Goal: Task Accomplishment & Management: Use online tool/utility

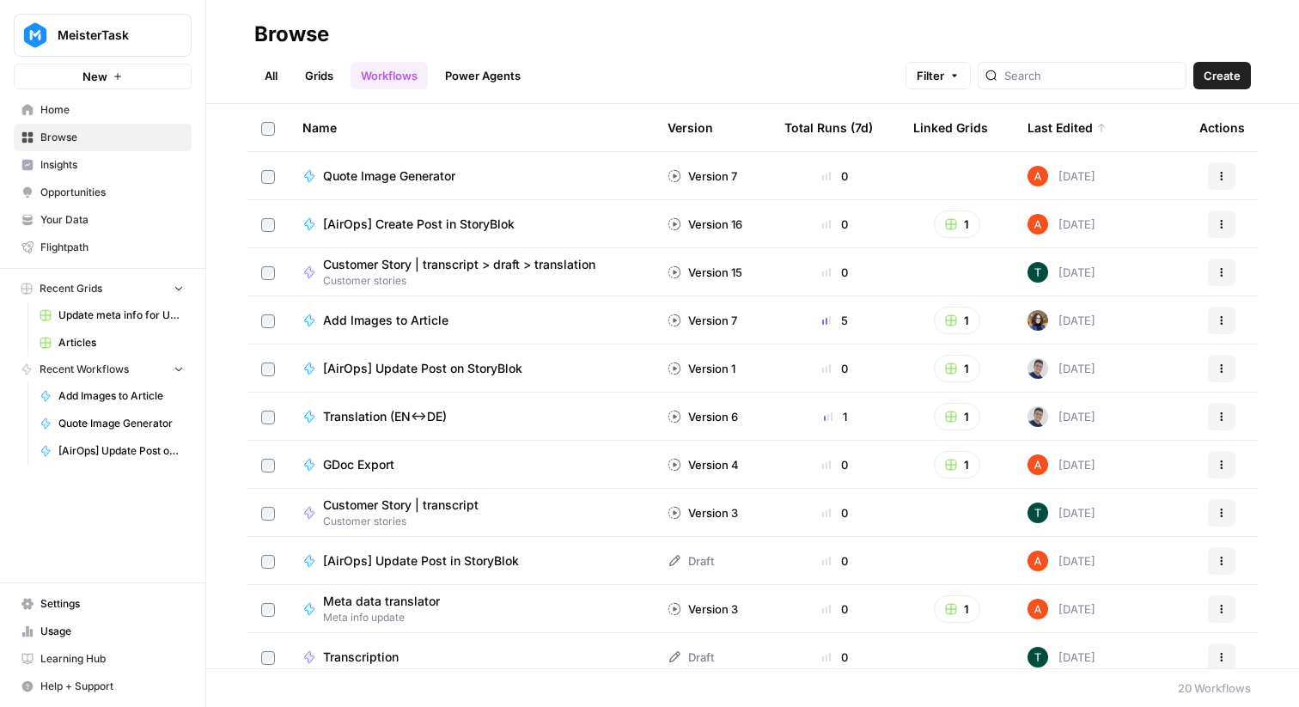
click at [343, 80] on link "Grids" at bounding box center [319, 75] width 49 height 27
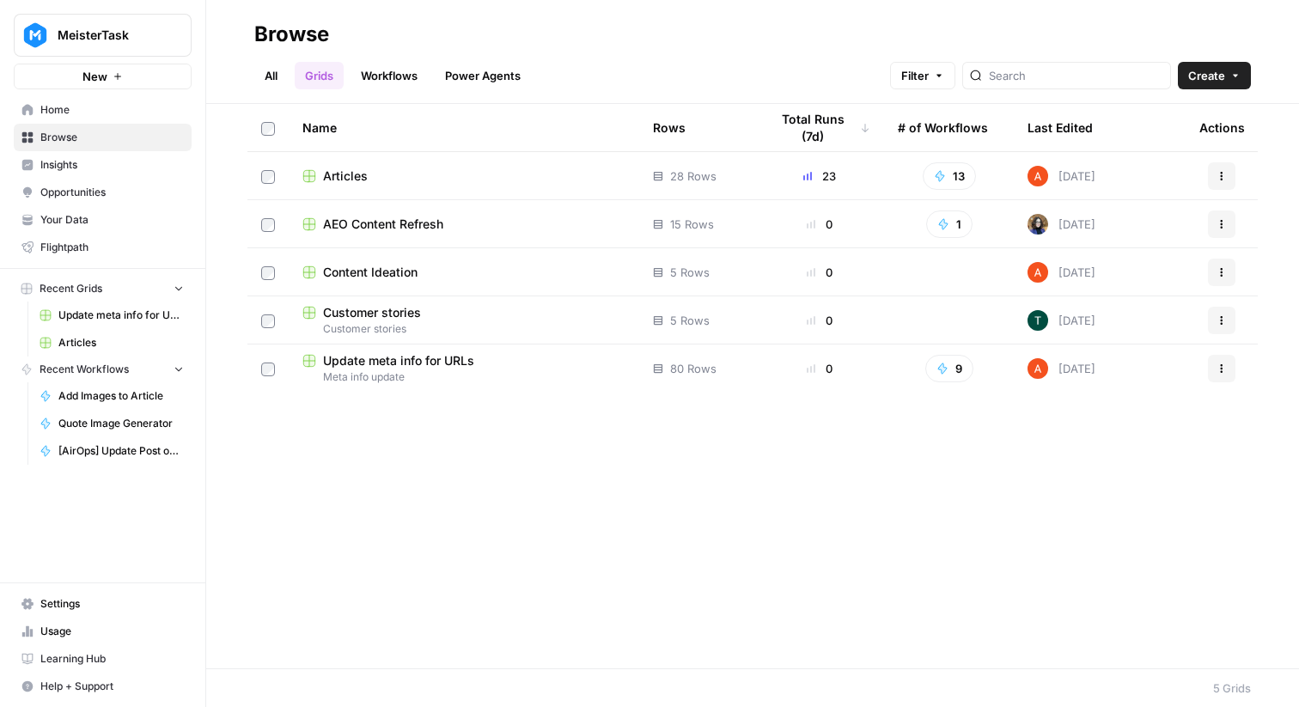
click at [363, 175] on span "Articles" at bounding box center [345, 175] width 45 height 17
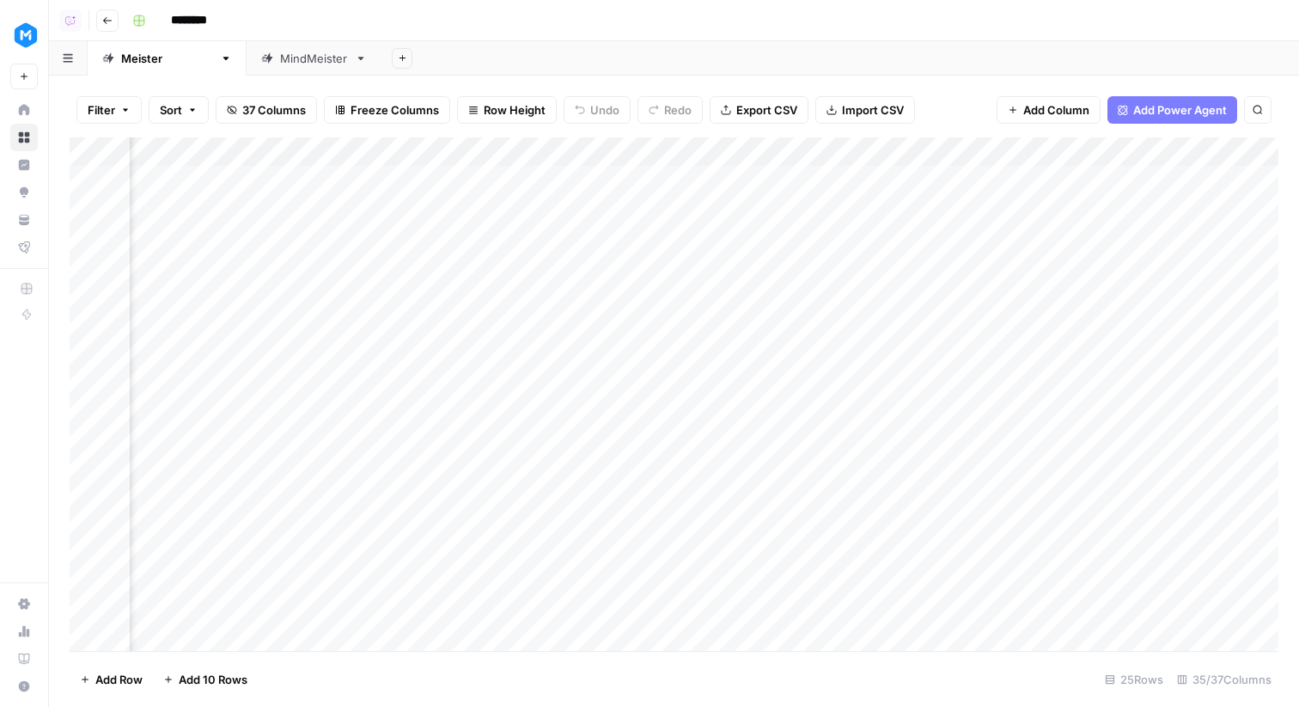
scroll to position [0, 4261]
click at [834, 177] on div "Add Column" at bounding box center [674, 394] width 1209 height 514
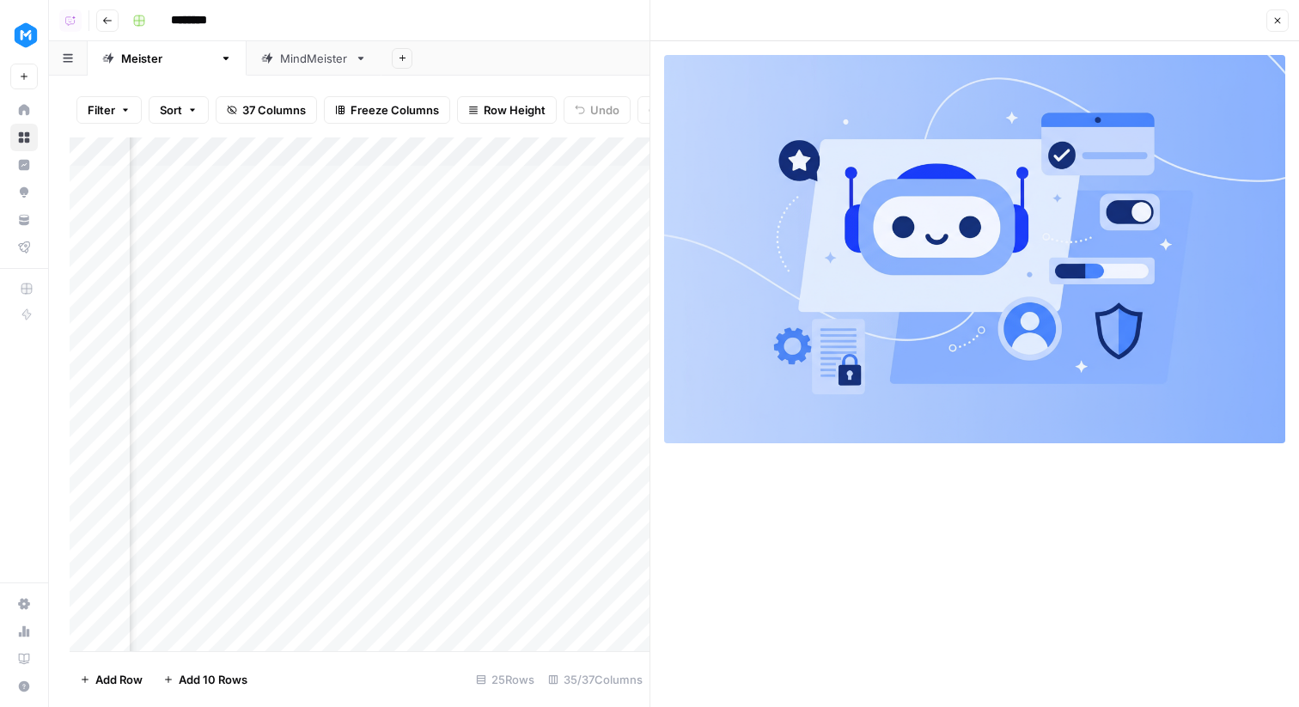
click at [1270, 15] on button "Close" at bounding box center [1277, 20] width 22 height 22
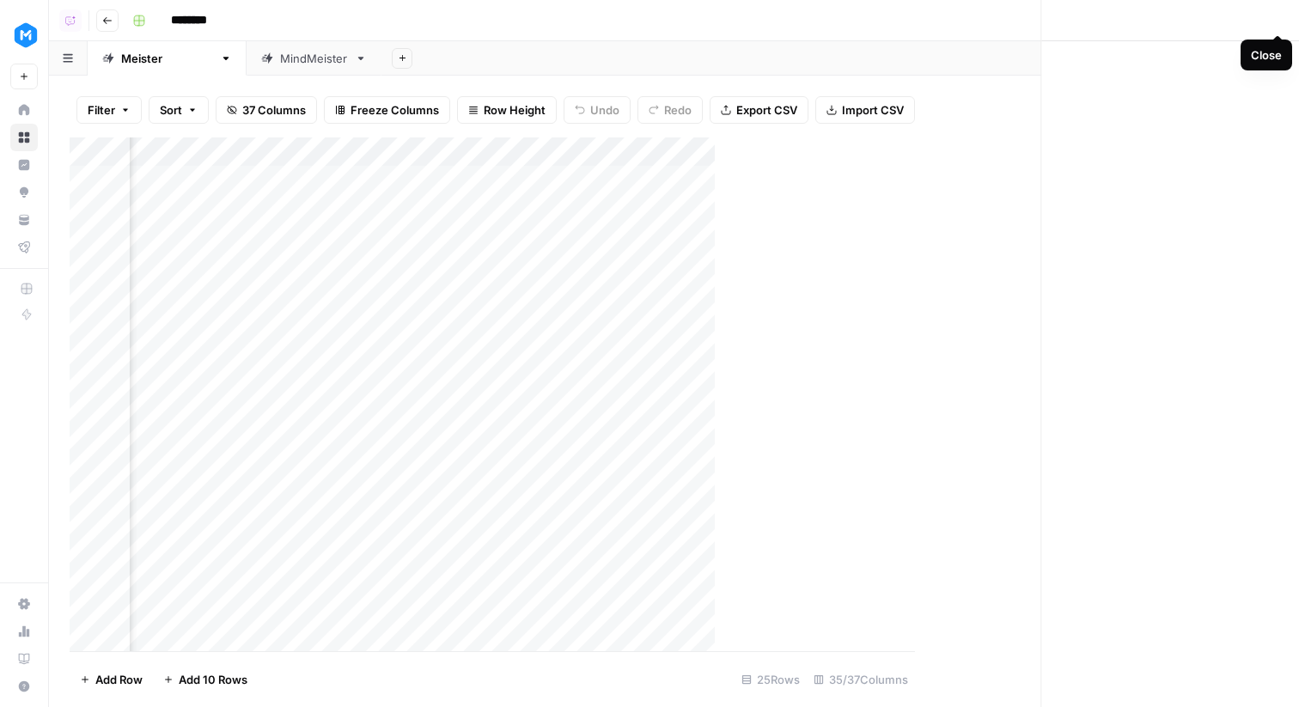
click at [1270, 15] on div "********" at bounding box center [703, 20] width 1156 height 27
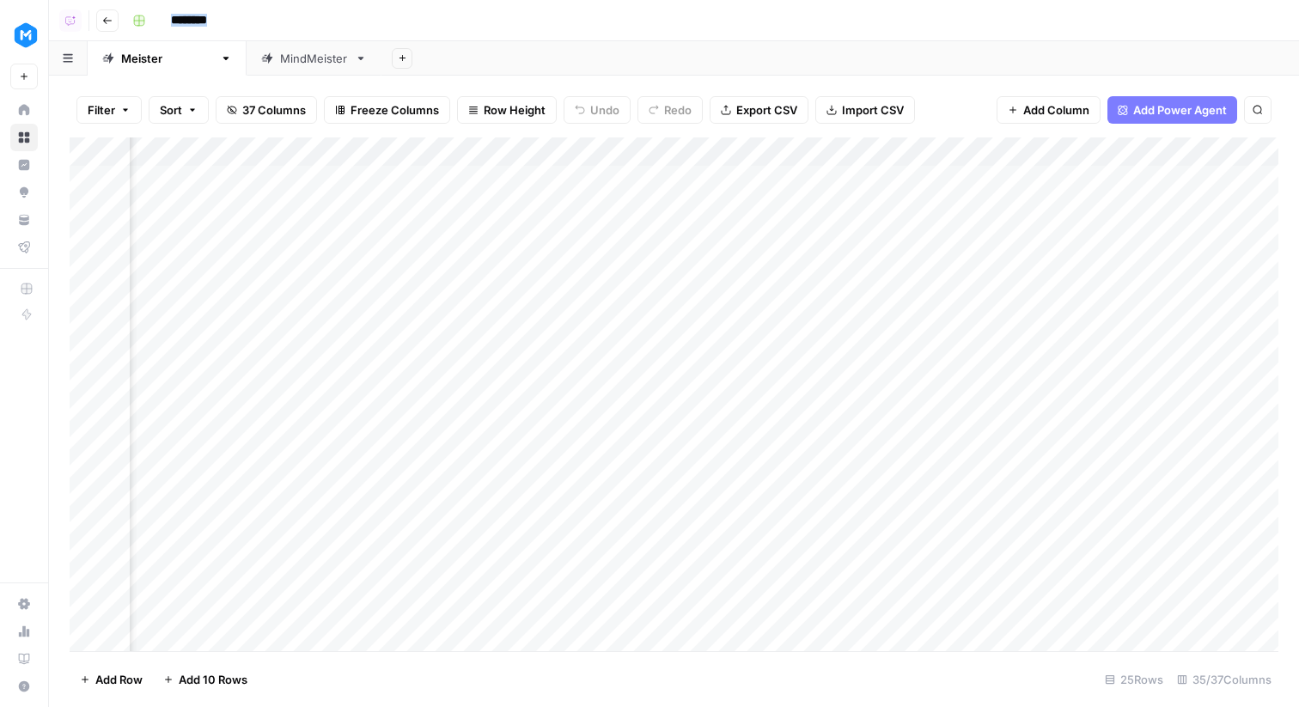
click at [589, 153] on div "Add Column" at bounding box center [674, 394] width 1209 height 514
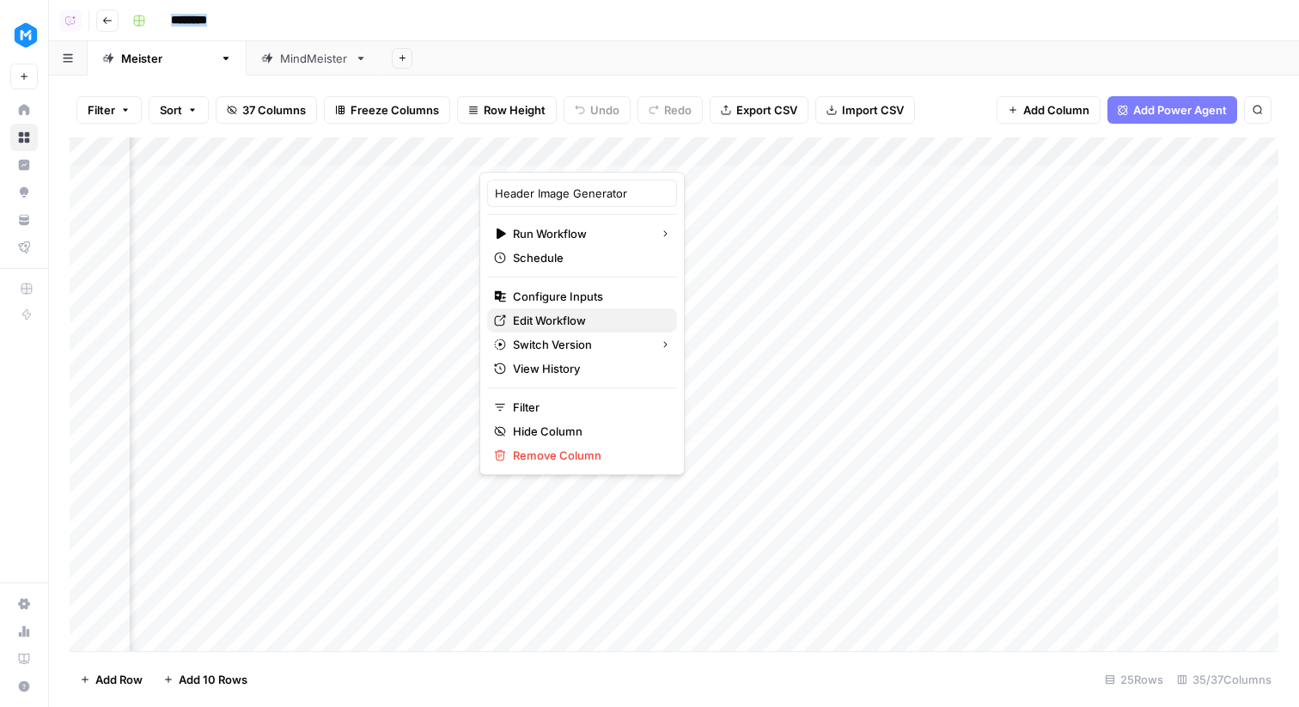
click at [548, 316] on span "Edit Workflow" at bounding box center [588, 320] width 150 height 17
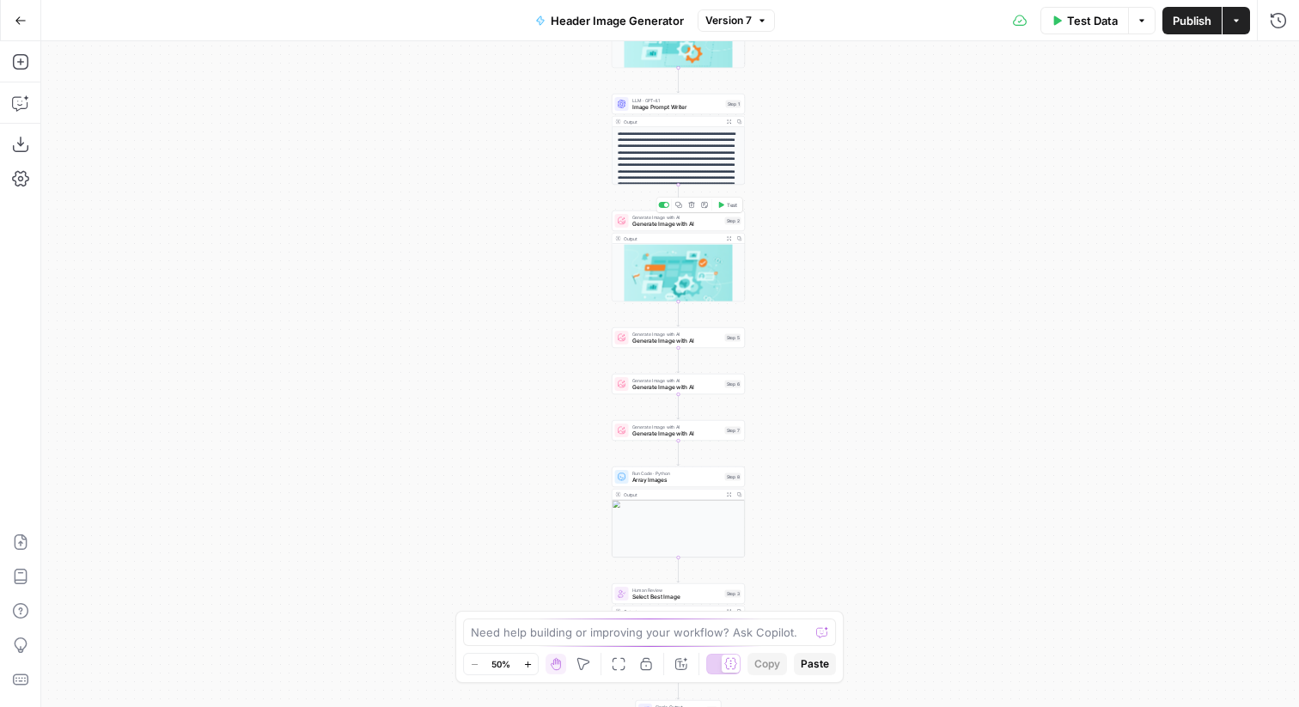
click at [702, 222] on span "Generate Image with AI" at bounding box center [676, 224] width 89 height 9
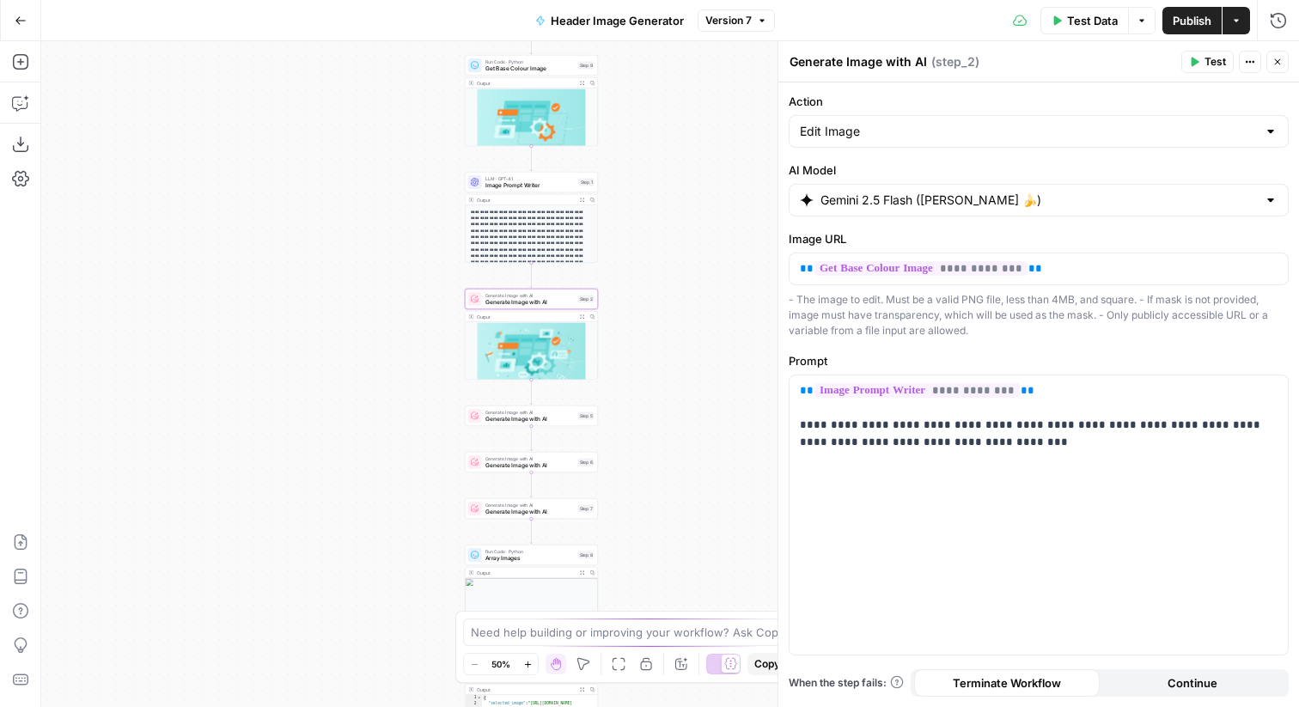
click at [972, 193] on input "Gemini 2.5 Flash (Nano Banana 🍌)" at bounding box center [1038, 200] width 436 height 17
click at [1020, 514] on div "**********" at bounding box center [1038, 514] width 498 height 279
click at [947, 129] on input "Action" at bounding box center [1028, 131] width 457 height 17
type input "Edit Image"
click at [920, 95] on label "Action" at bounding box center [1039, 101] width 500 height 17
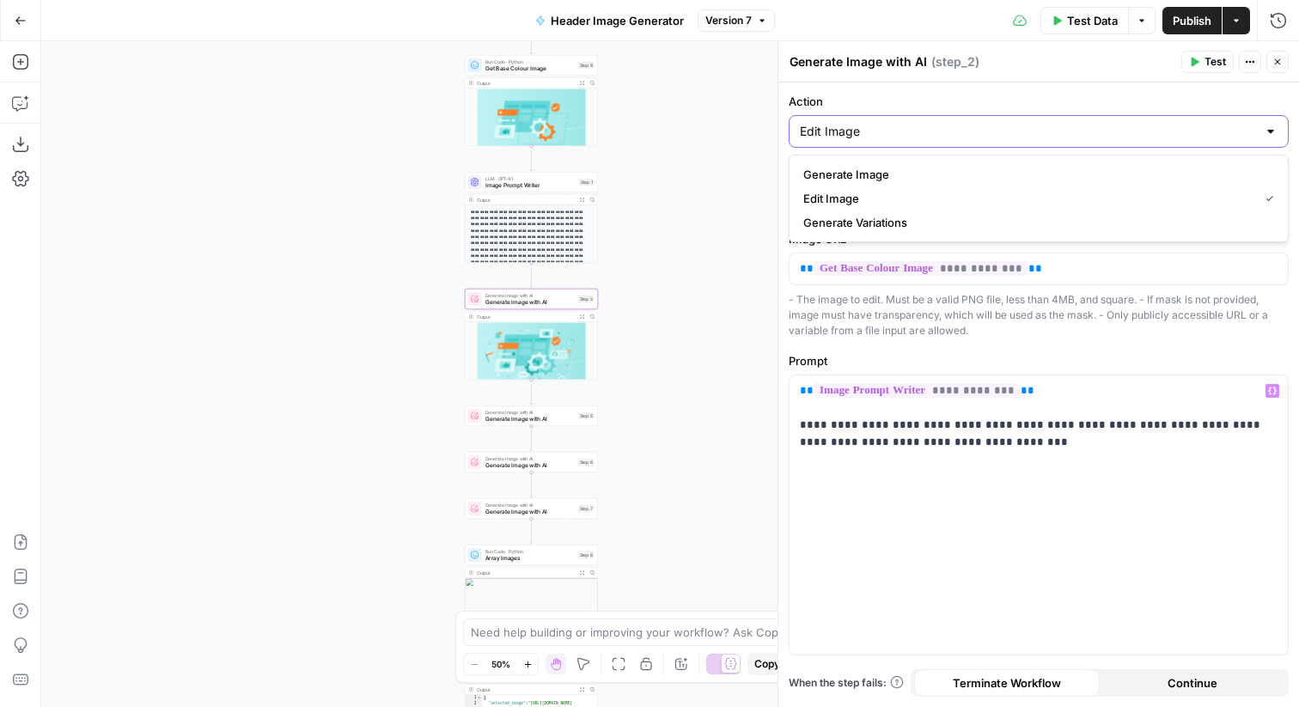
click at [920, 123] on input "Edit Image" at bounding box center [1028, 131] width 457 height 17
click at [918, 80] on header "Generate Image with AI Generate Image with AI ( step_2 ) Test Actions Close" at bounding box center [1038, 61] width 521 height 41
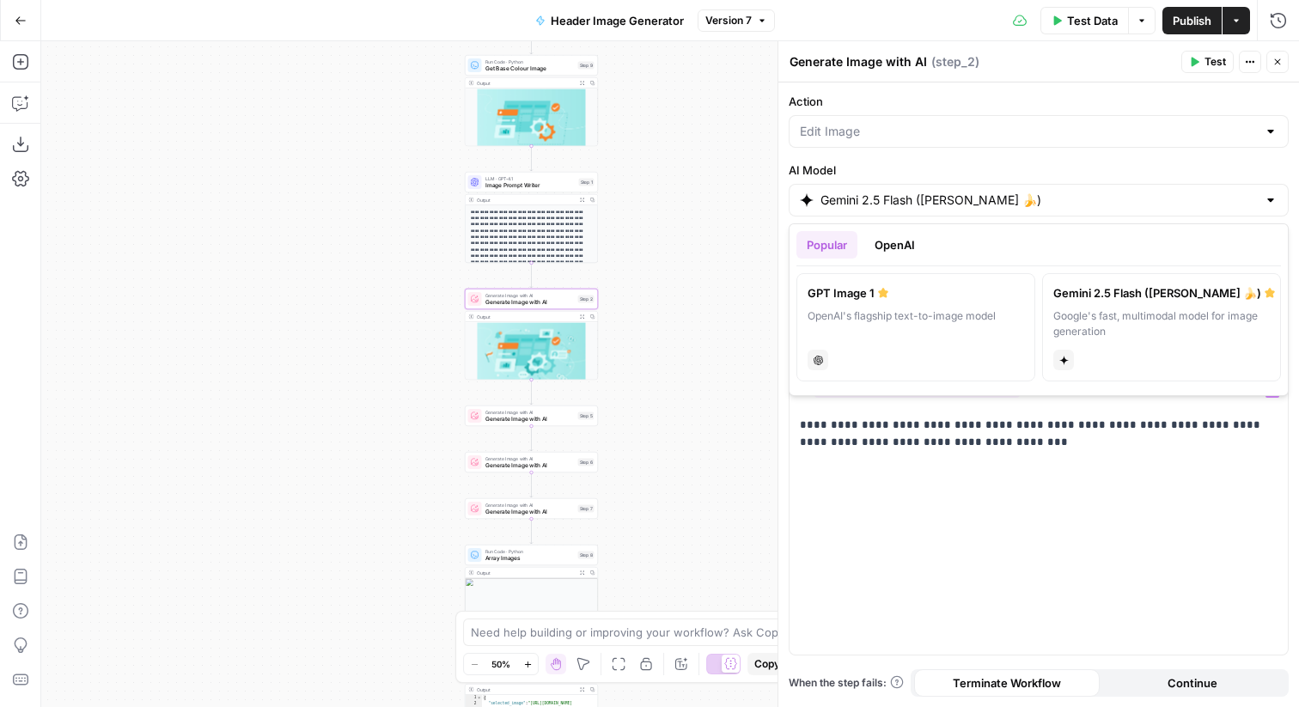
click at [915, 203] on input "Gemini 2.5 Flash (Nano Banana 🍌)" at bounding box center [1038, 200] width 436 height 17
click at [879, 305] on label "GPT Image 1 OpenAI's flagship text-to-image model chat" at bounding box center [915, 327] width 239 height 108
type input "GPT Image 1"
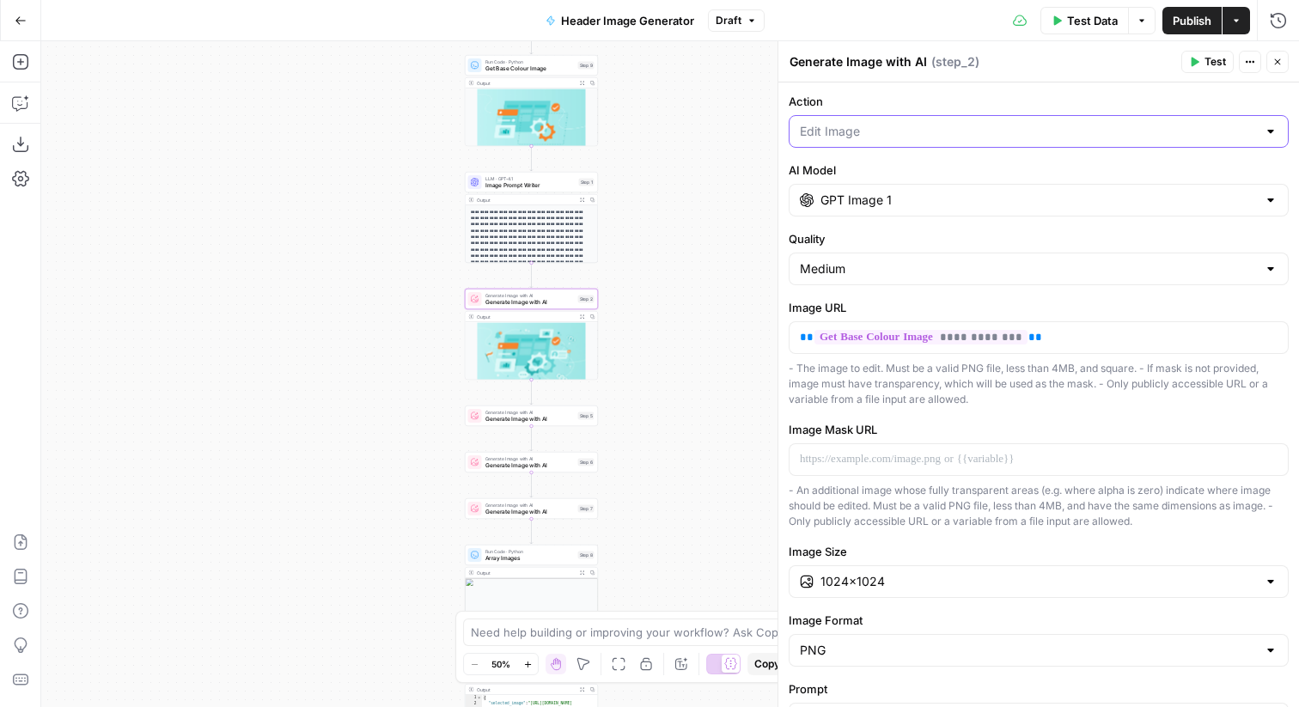
click at [929, 124] on input "Action" at bounding box center [1028, 131] width 457 height 17
click at [893, 70] on textarea "Generate Image with AI" at bounding box center [857, 61] width 137 height 17
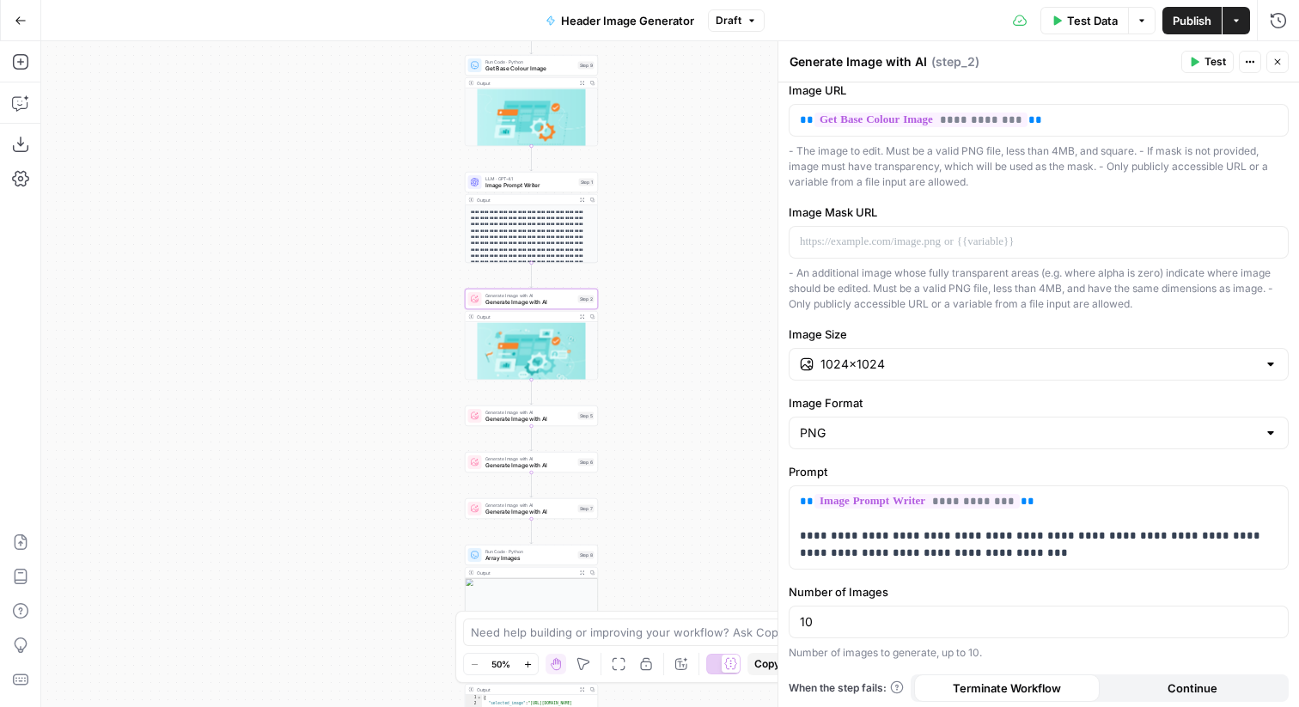
scroll to position [216, 0]
click at [937, 374] on div "1024×1024" at bounding box center [1039, 366] width 500 height 33
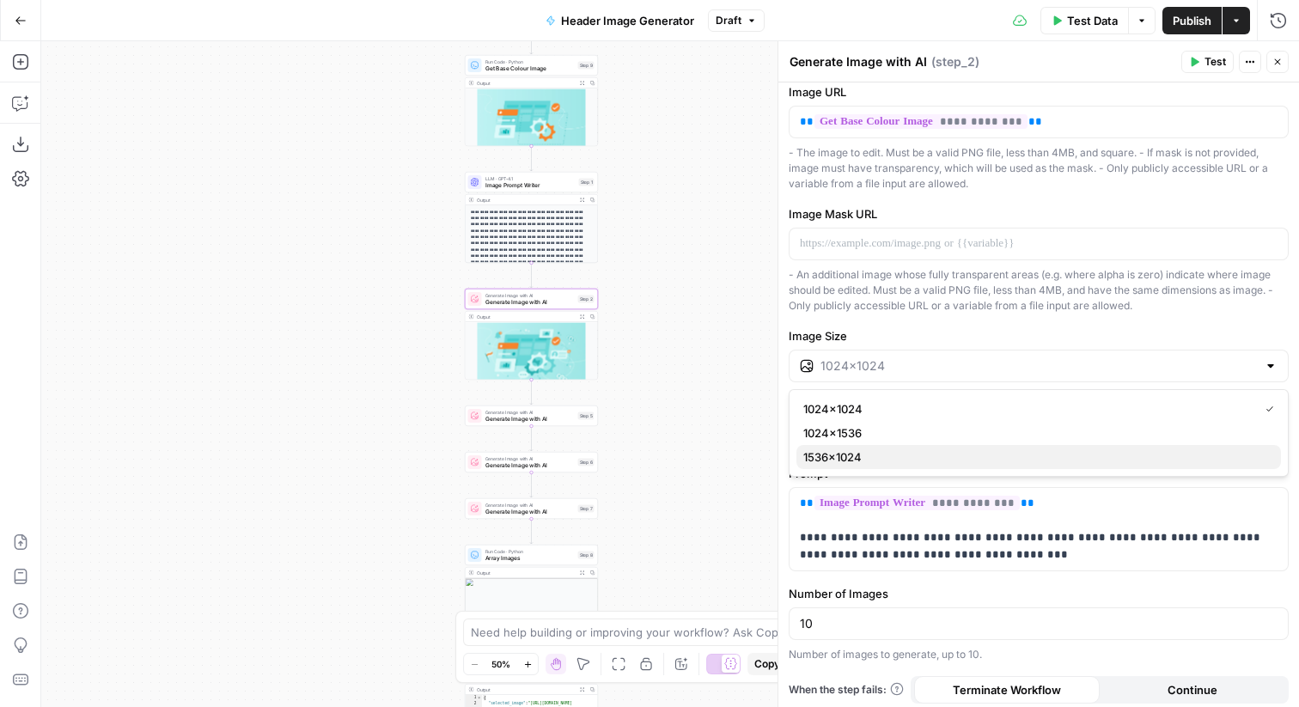
click at [944, 455] on span "1536×1024" at bounding box center [1035, 456] width 464 height 17
type input "1536×1024"
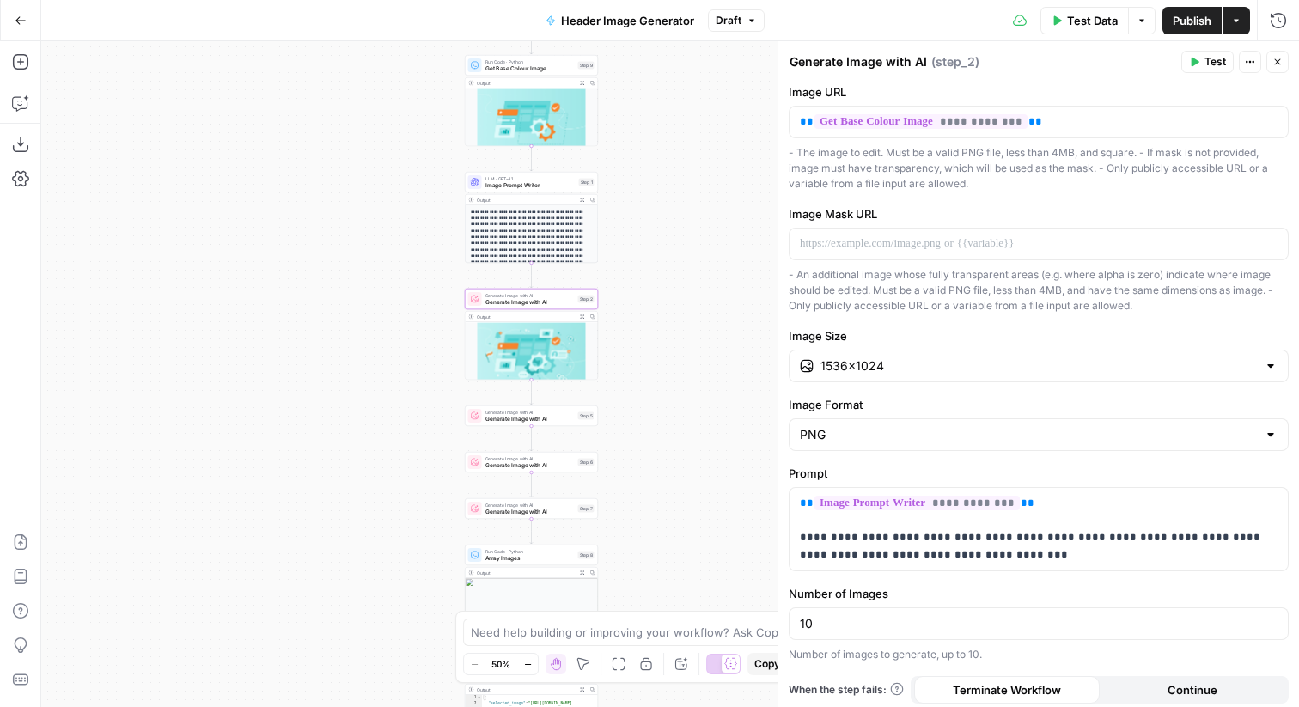
scroll to position [222, 0]
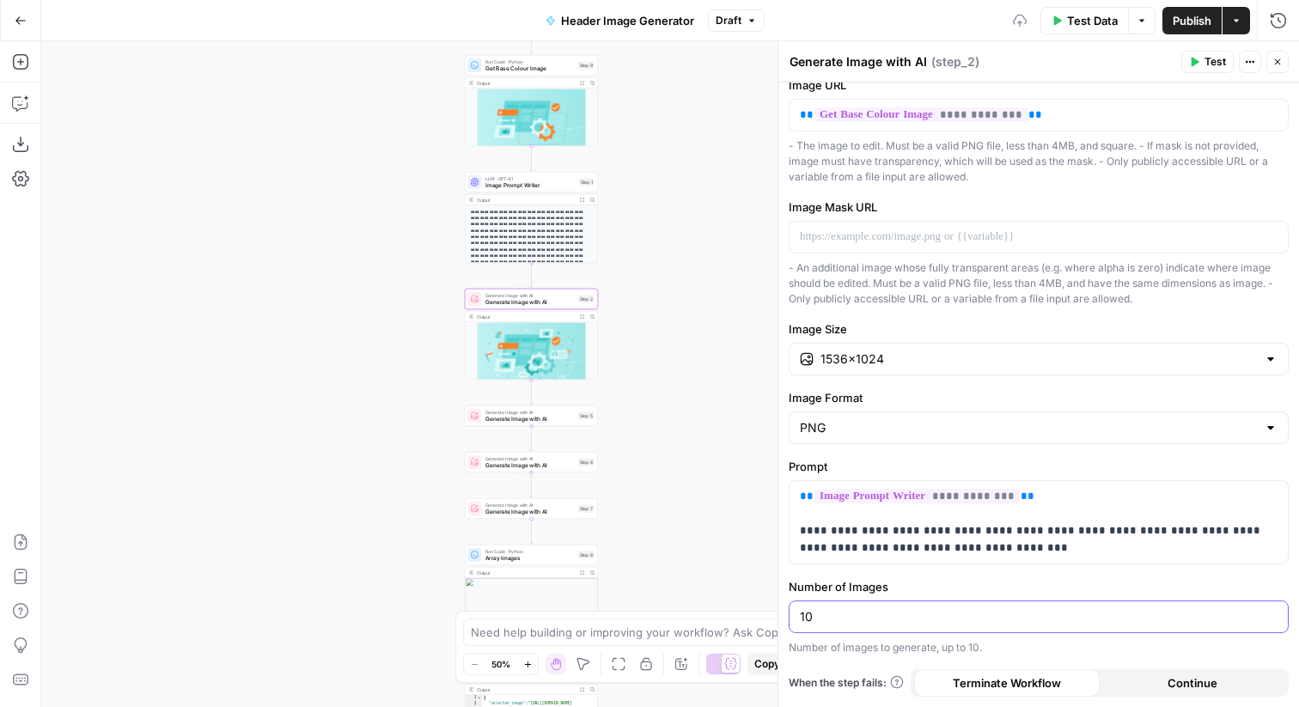
click at [964, 617] on input "10" at bounding box center [1039, 616] width 478 height 17
click at [1210, 55] on div "Actions" at bounding box center [1237, 56] width 56 height 27
click at [1190, 58] on icon "button" at bounding box center [1194, 62] width 10 height 10
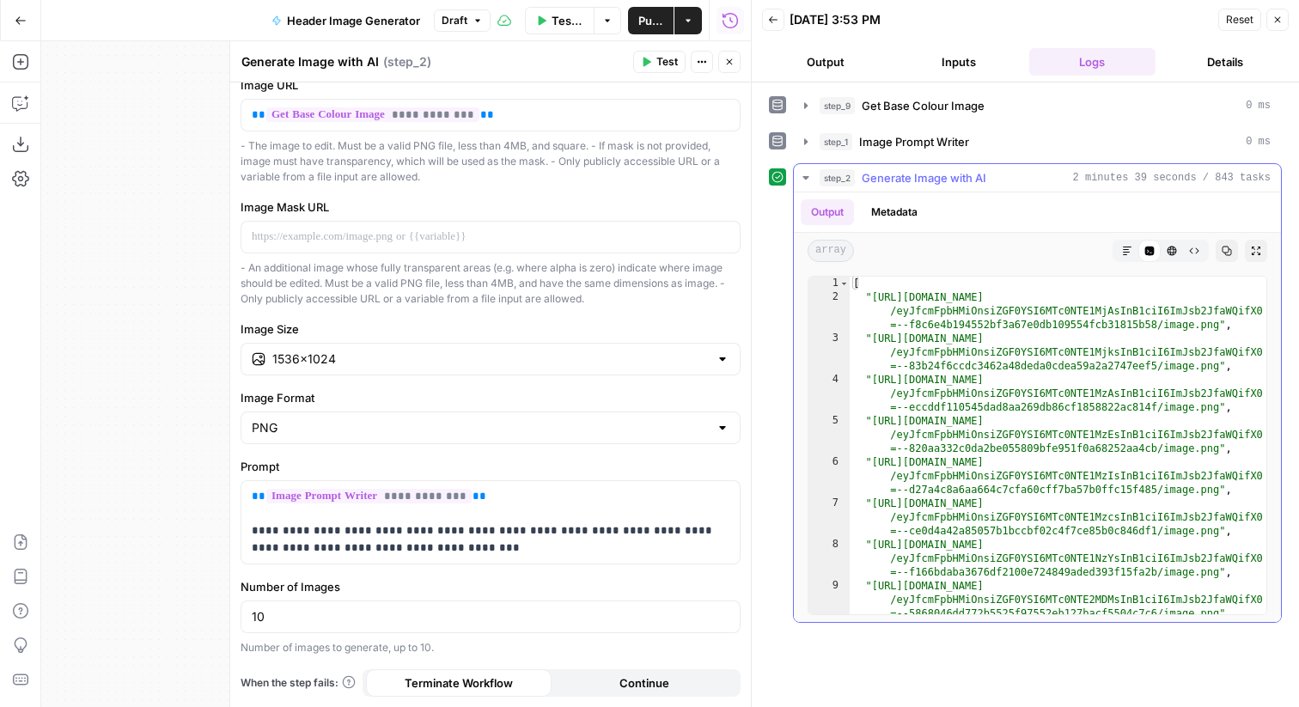
type textarea "**********"
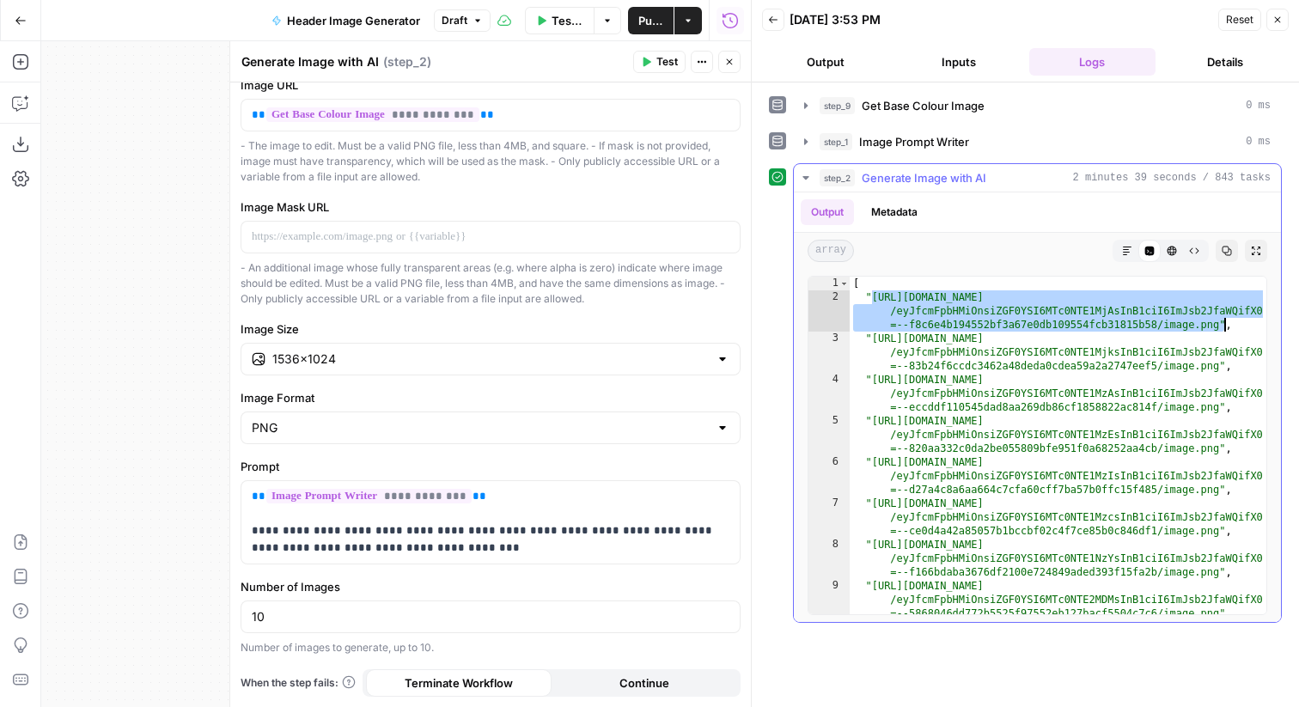
drag, startPoint x: 872, startPoint y: 297, endPoint x: 1216, endPoint y: 325, distance: 345.5
click at [1216, 325] on div "[ "https://cdn.airops.com/rails/active_storage/blobs/proxy /eyJfcmFpbHMiOnsiZGF…" at bounding box center [1057, 473] width 417 height 393
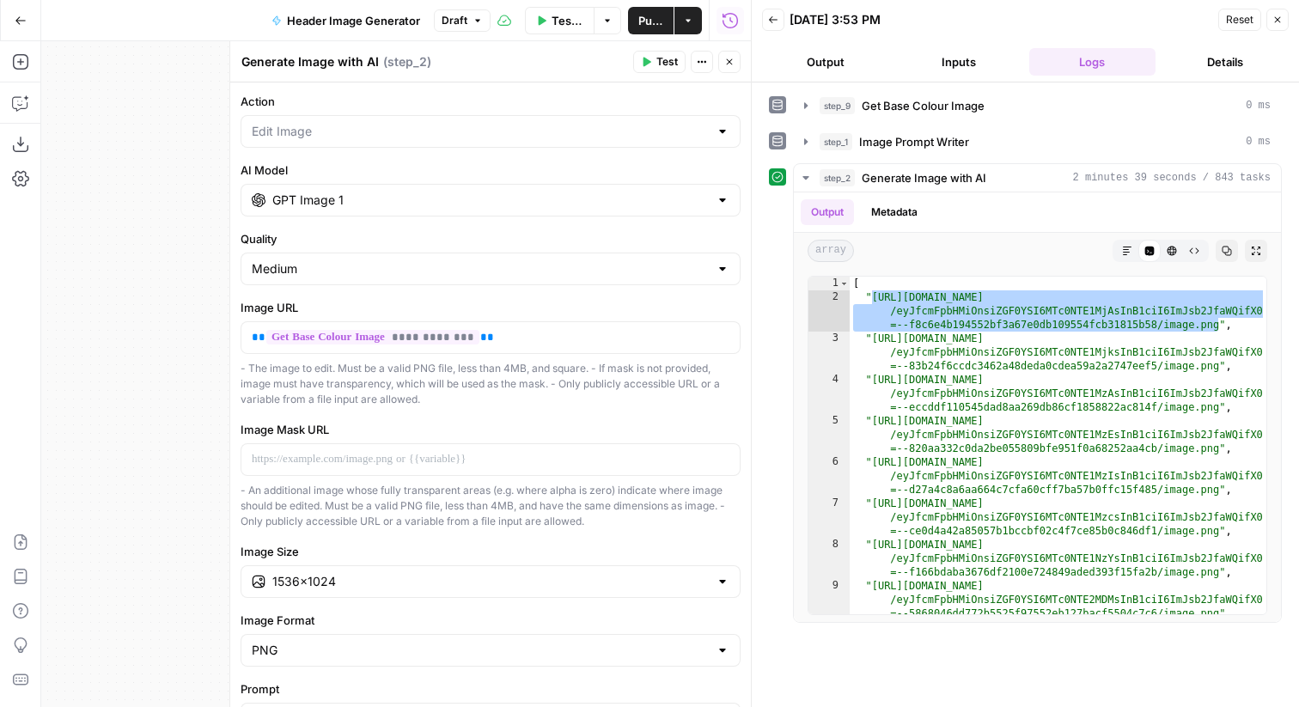
click at [454, 145] on div at bounding box center [491, 131] width 500 height 33
type input "Edit Image"
click at [451, 94] on label "Action" at bounding box center [491, 101] width 500 height 17
click at [451, 123] on input "Edit Image" at bounding box center [480, 131] width 457 height 17
click at [363, 295] on div "**********" at bounding box center [490, 505] width 521 height 847
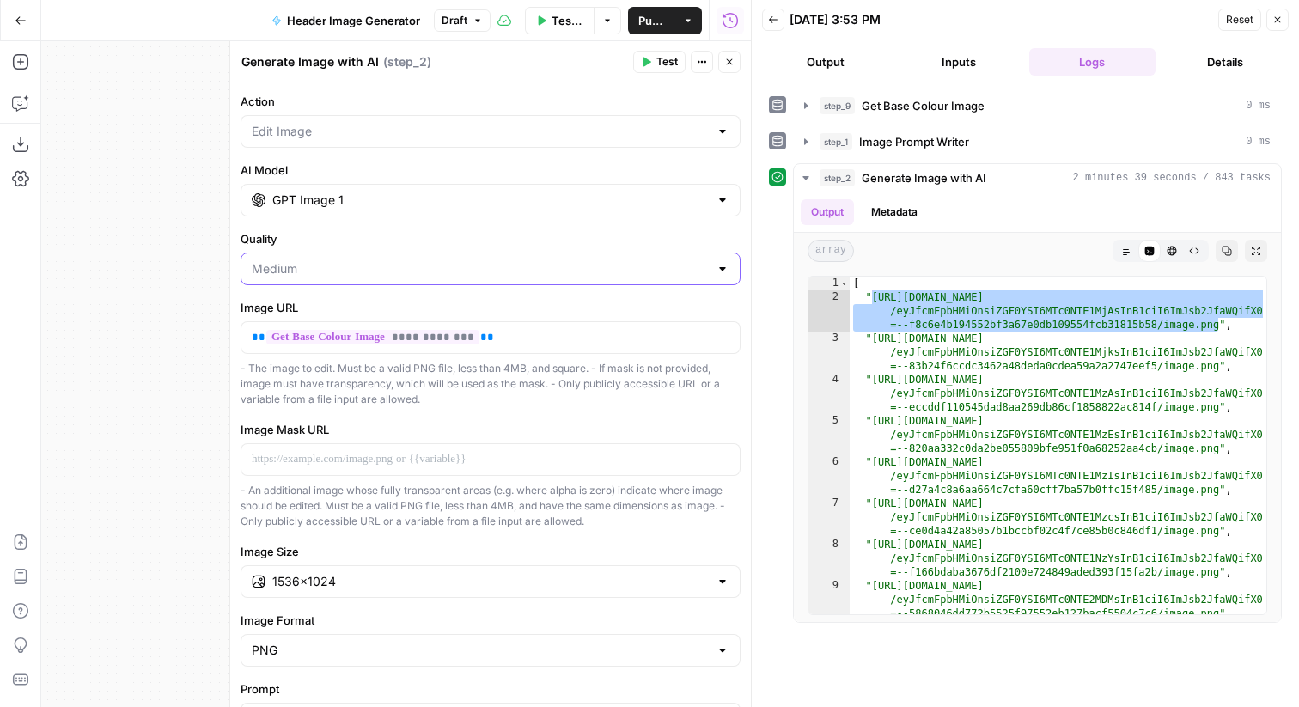
click at [359, 277] on input "Quality" at bounding box center [480, 268] width 457 height 17
click at [345, 360] on span "High" at bounding box center [487, 359] width 464 height 17
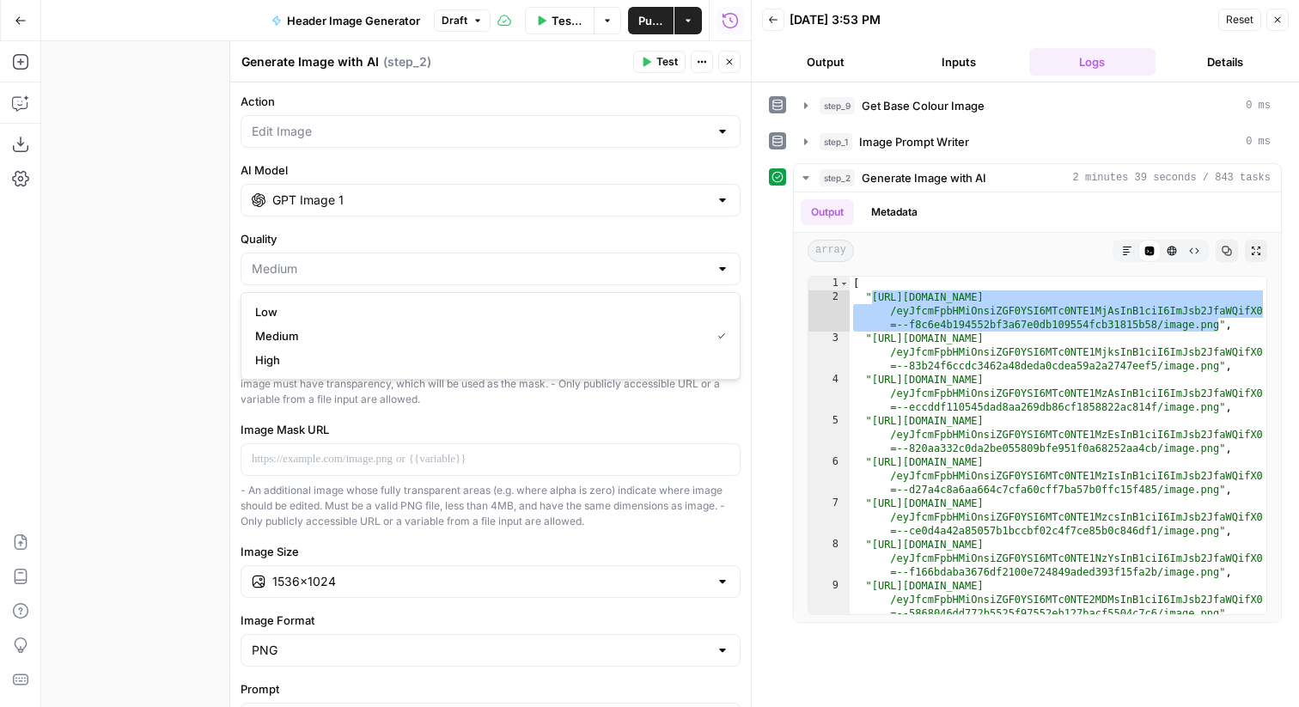
type input "High"
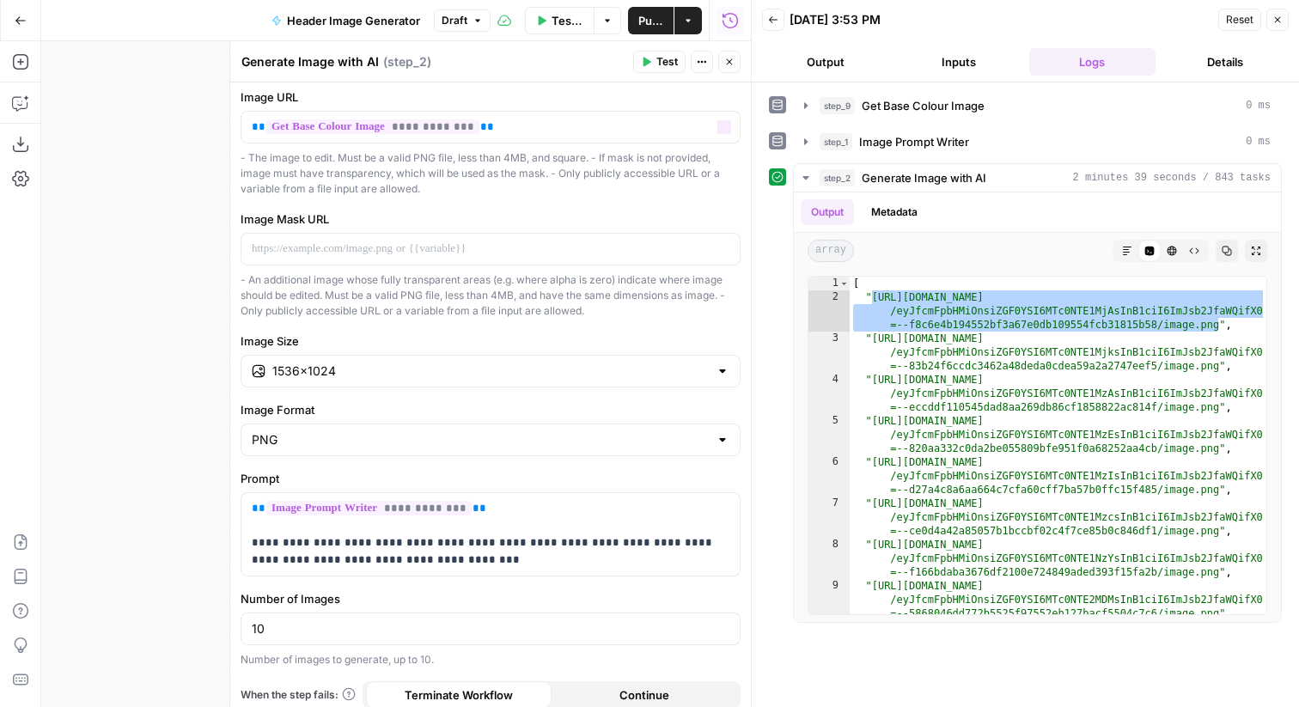
scroll to position [222, 0]
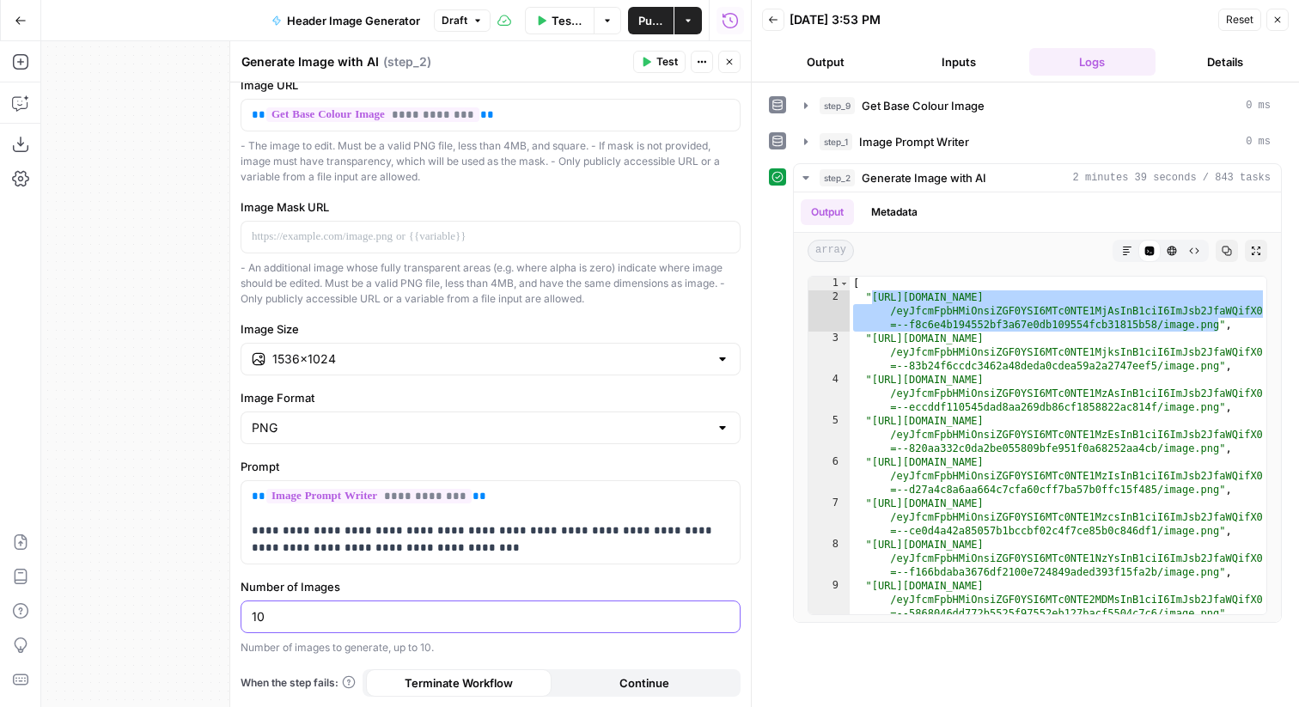
click at [371, 616] on input "10" at bounding box center [491, 616] width 478 height 17
type input "4"
click at [1278, 15] on icon "button" at bounding box center [1277, 20] width 10 height 10
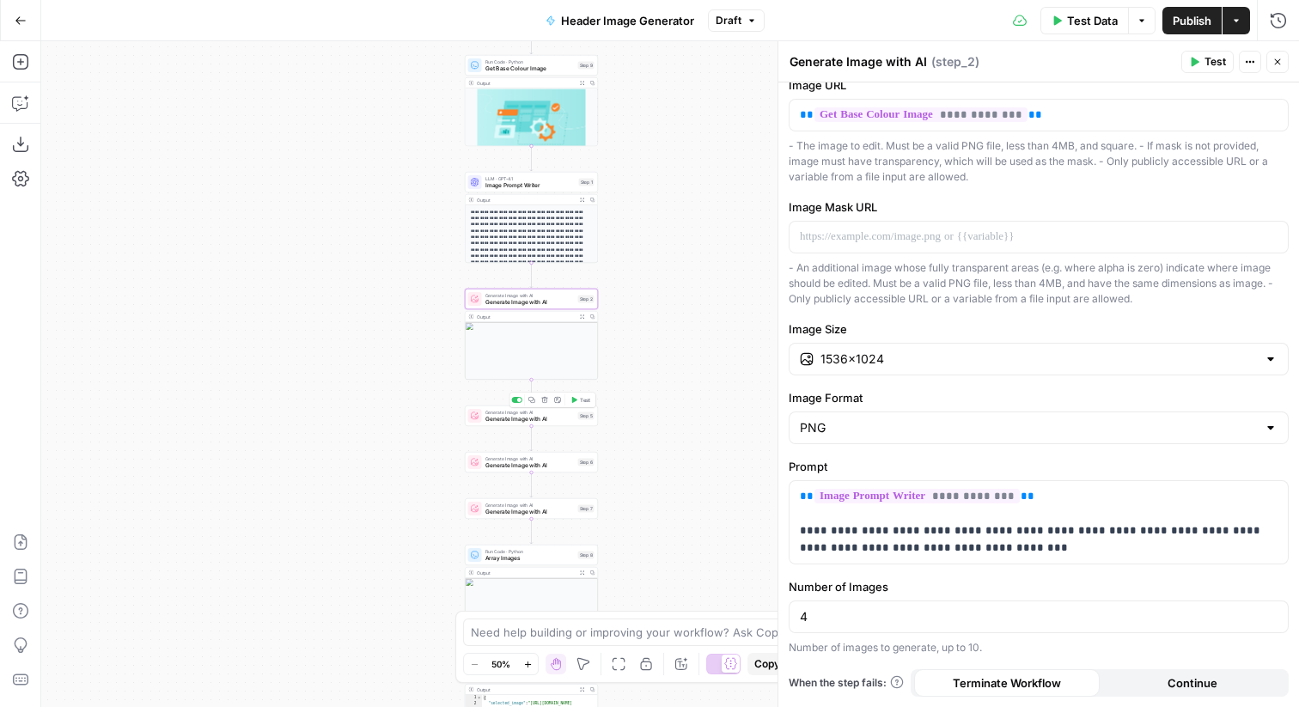
click at [558, 418] on span "Generate Image with AI" at bounding box center [529, 419] width 89 height 9
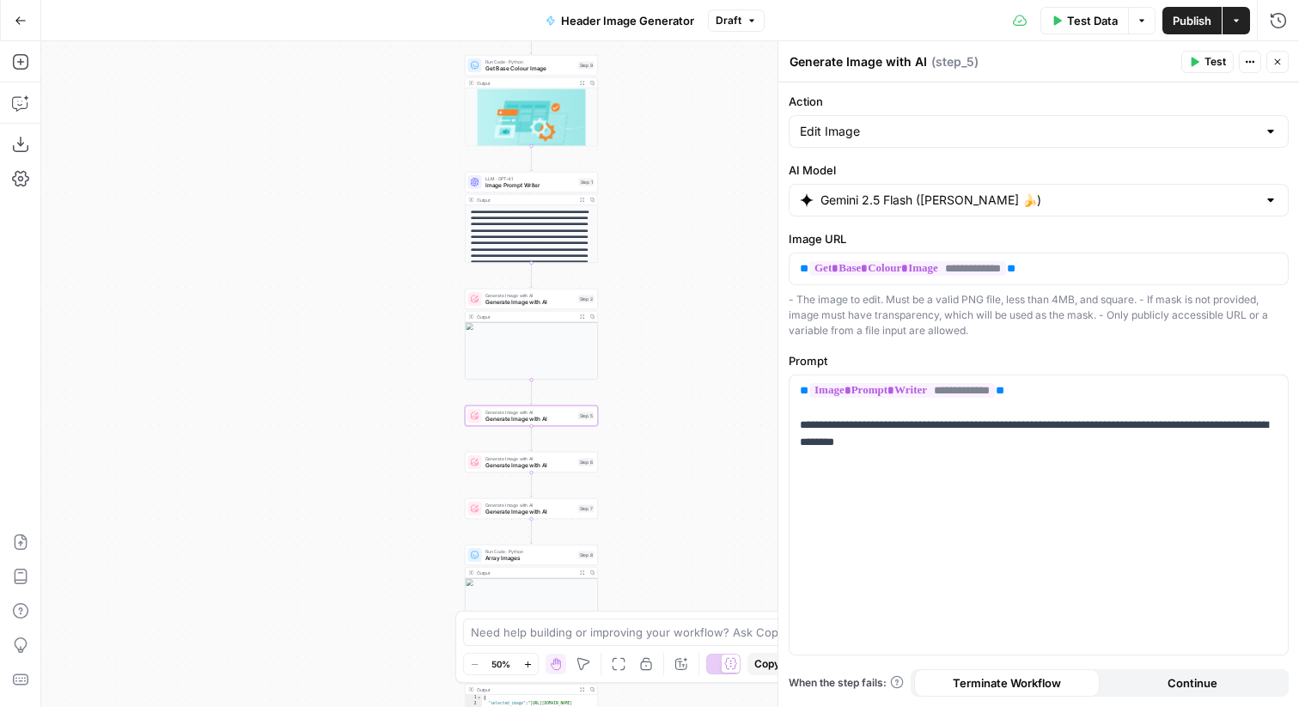
click at [554, 298] on span "Generate Image with AI" at bounding box center [529, 302] width 89 height 9
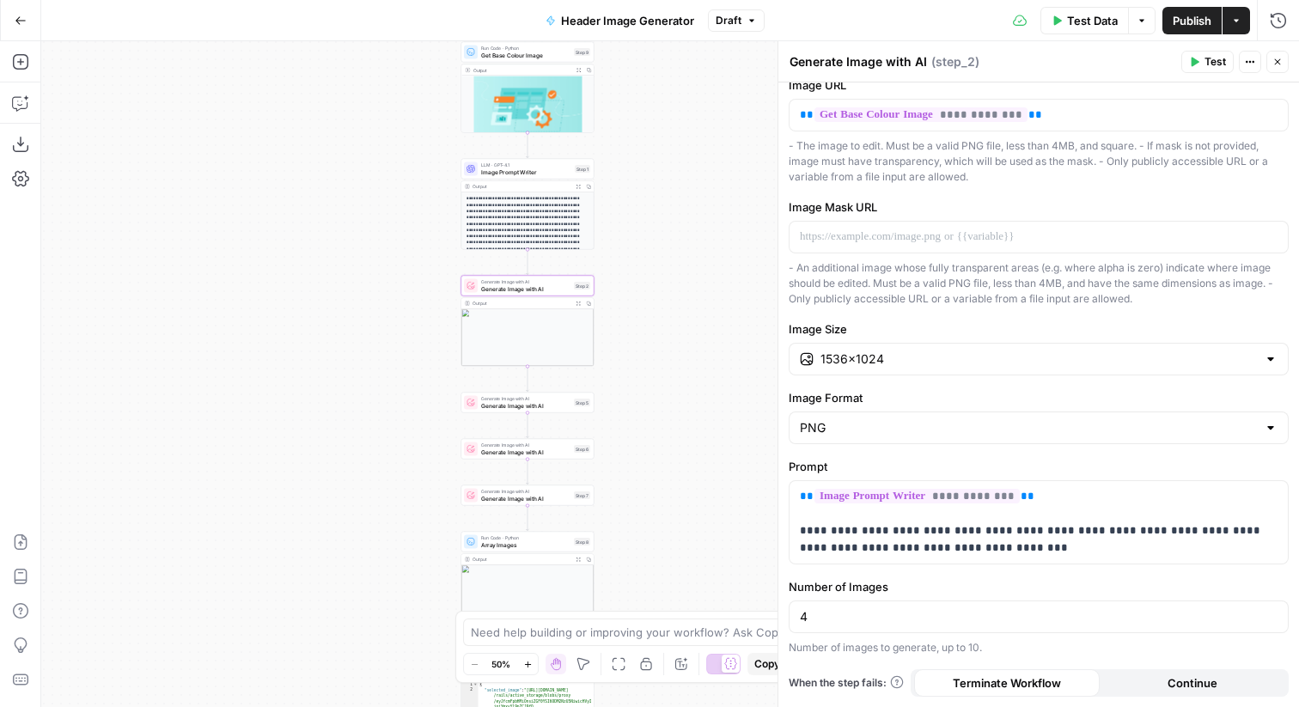
click at [866, 632] on div "4" at bounding box center [1039, 616] width 500 height 33
type input "1"
click at [1211, 63] on span "Test" at bounding box center [1214, 61] width 21 height 15
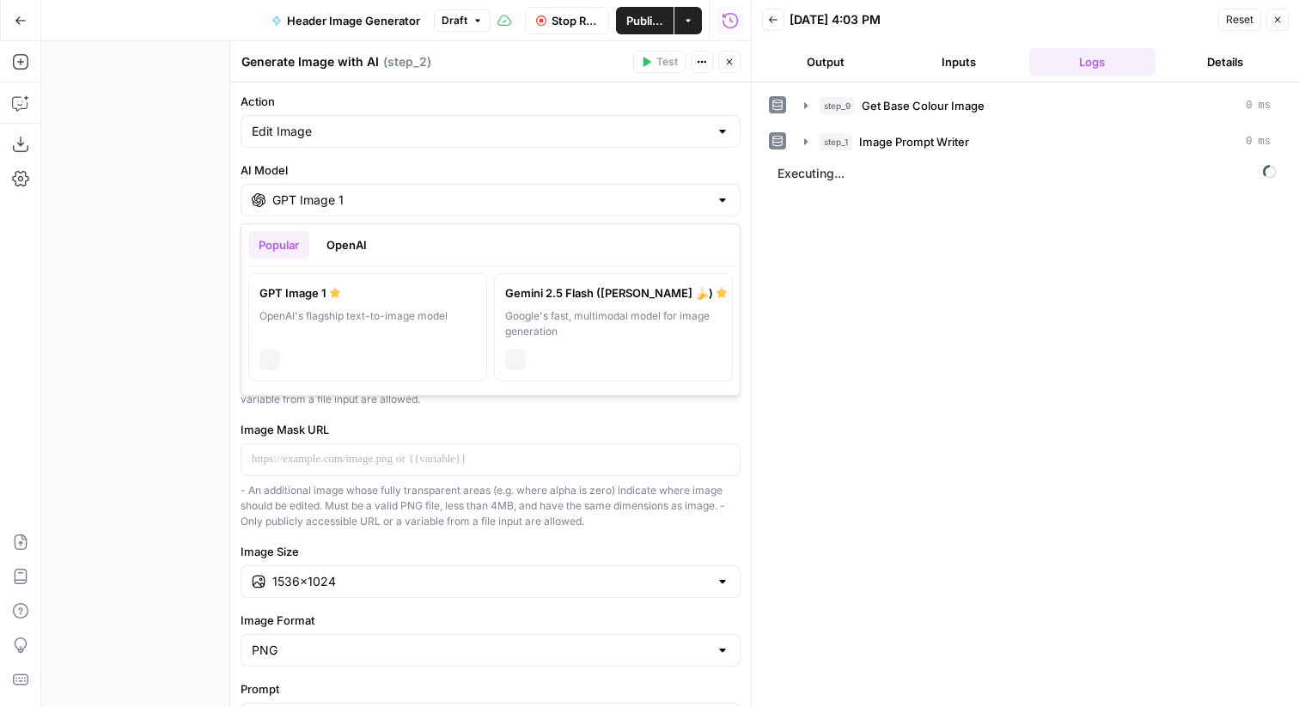
click at [502, 192] on input "GPT Image 1" at bounding box center [490, 200] width 436 height 17
click at [530, 277] on label "Gemini 2.5 Flash (Nano Banana 🍌) Google's fast, multimodal model for image gene…" at bounding box center [613, 327] width 239 height 108
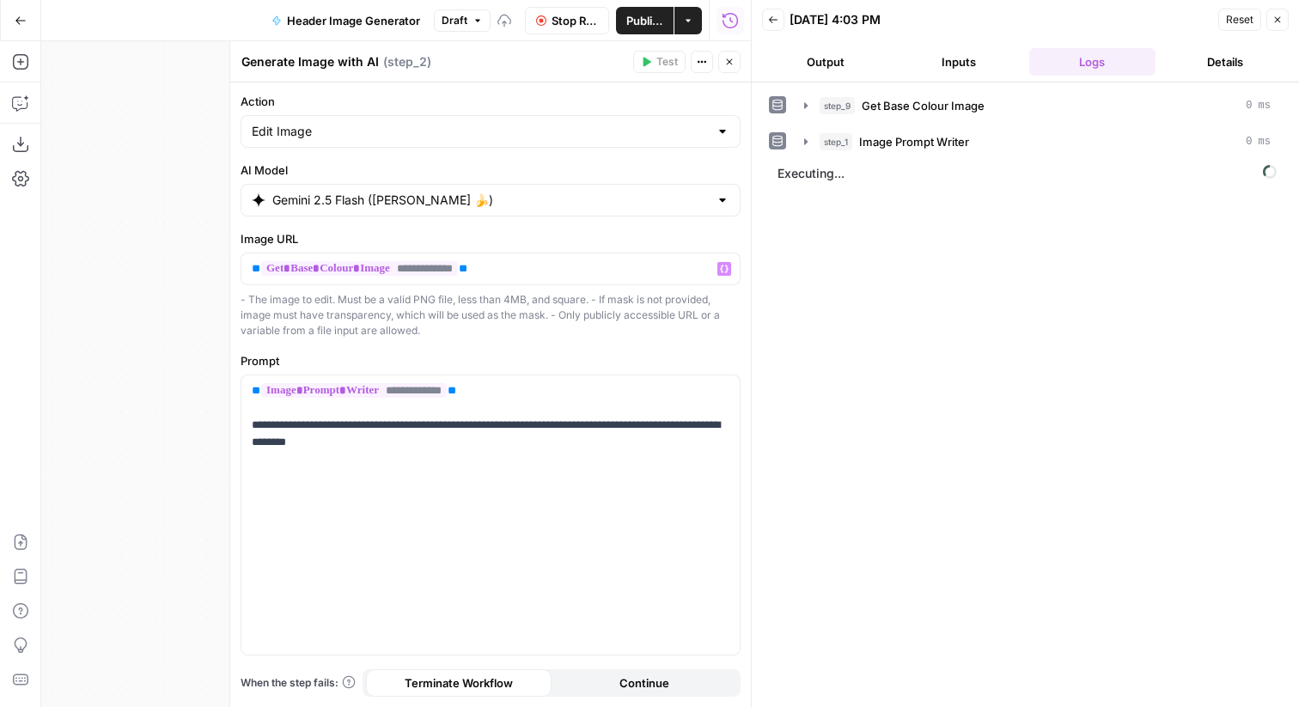
click at [450, 209] on div "Gemini 2.5 Flash (Nano Banana 🍌)" at bounding box center [491, 200] width 500 height 33
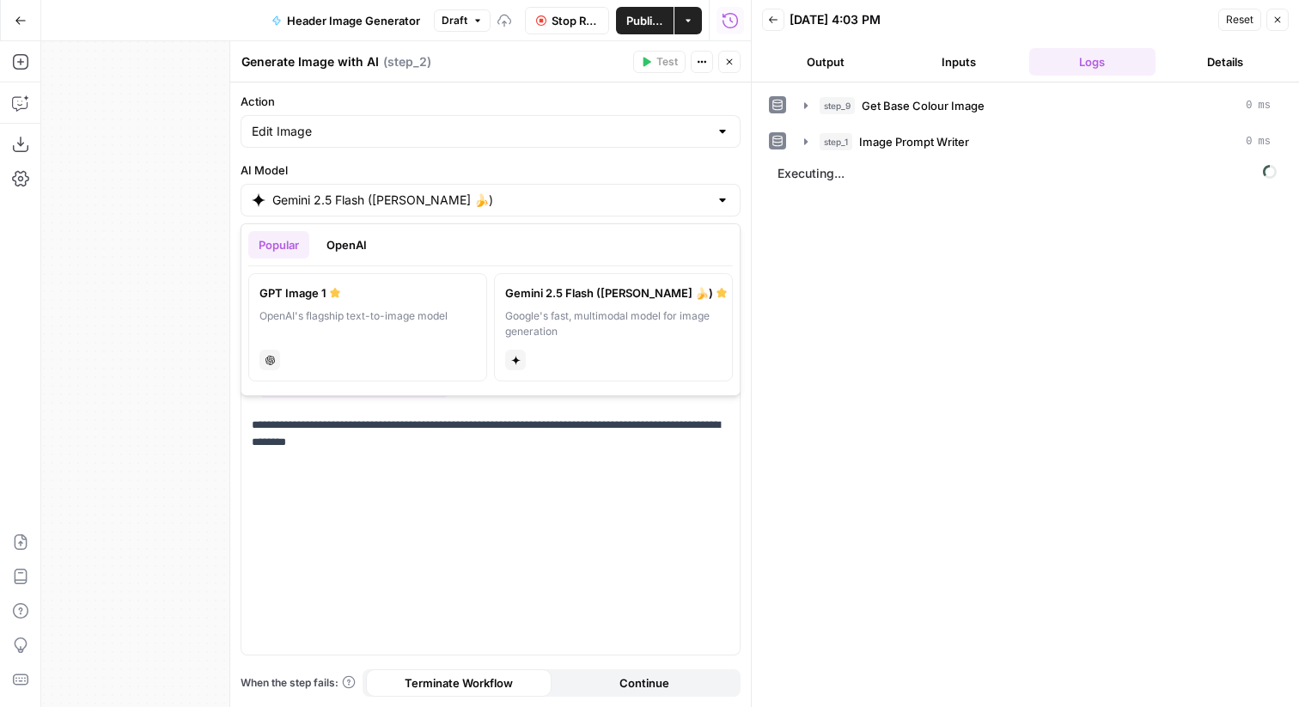
click at [382, 295] on div "GPT Image 1" at bounding box center [367, 292] width 216 height 17
type input "GPT Image 1"
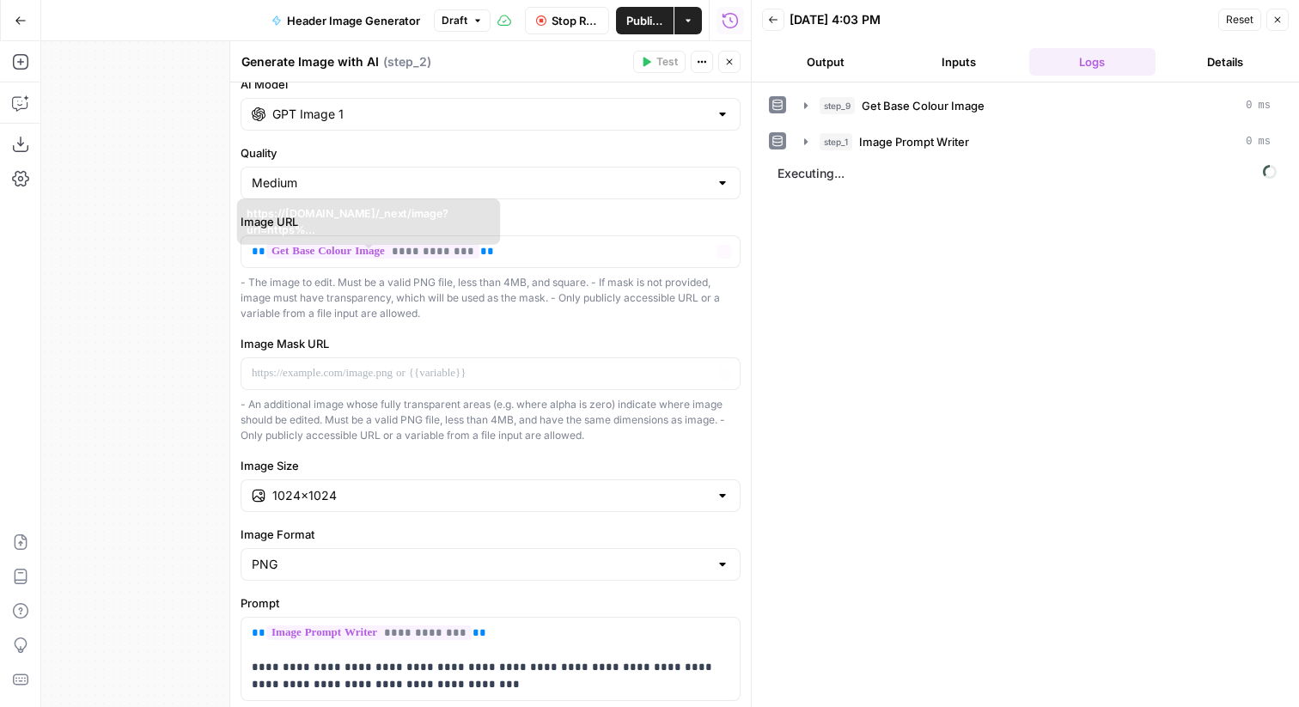
scroll to position [222, 0]
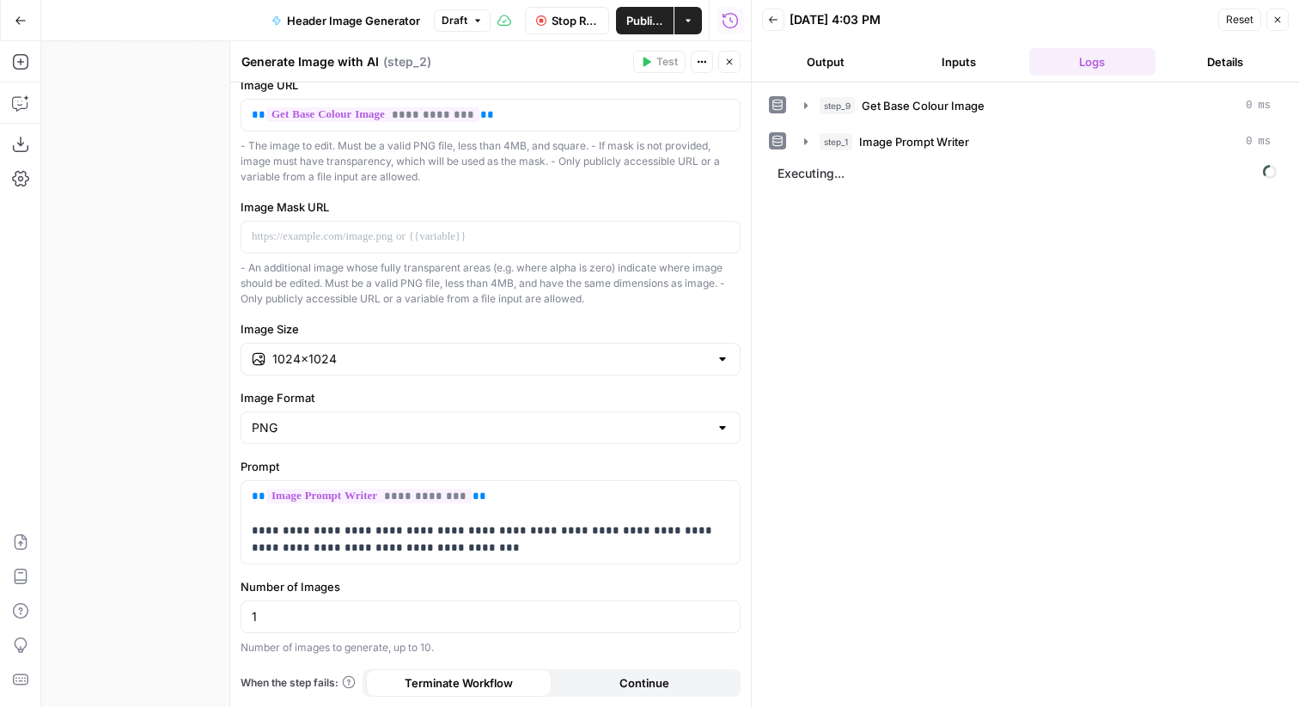
click at [381, 369] on div "1024×1024" at bounding box center [491, 359] width 500 height 33
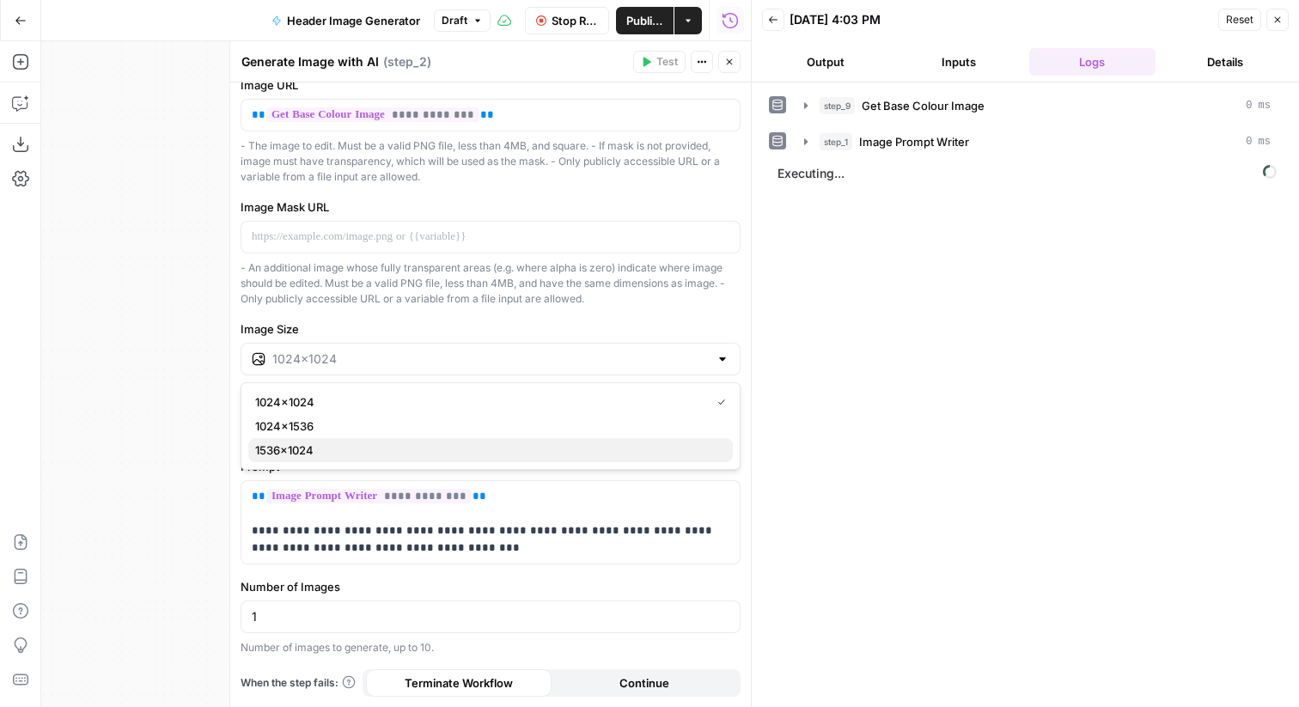
click at [362, 445] on span "1536×1024" at bounding box center [487, 449] width 464 height 17
type input "1536×1024"
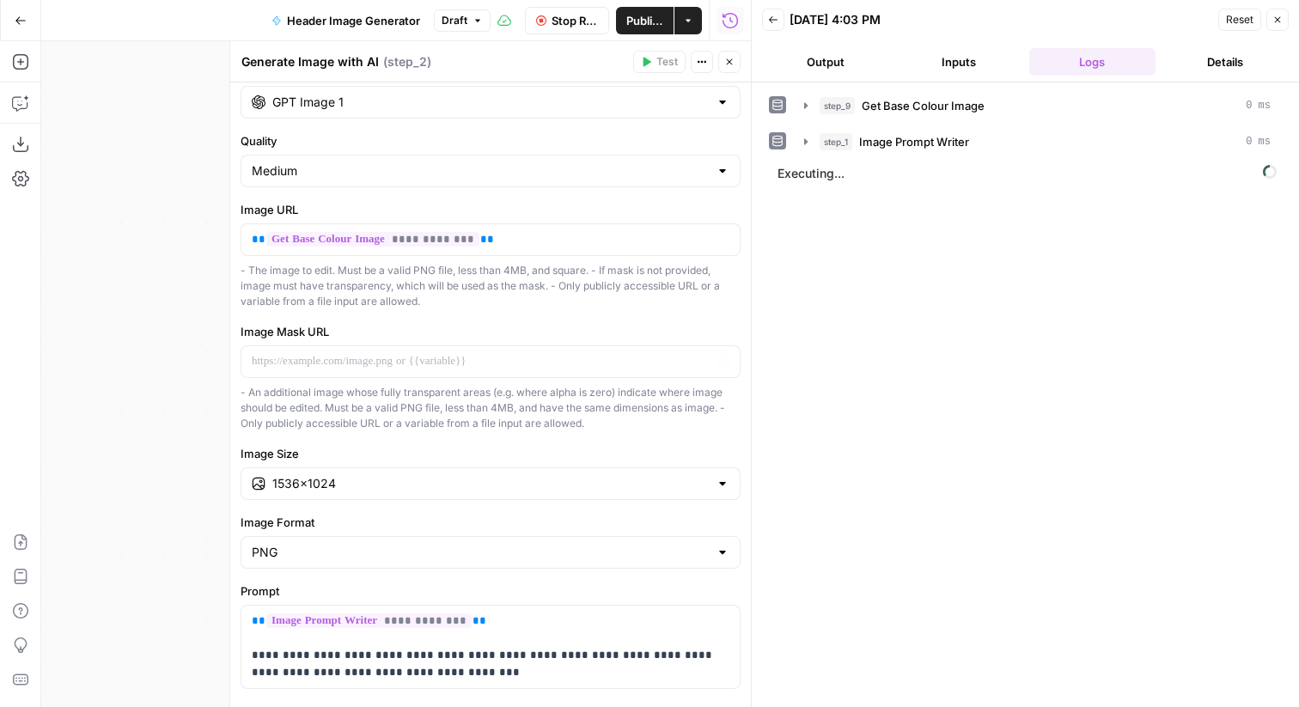
scroll to position [0, 0]
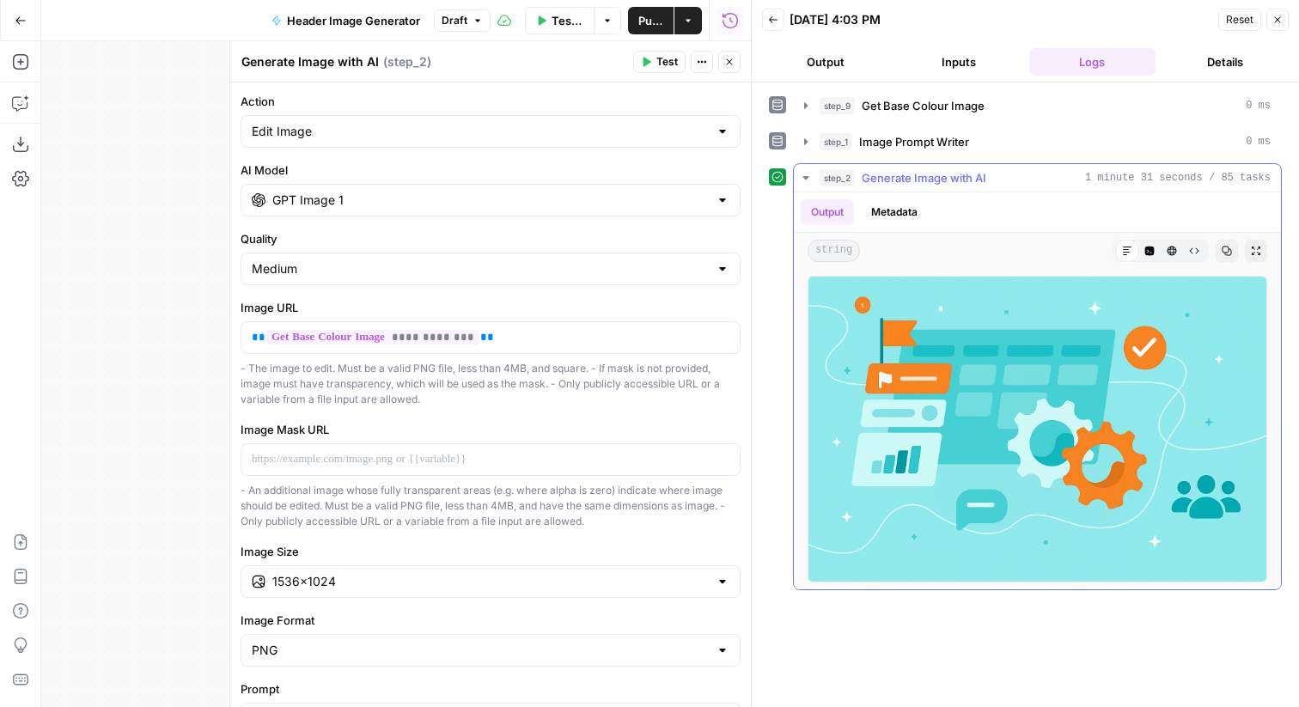
click at [1223, 243] on button "Copy" at bounding box center [1226, 251] width 22 height 22
click at [886, 175] on span "Generate Image with AI" at bounding box center [924, 177] width 125 height 17
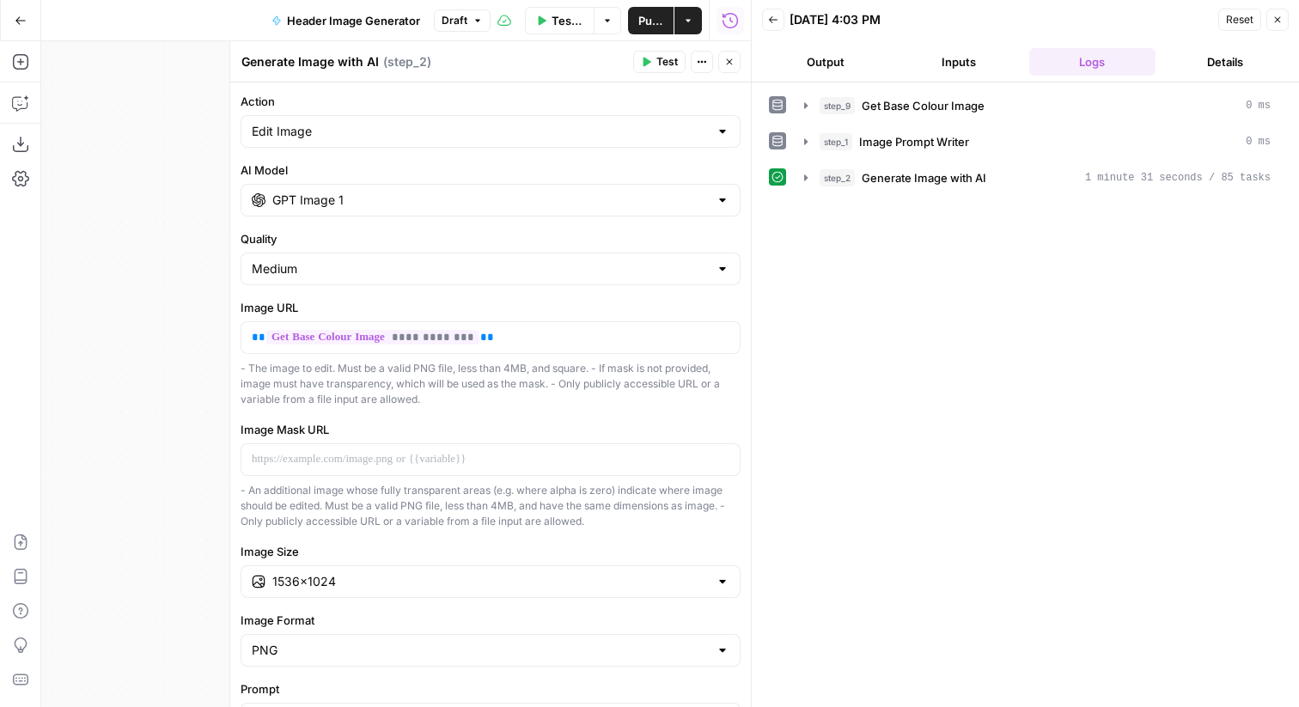
click at [1270, 15] on button "Close" at bounding box center [1277, 20] width 22 height 22
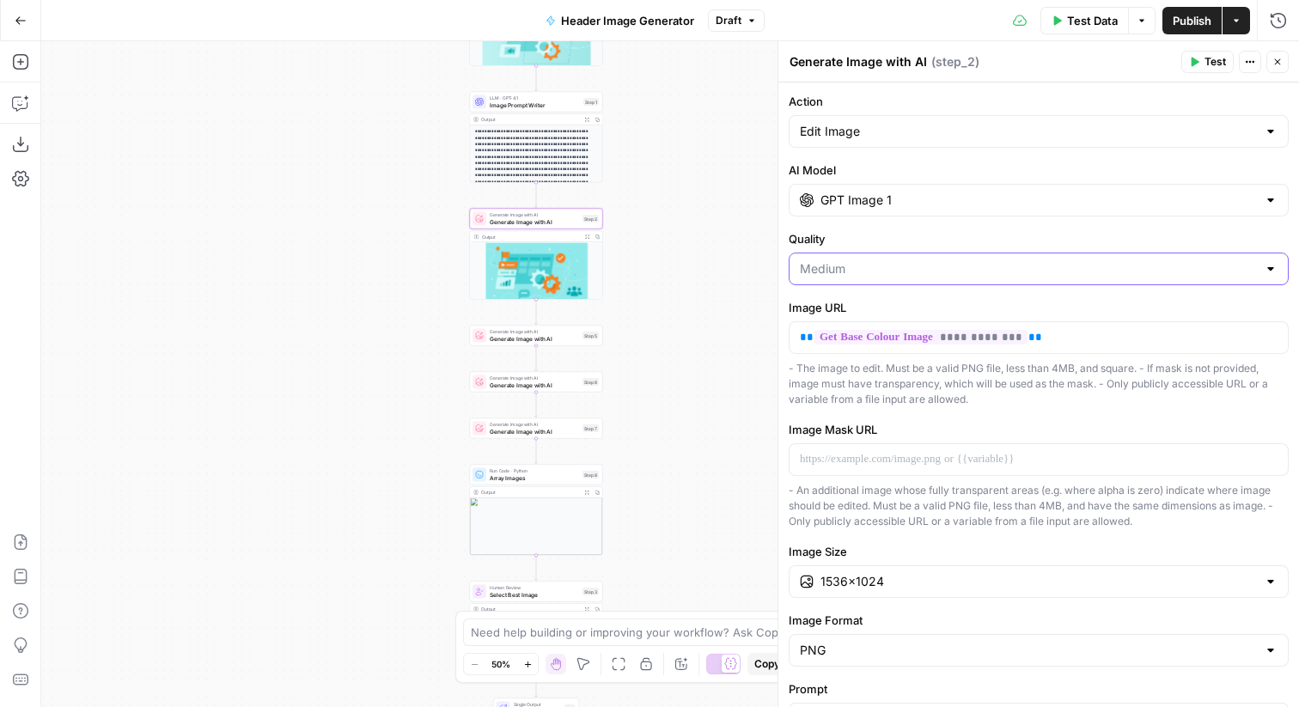
click at [911, 270] on input "Quality" at bounding box center [1028, 268] width 457 height 17
click at [858, 357] on span "High" at bounding box center [1035, 359] width 464 height 17
type input "High"
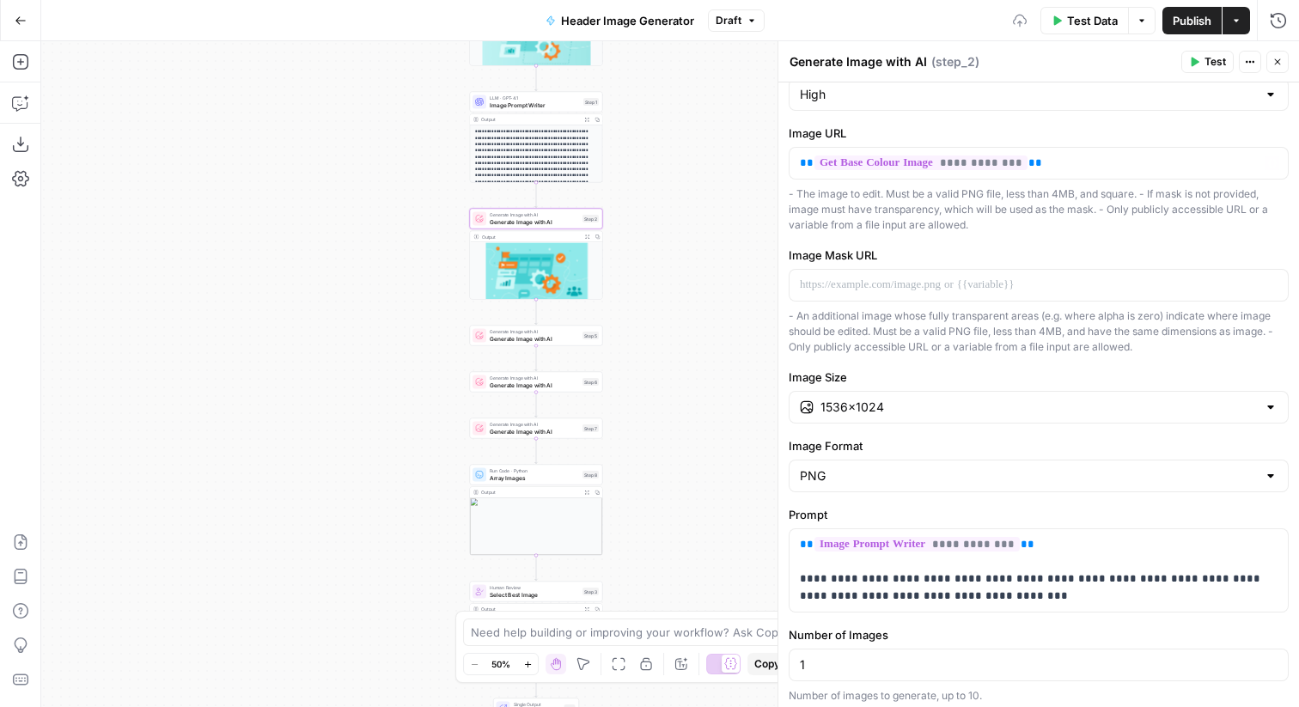
scroll to position [222, 0]
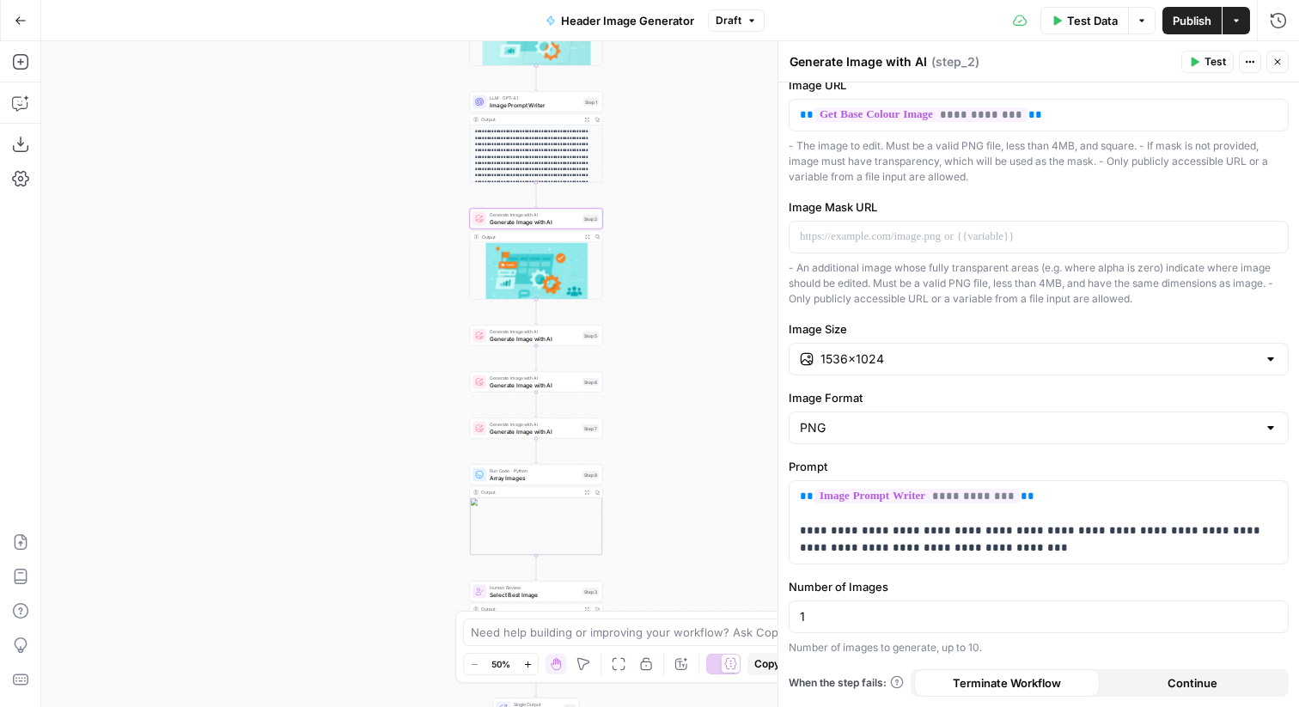
click at [551, 340] on span "Generate Image with AI" at bounding box center [534, 338] width 89 height 9
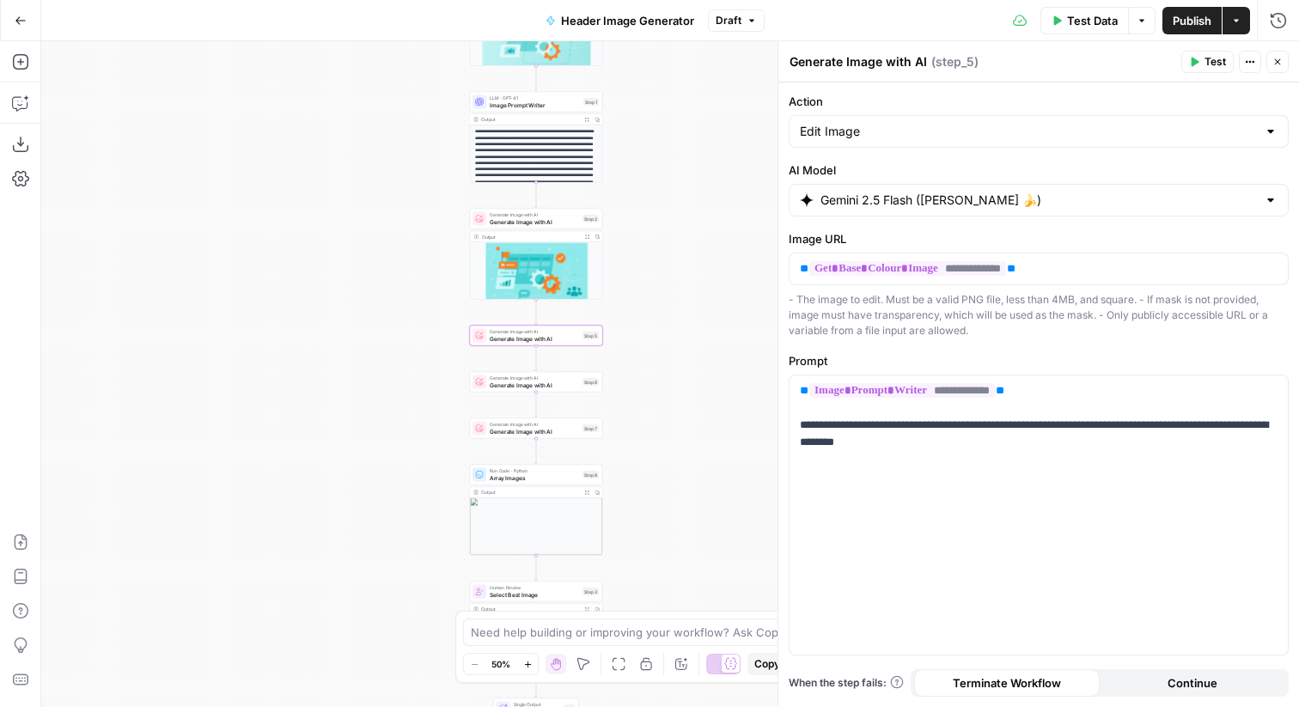
click at [878, 192] on input "Gemini 2.5 Flash (Nano Banana 🍌)" at bounding box center [1038, 200] width 436 height 17
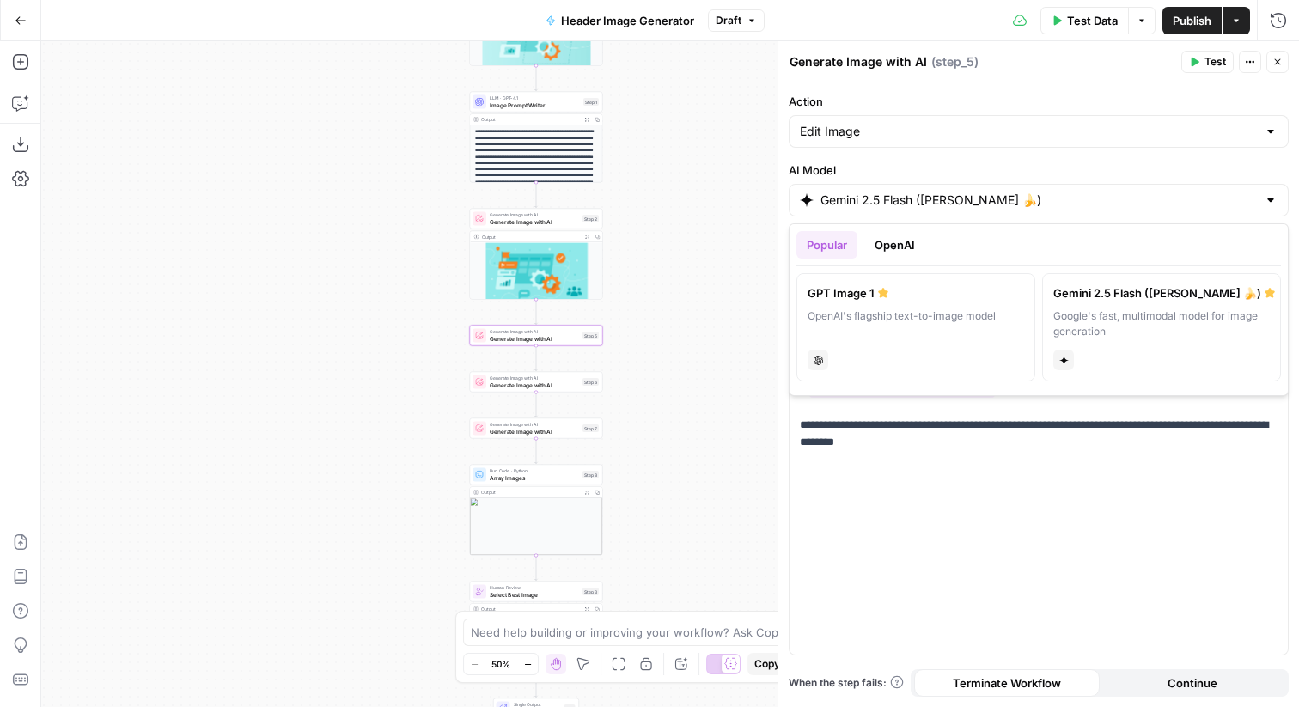
click at [874, 296] on div "GPT Image 1" at bounding box center [915, 292] width 216 height 17
type input "GPT Image 1"
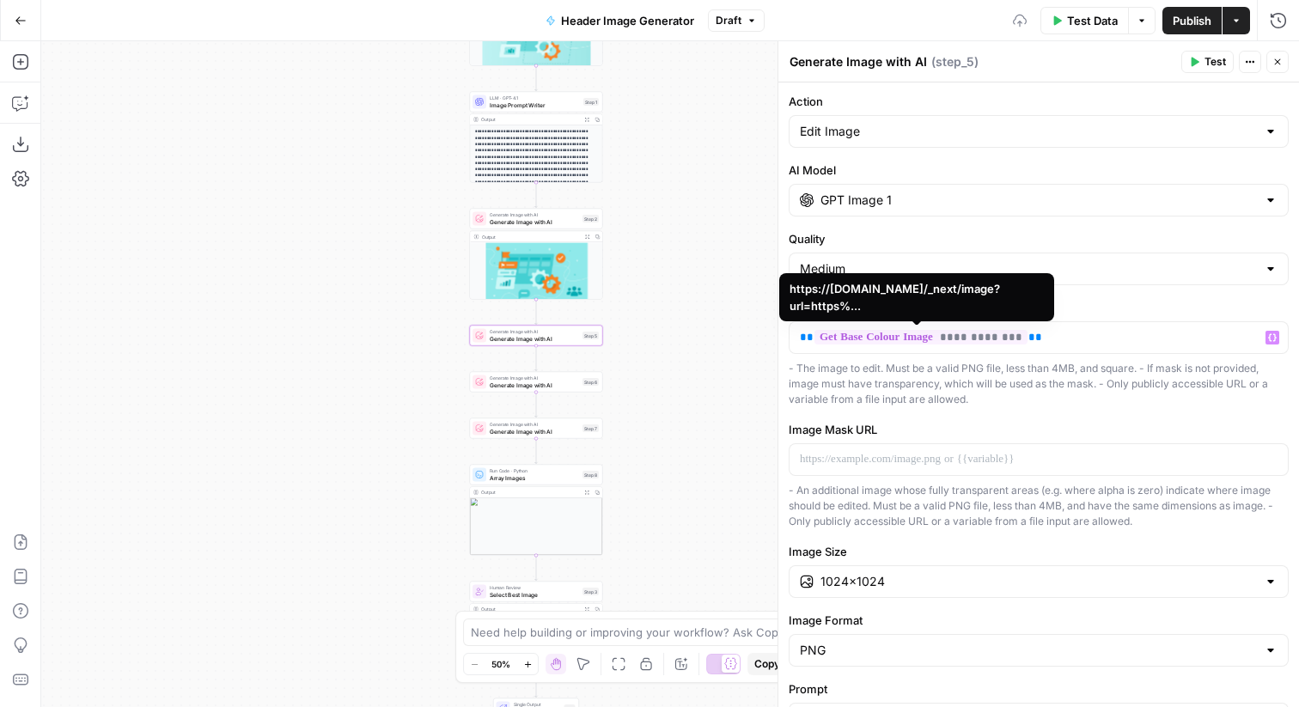
click at [863, 254] on div "Medium" at bounding box center [1039, 269] width 500 height 33
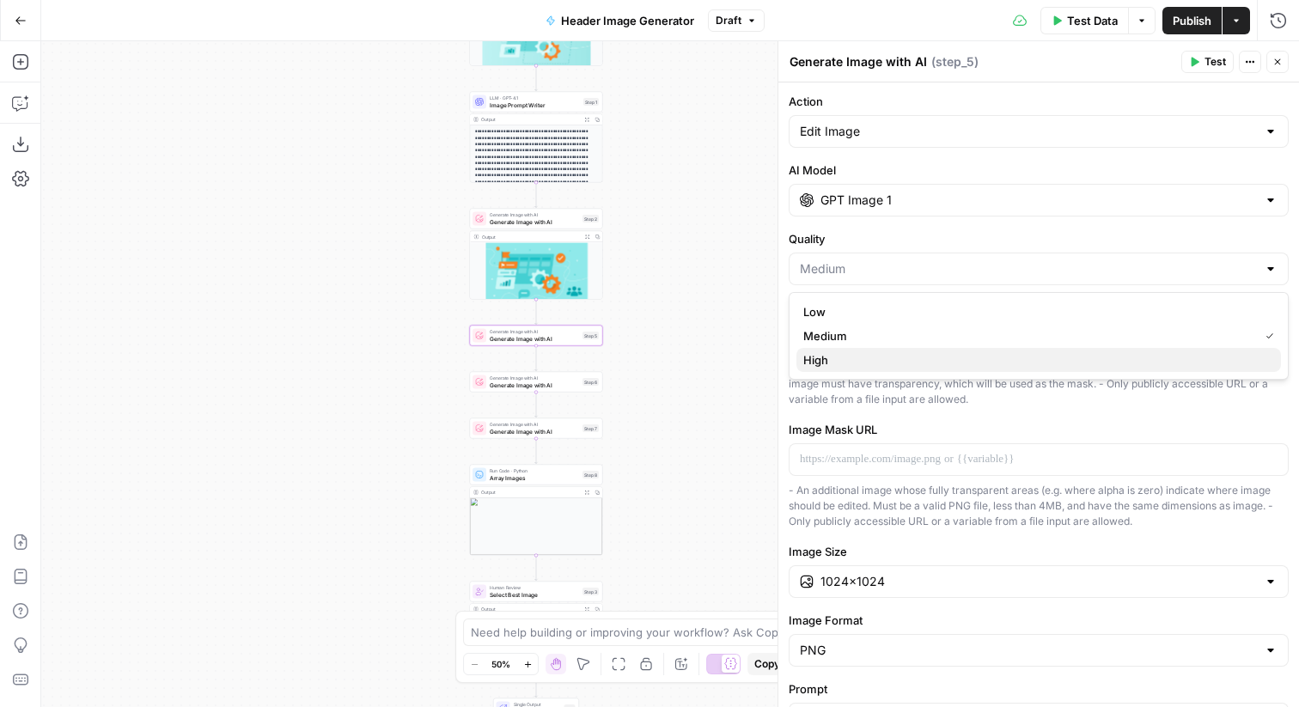
click at [867, 350] on button "High" at bounding box center [1038, 360] width 484 height 24
type input "High"
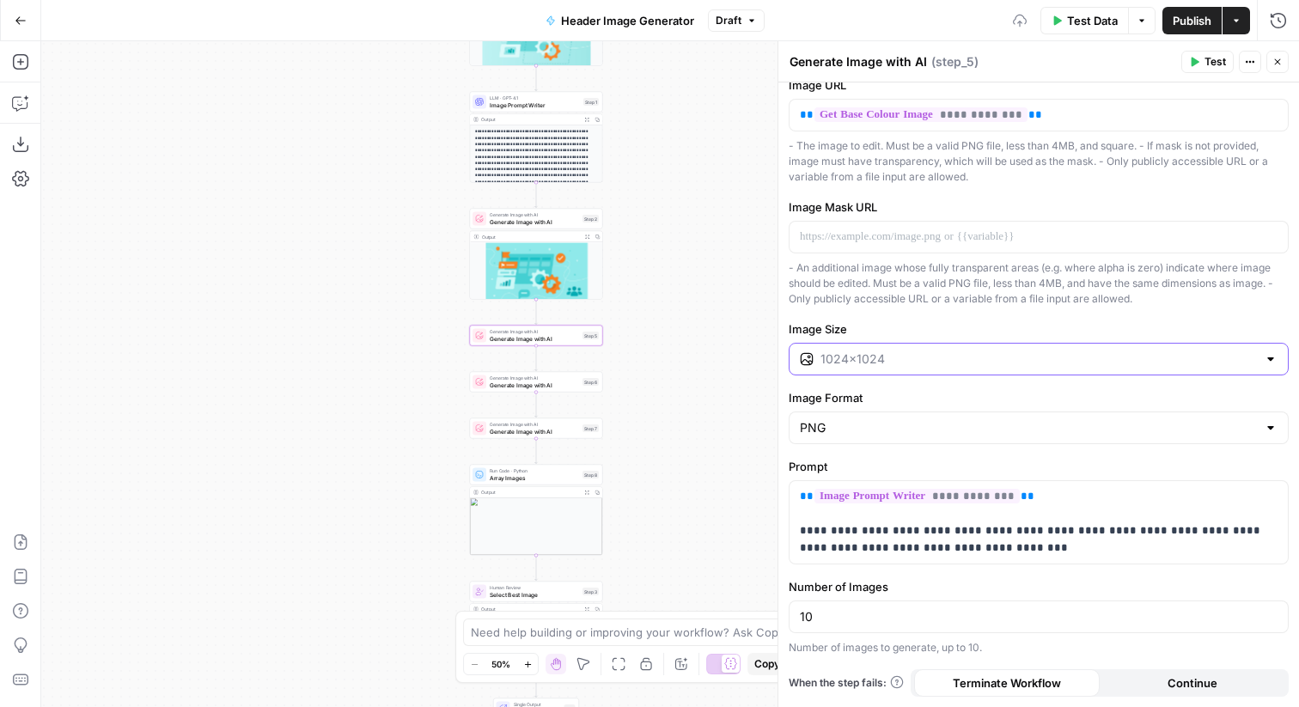
click at [856, 363] on input "Image Size" at bounding box center [1038, 358] width 436 height 17
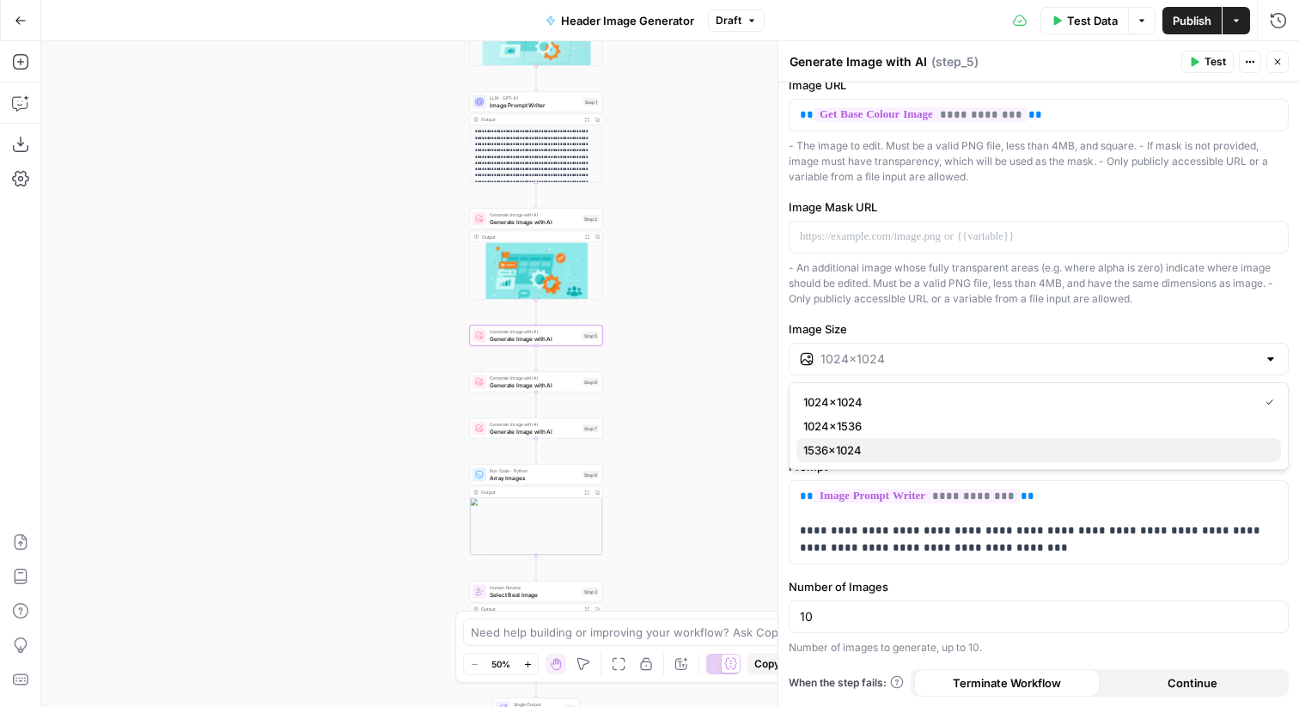
click at [877, 454] on span "1536×1024" at bounding box center [1035, 449] width 464 height 17
type input "1536×1024"
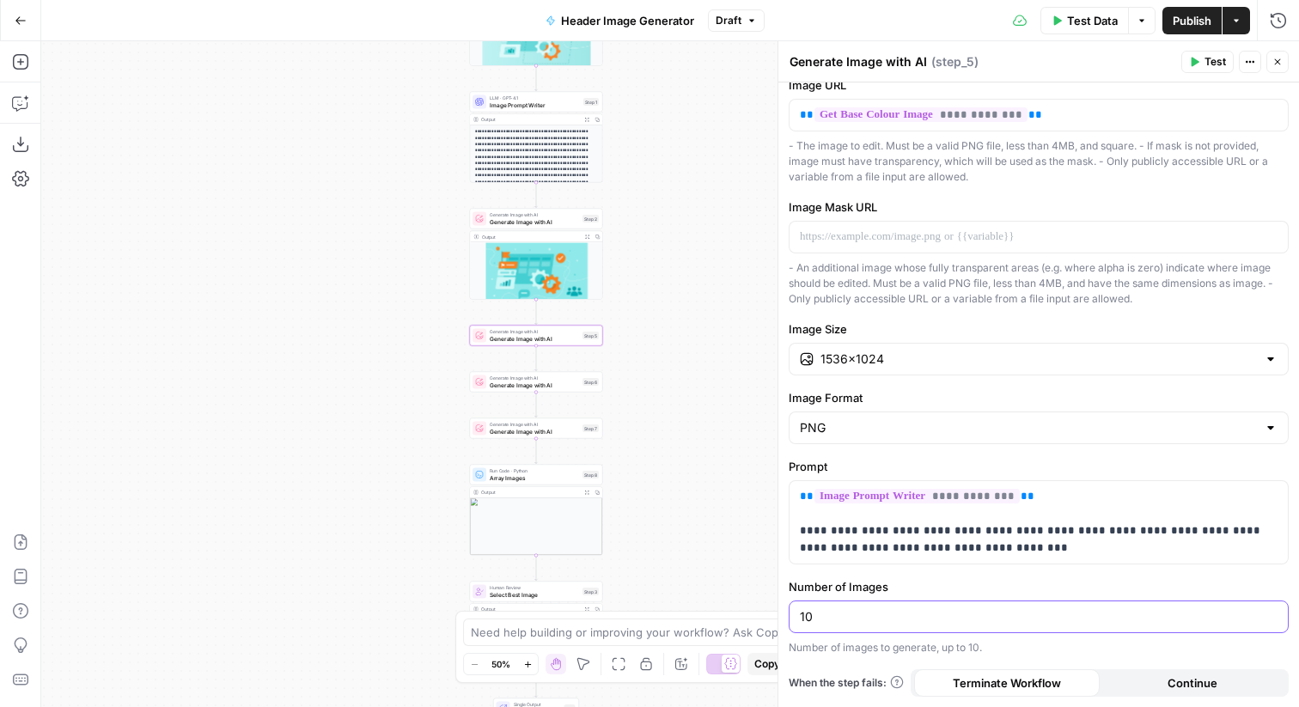
click at [849, 623] on input "10" at bounding box center [1039, 616] width 478 height 17
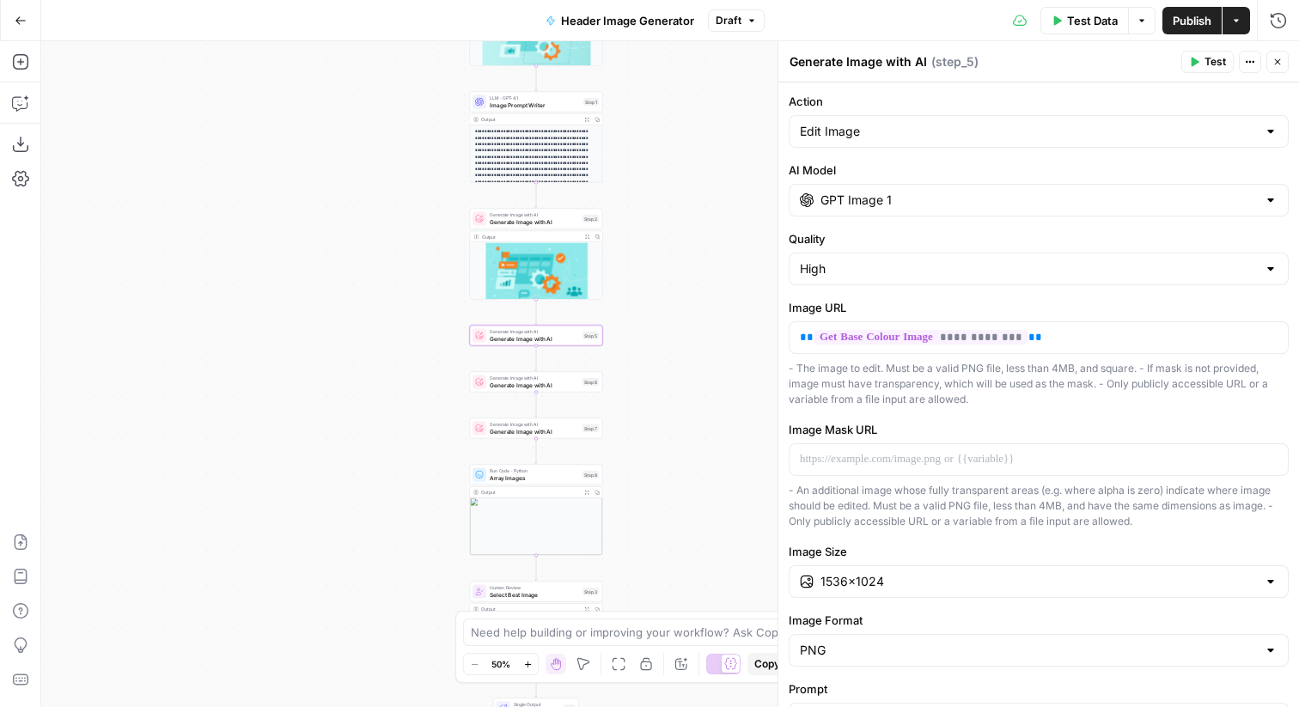
type input "1"
click at [1270, 62] on button "Close" at bounding box center [1277, 62] width 22 height 22
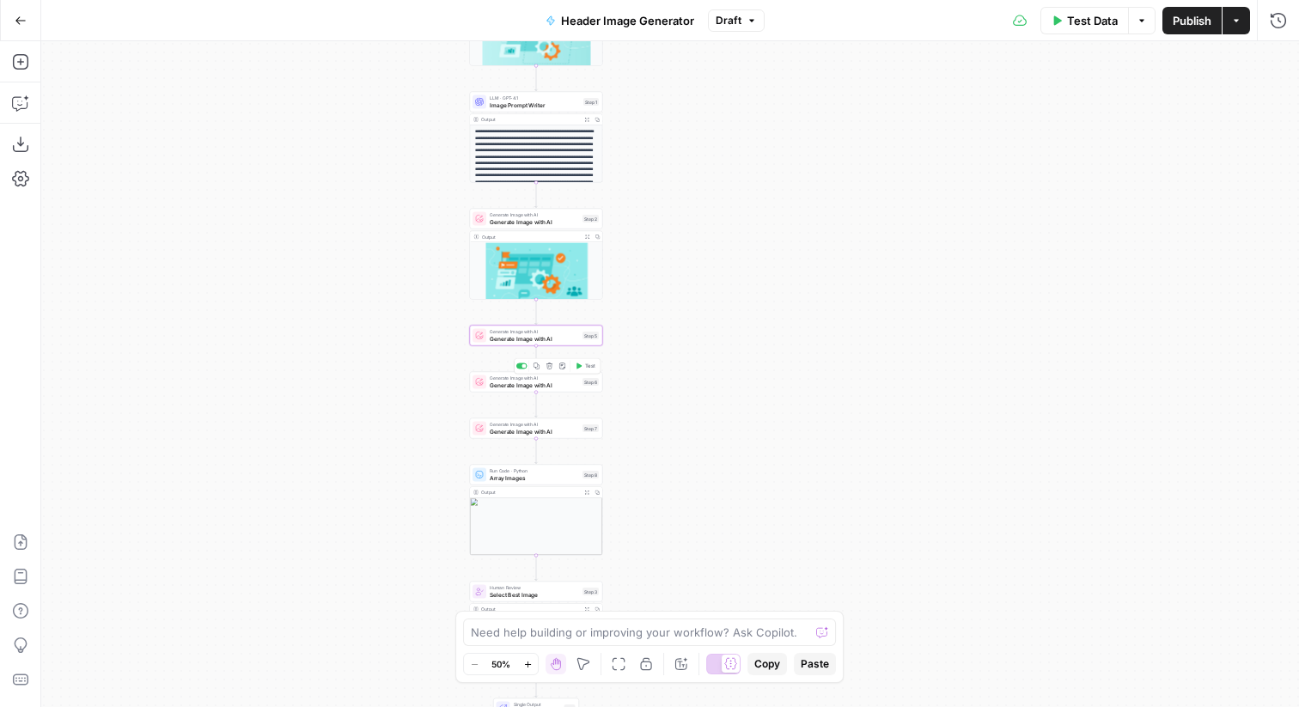
click at [564, 381] on span "Generate Image with AI" at bounding box center [534, 385] width 89 height 9
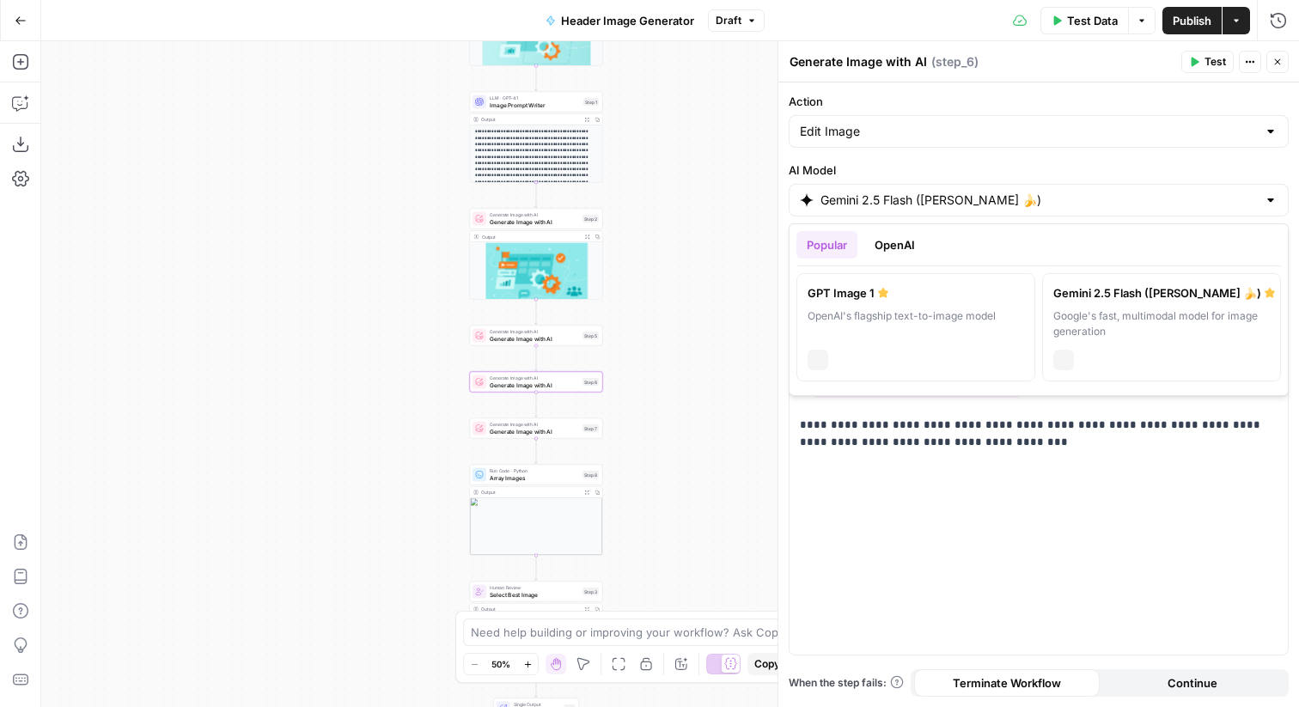
click at [856, 192] on input "Gemini 2.5 Flash (Nano Banana 🍌)" at bounding box center [1038, 200] width 436 height 17
click at [893, 299] on div "GPT Image 1" at bounding box center [915, 292] width 216 height 17
type input "GPT Image 1"
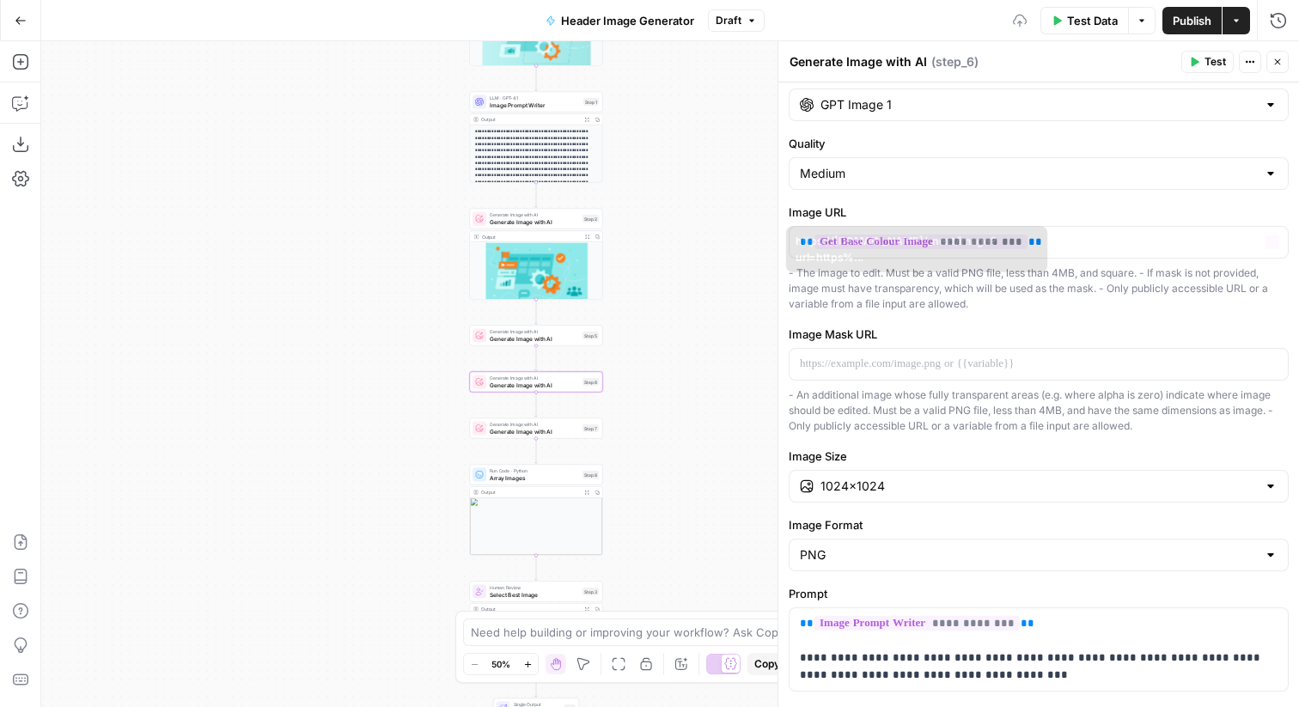
scroll to position [222, 0]
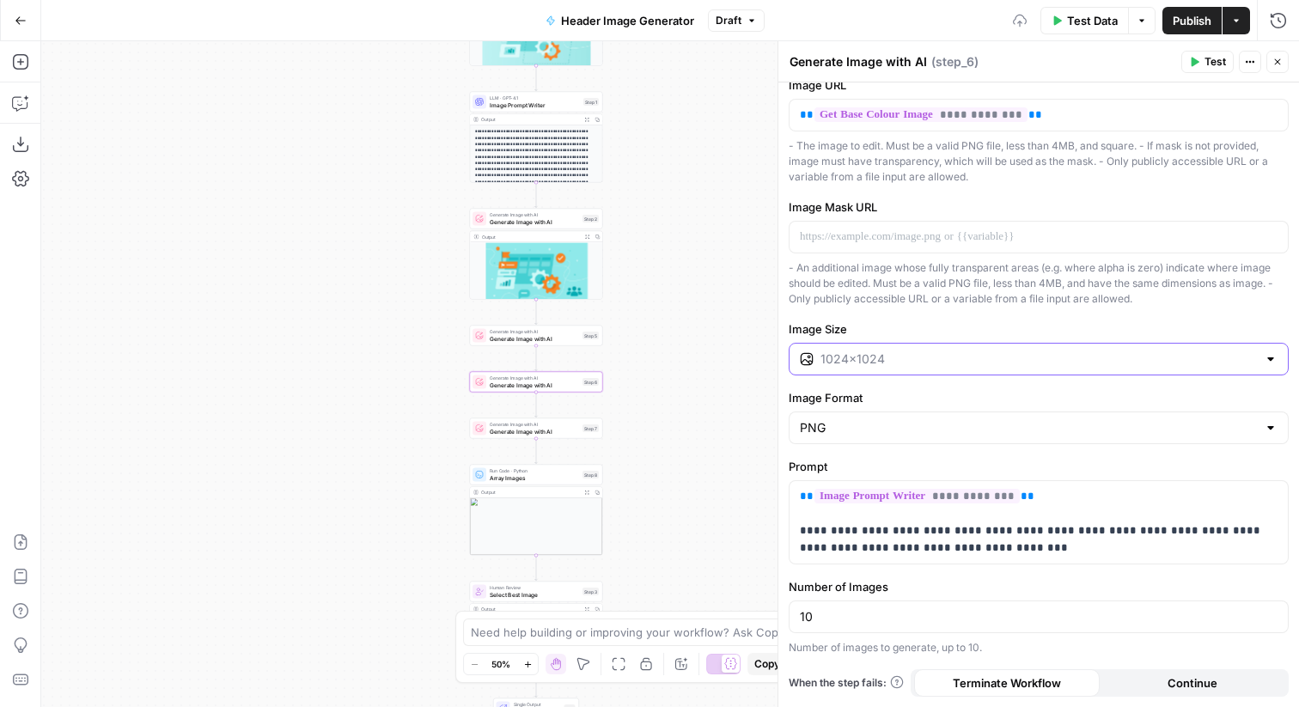
click at [876, 351] on input "Image Size" at bounding box center [1038, 358] width 436 height 17
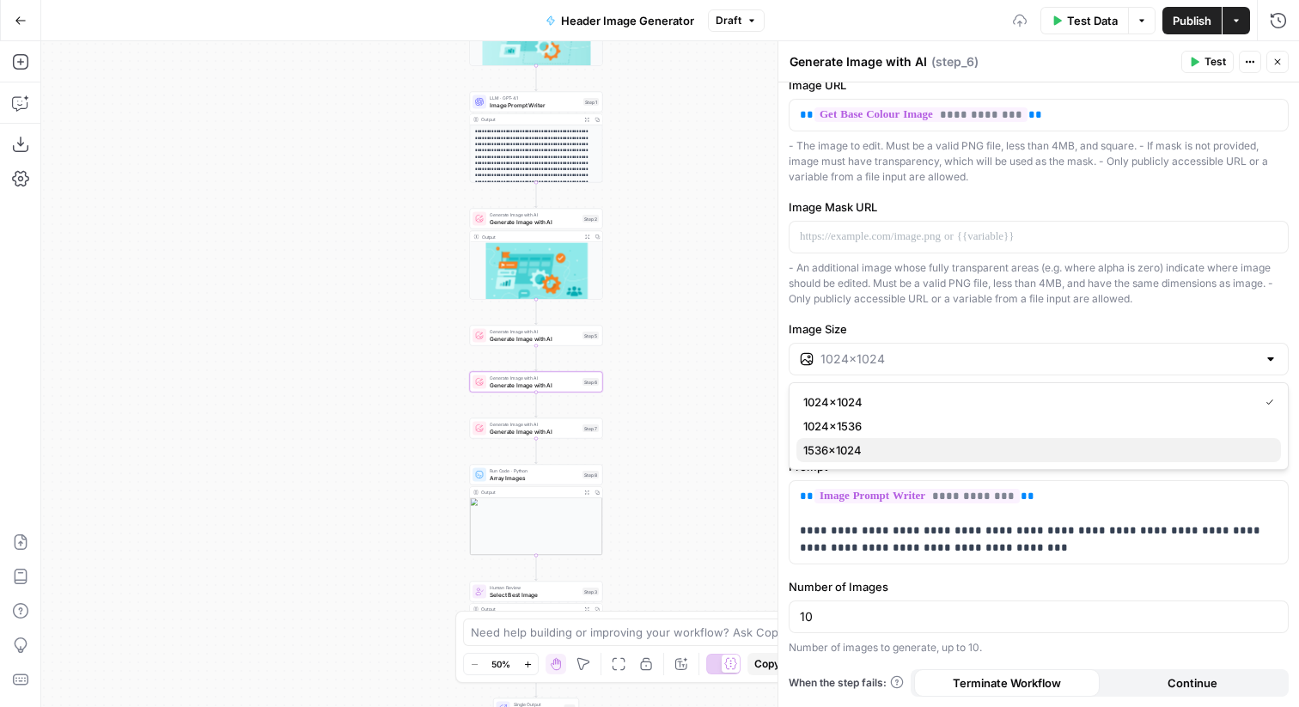
click at [887, 453] on span "1536×1024" at bounding box center [1035, 449] width 464 height 17
type input "1536×1024"
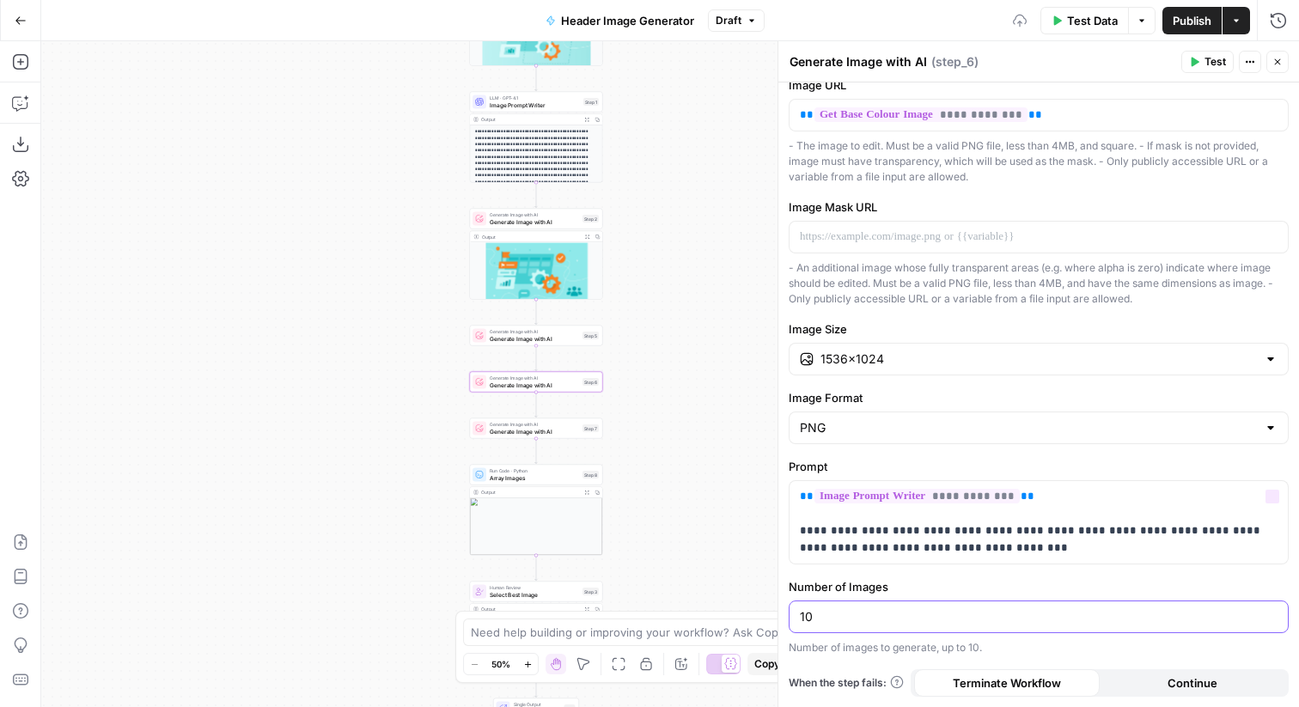
click at [817, 615] on input "10" at bounding box center [1039, 616] width 478 height 17
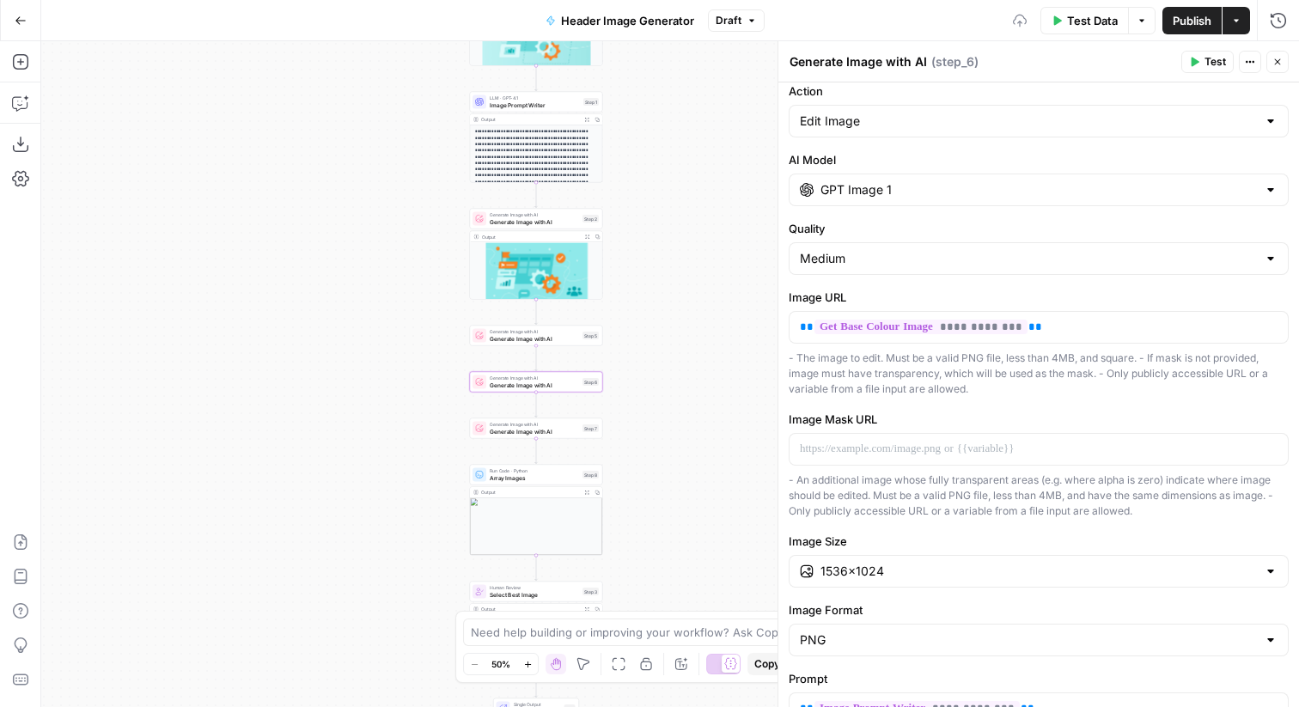
scroll to position [0, 0]
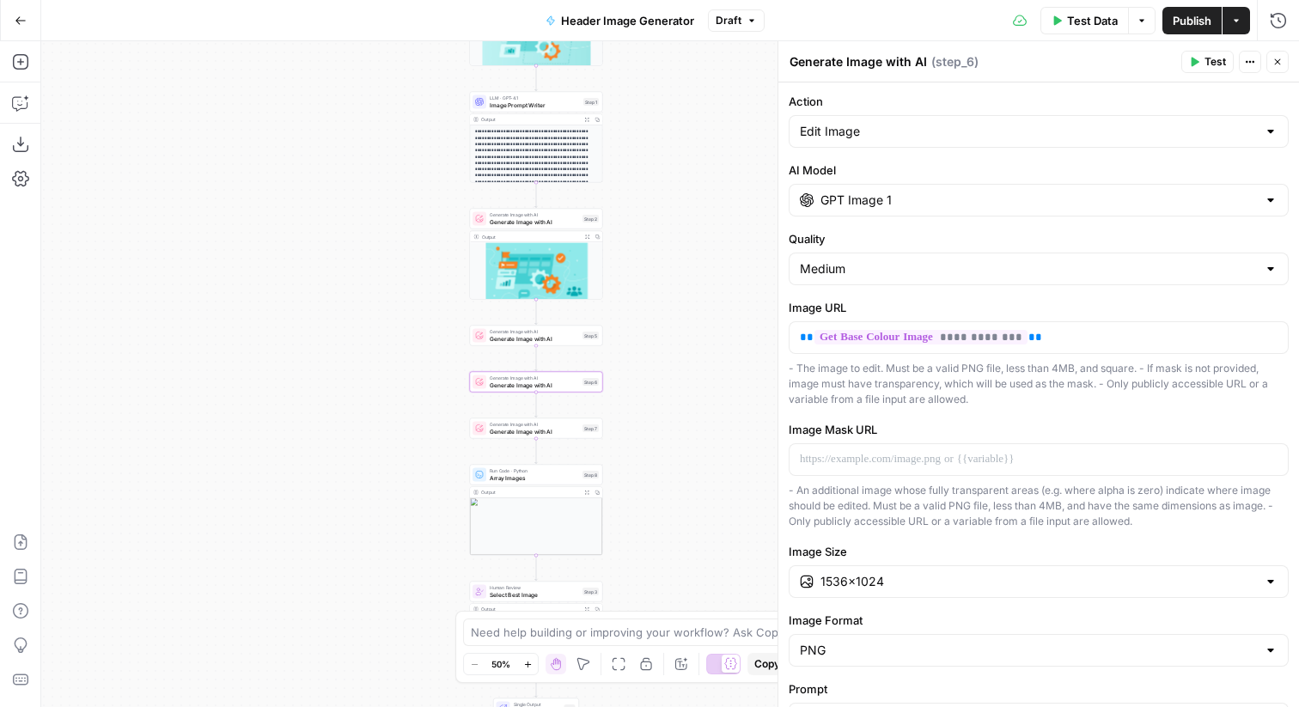
type input "1"
click at [895, 273] on input "Quality" at bounding box center [1028, 268] width 457 height 17
click at [859, 360] on span "High" at bounding box center [1035, 359] width 464 height 17
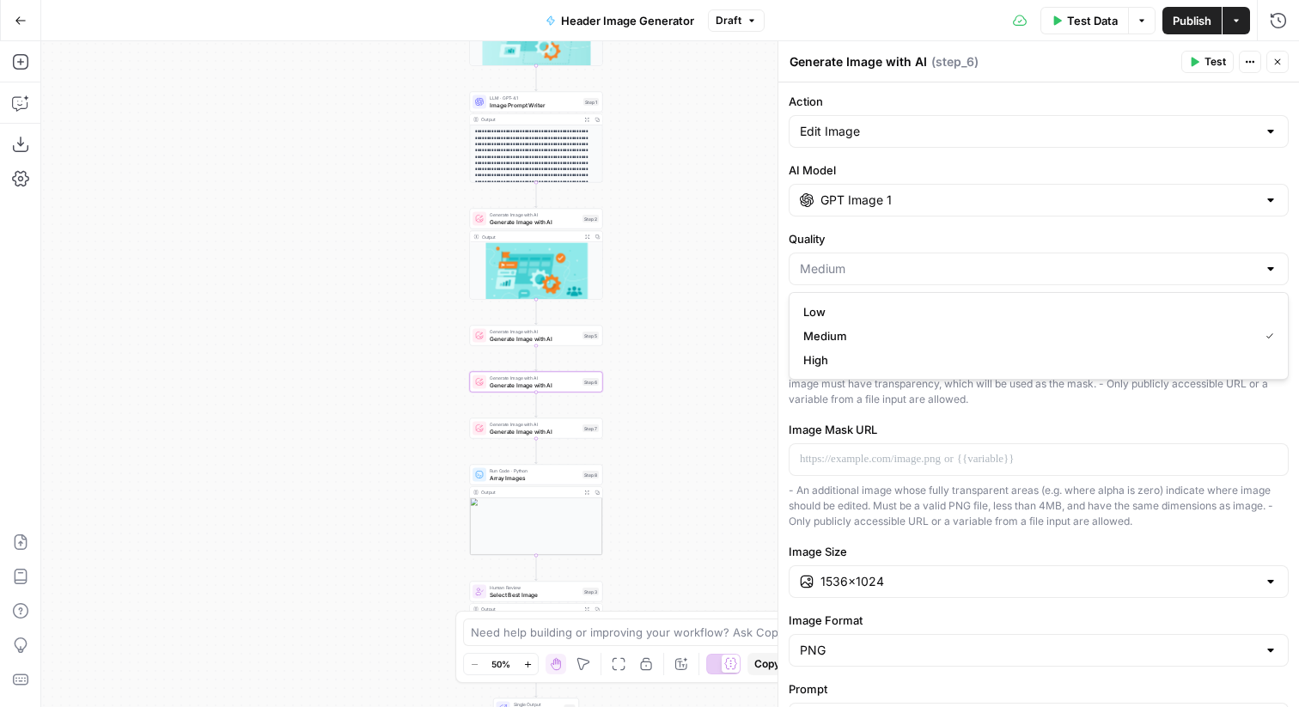
type input "High"
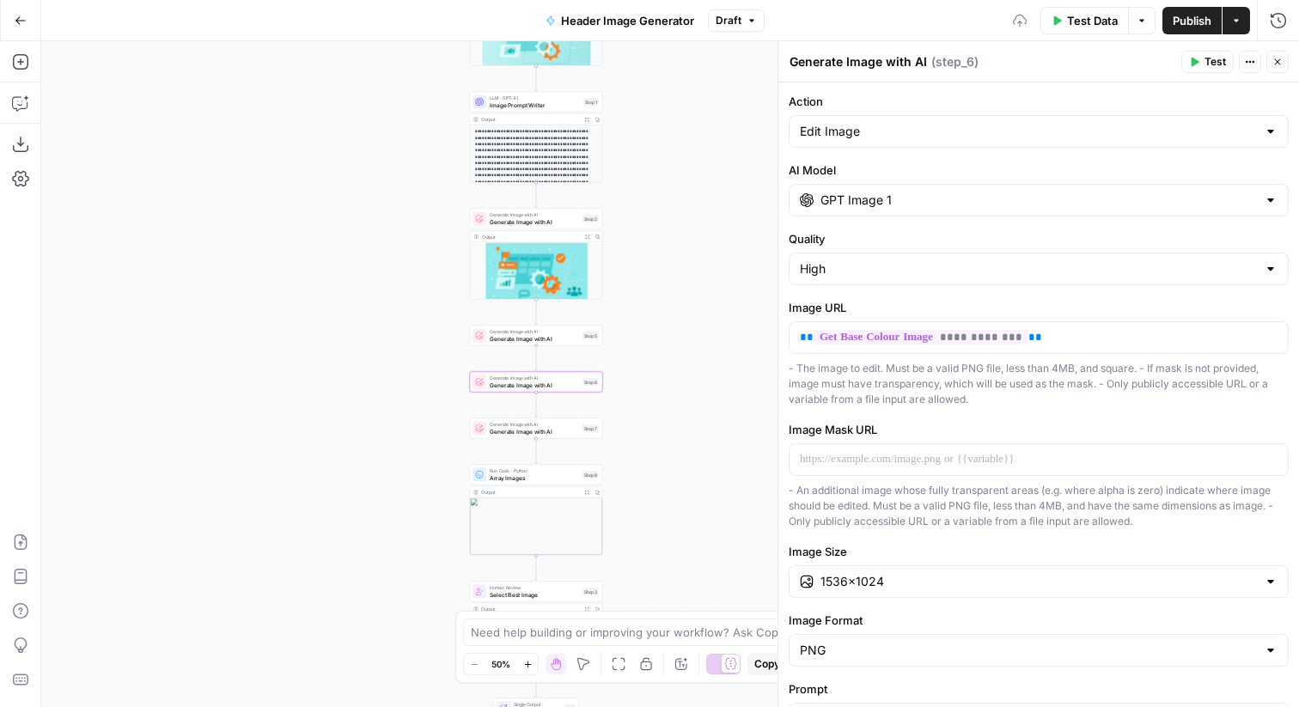
click at [563, 334] on span "Generate Image with AI" at bounding box center [534, 338] width 89 height 9
click at [516, 217] on span "Generate Image with AI" at bounding box center [534, 221] width 89 height 9
click at [564, 383] on span "Generate Image with AI" at bounding box center [534, 385] width 89 height 9
click at [561, 433] on span "Generate Image with AI" at bounding box center [534, 431] width 89 height 9
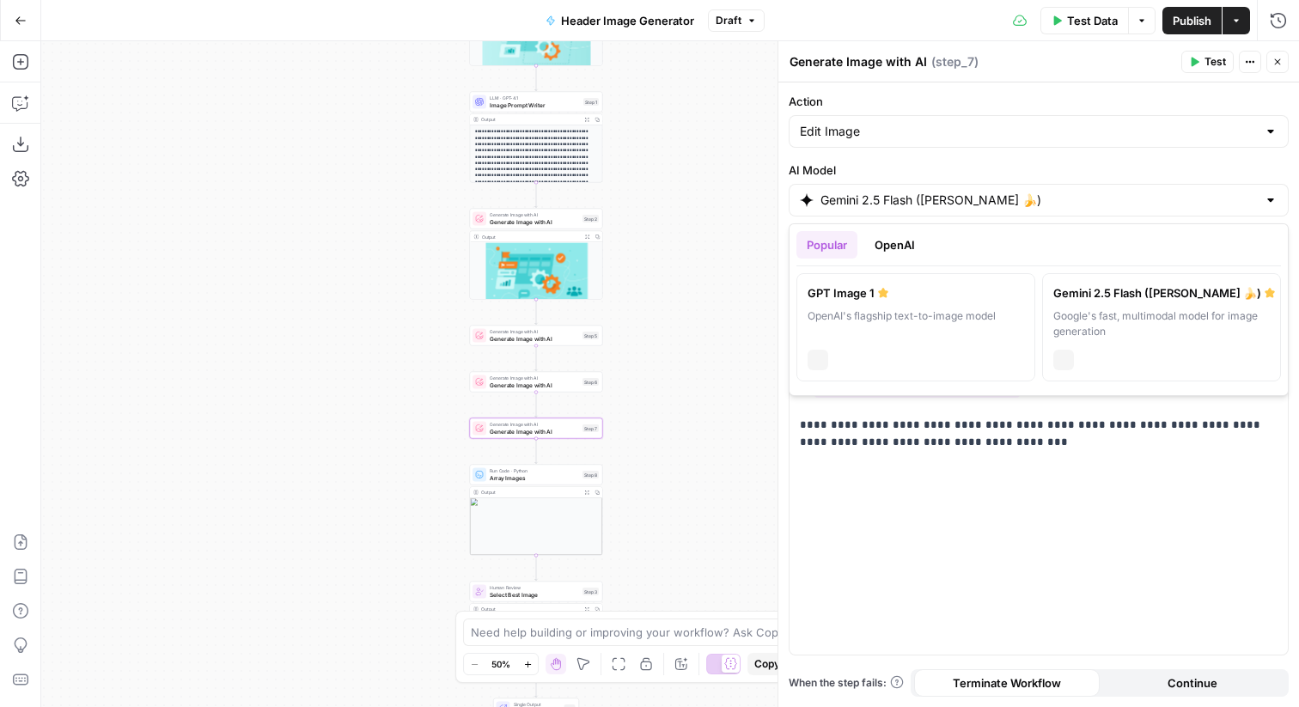
click at [886, 204] on input "Gemini 2.5 Flash (Nano Banana 🍌)" at bounding box center [1038, 200] width 436 height 17
click at [855, 307] on label "GPT Image 1 OpenAI's flagship text-to-image model chat" at bounding box center [915, 327] width 239 height 108
type input "GPT Image 1"
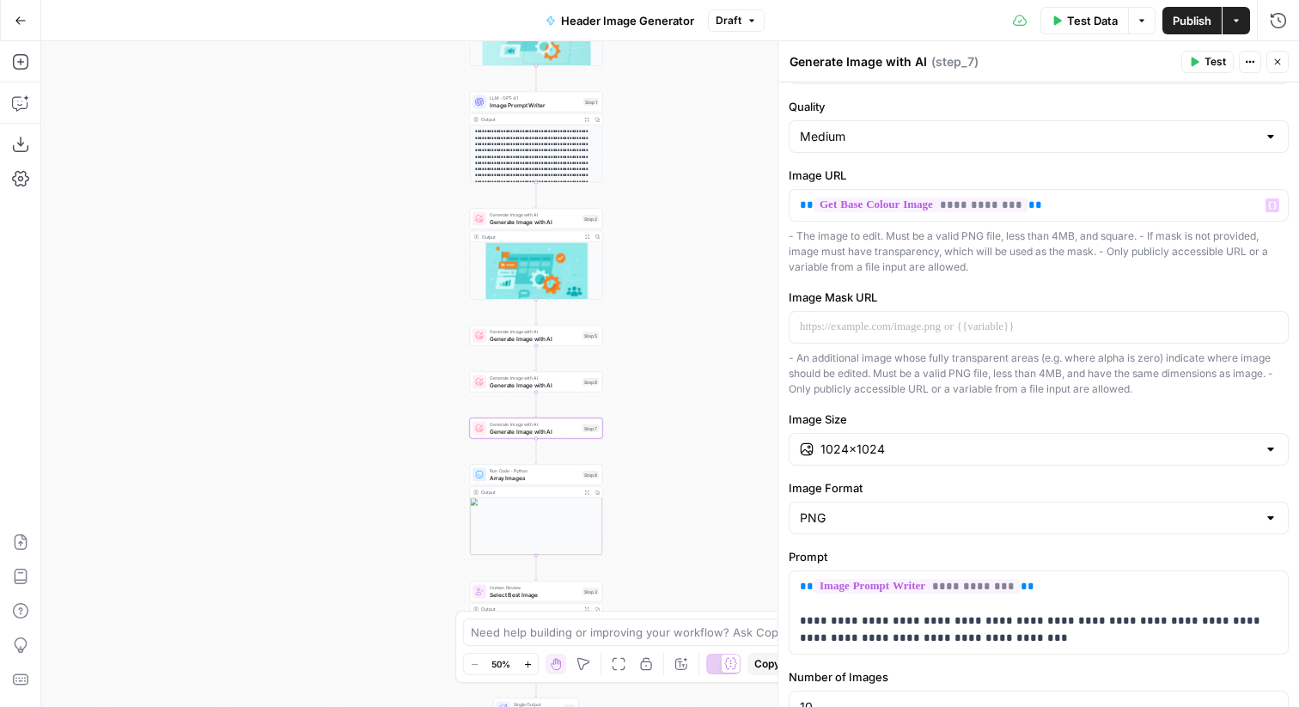
scroll to position [35, 0]
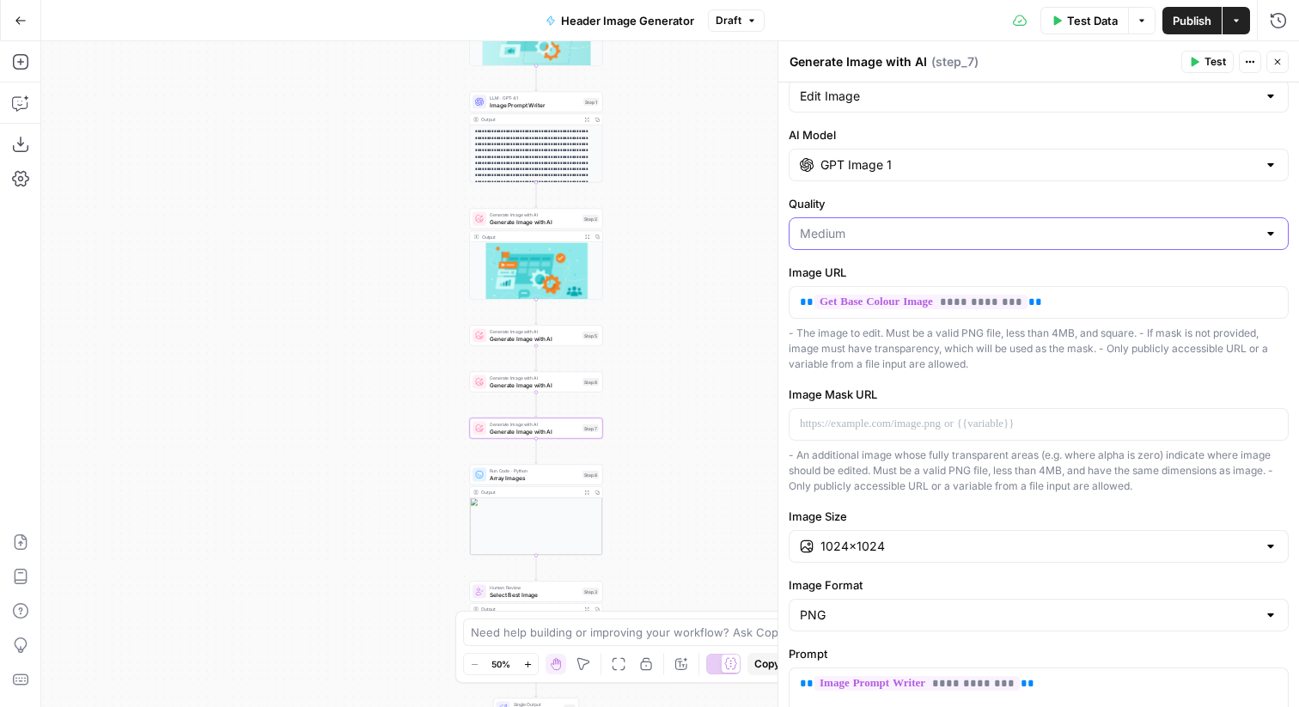
click at [865, 232] on input "Quality" at bounding box center [1028, 233] width 457 height 17
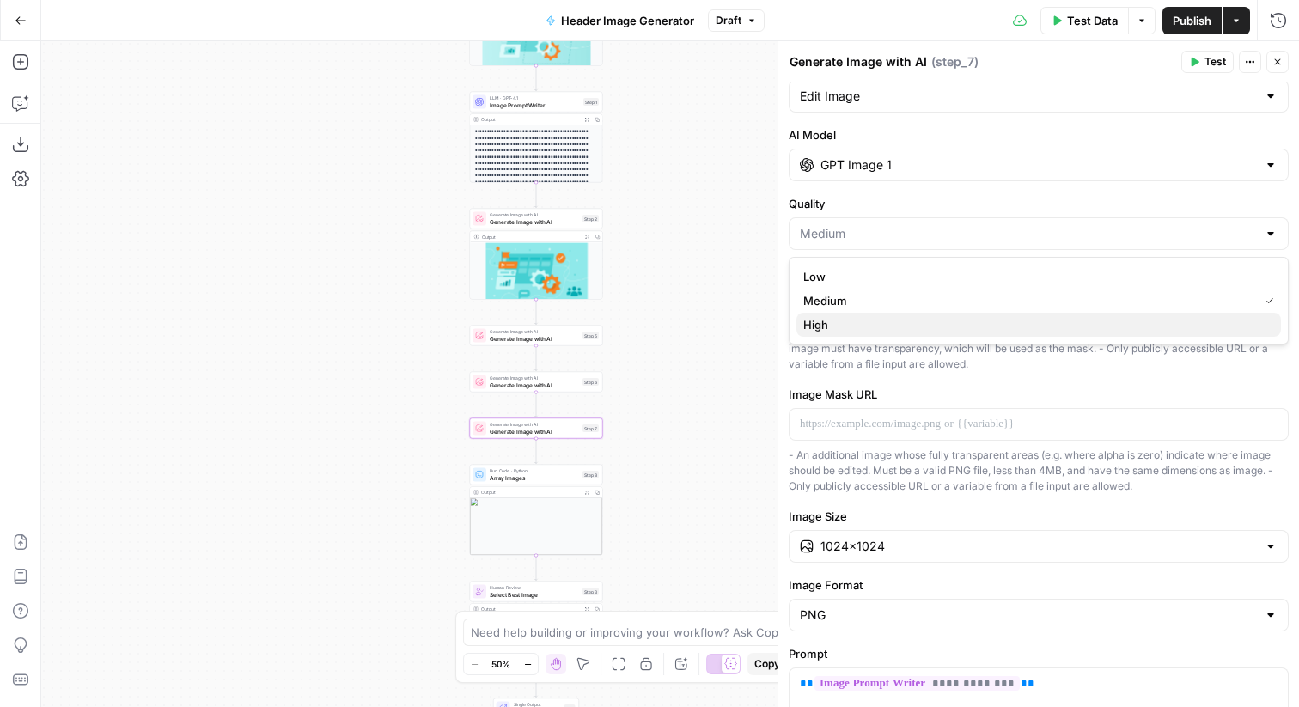
click at [877, 335] on button "High" at bounding box center [1038, 325] width 484 height 24
type input "High"
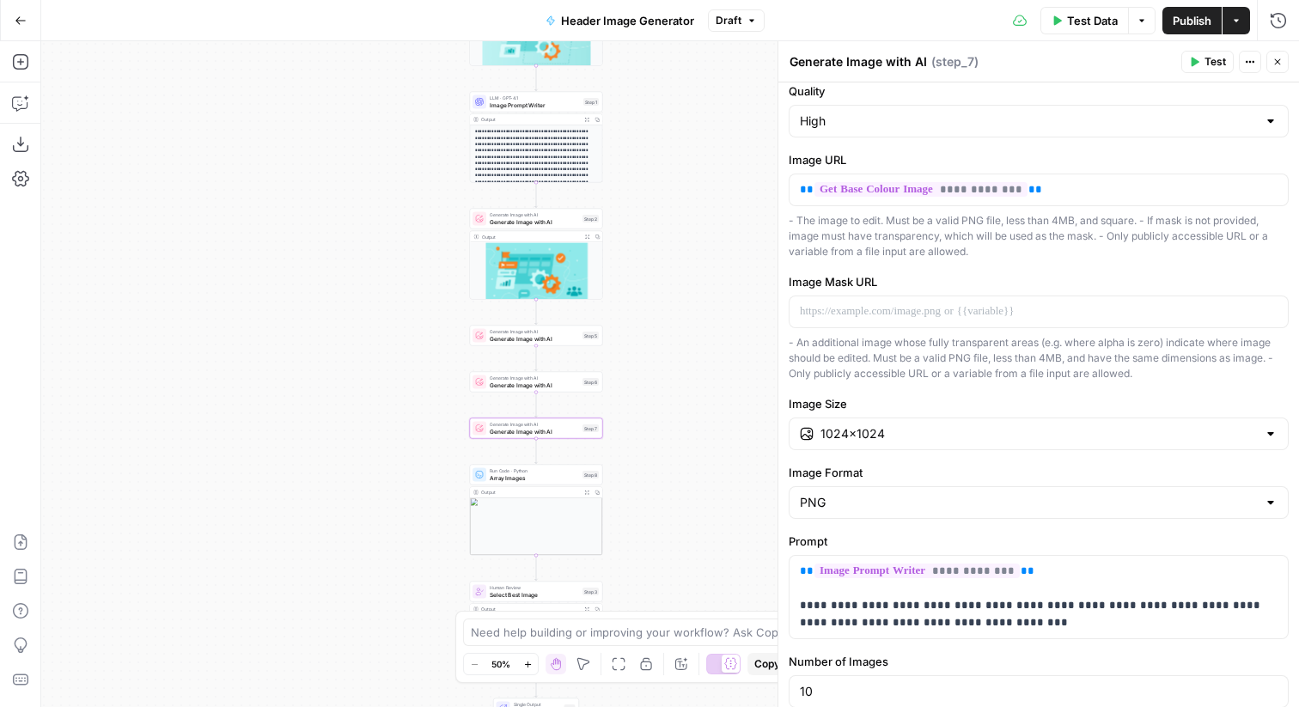
scroll to position [222, 0]
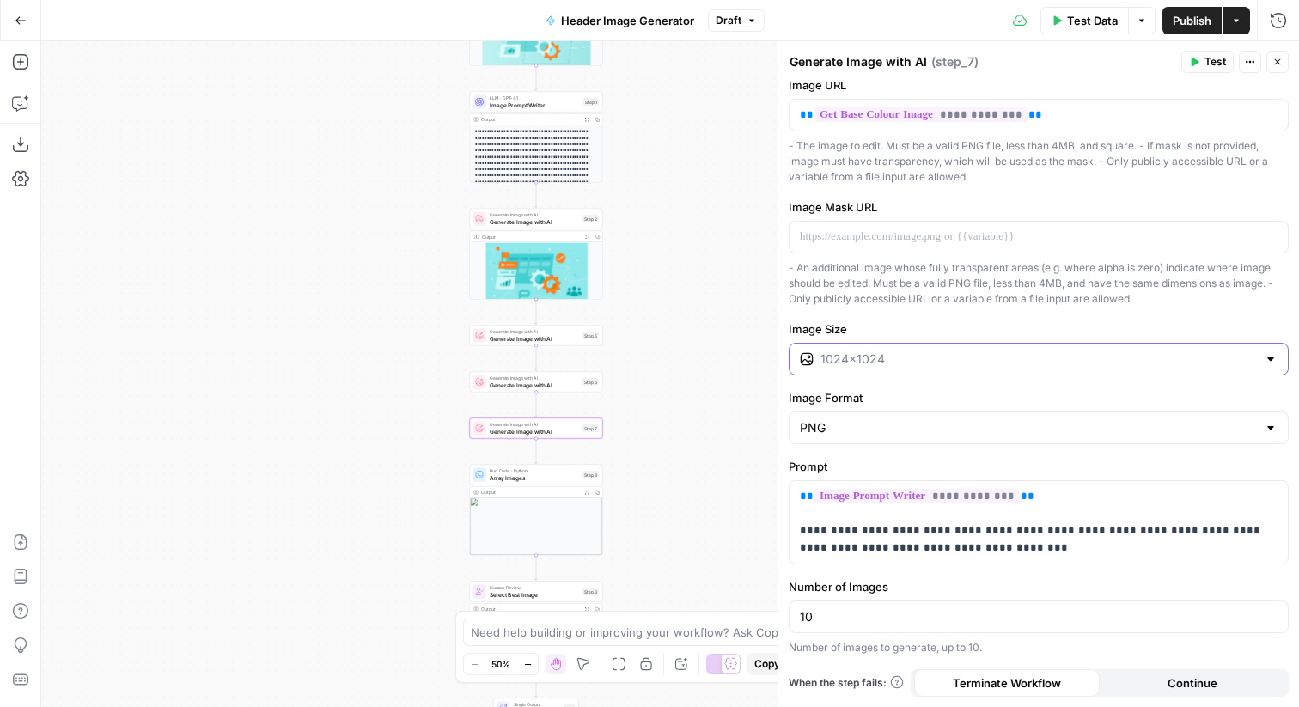
click at [921, 359] on input "Image Size" at bounding box center [1038, 358] width 436 height 17
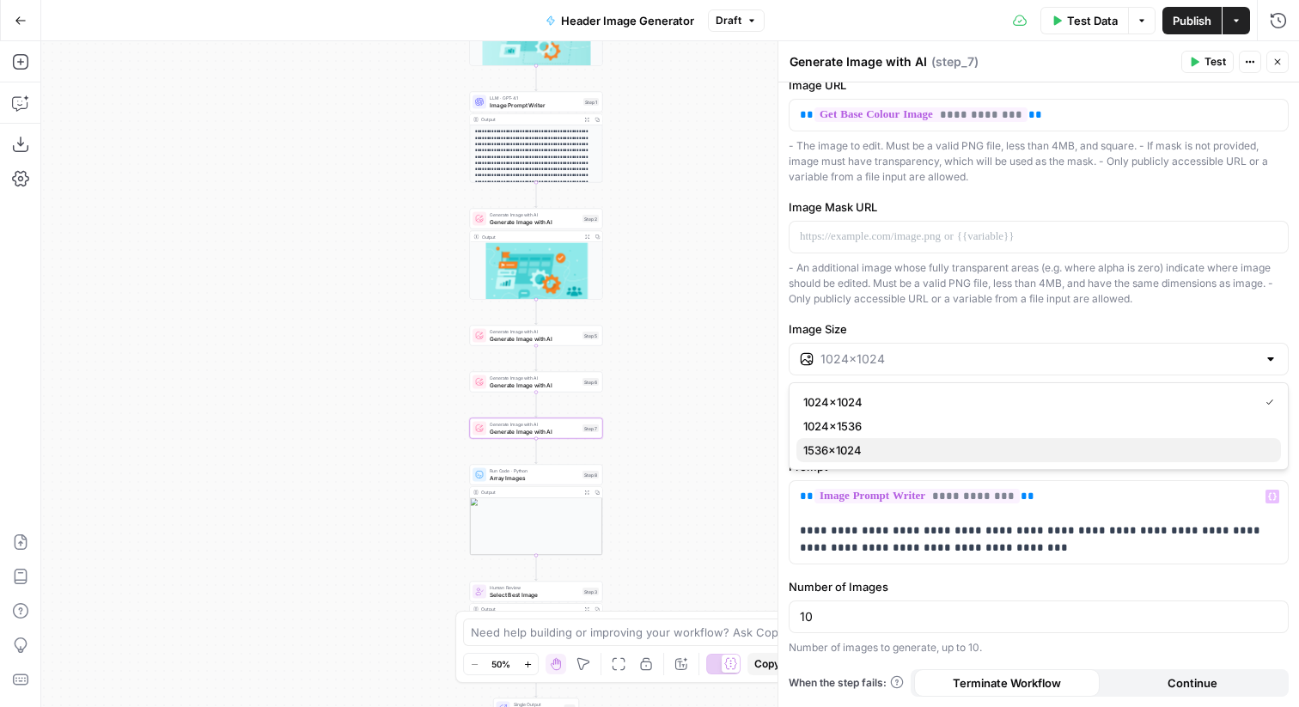
click at [896, 451] on span "1536×1024" at bounding box center [1035, 449] width 464 height 17
type input "1536×1024"
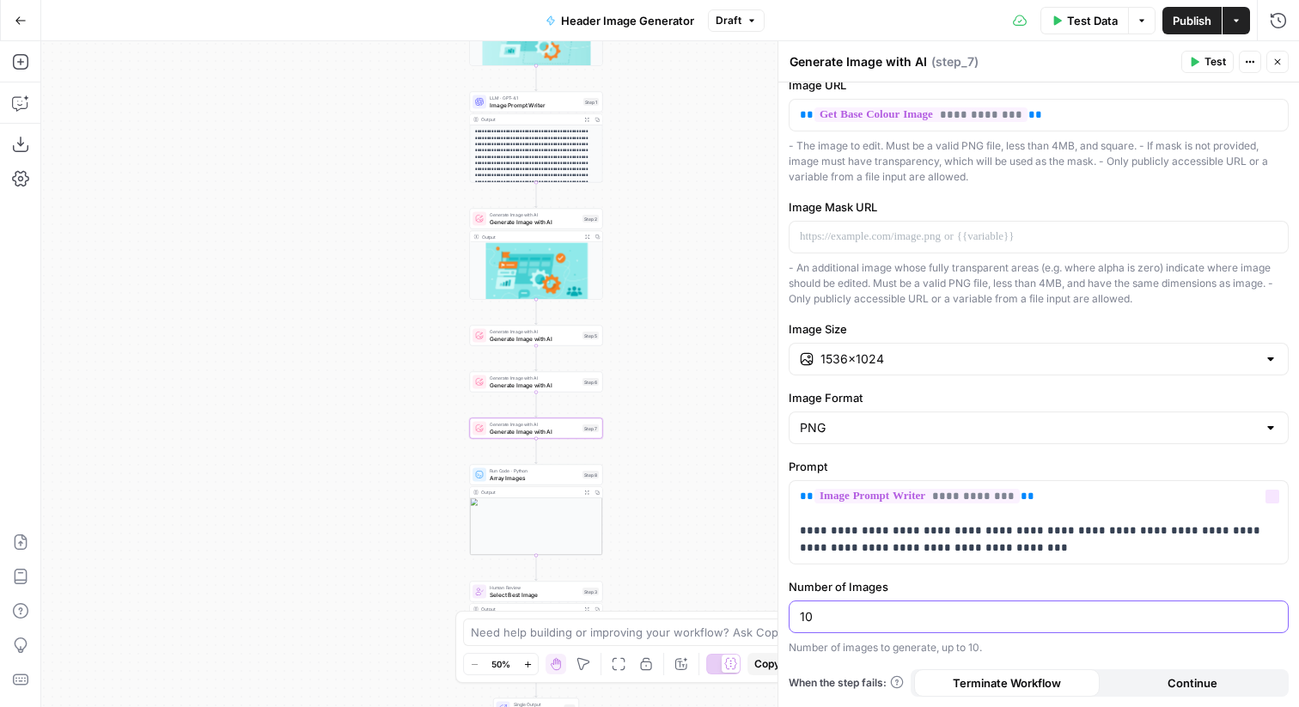
click at [873, 612] on input "10" at bounding box center [1039, 616] width 478 height 17
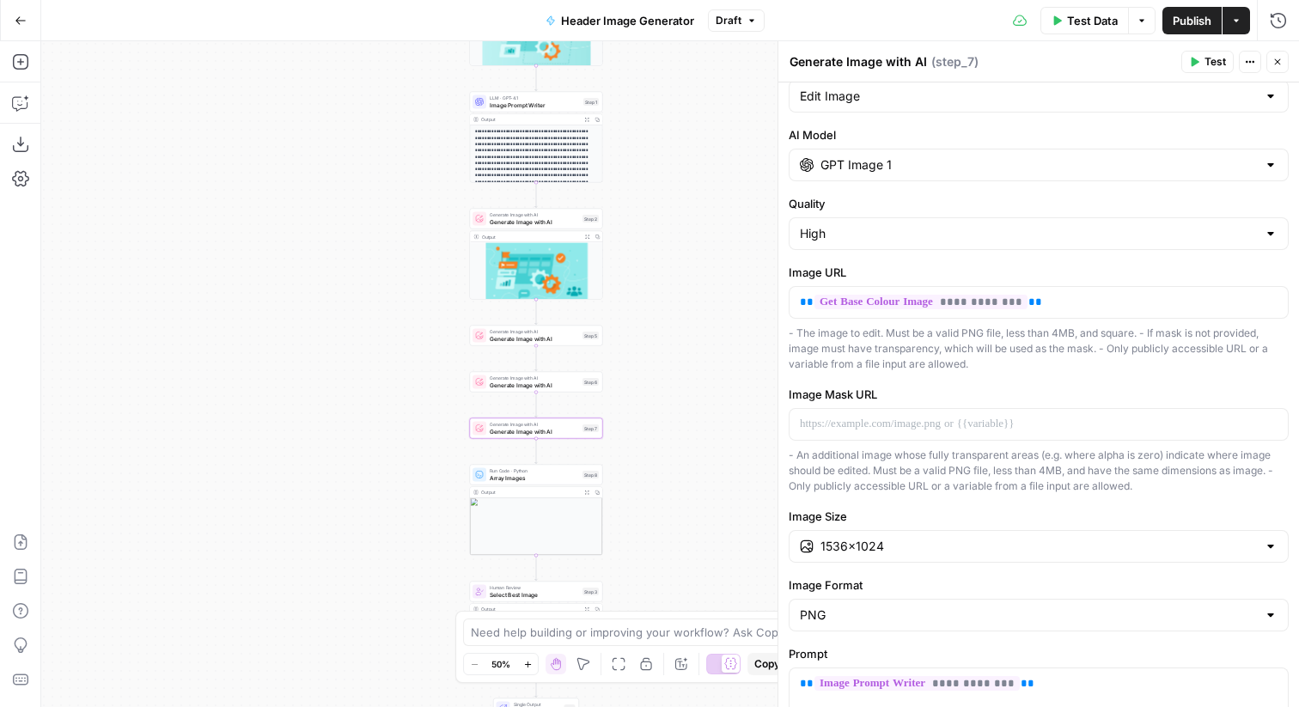
scroll to position [0, 0]
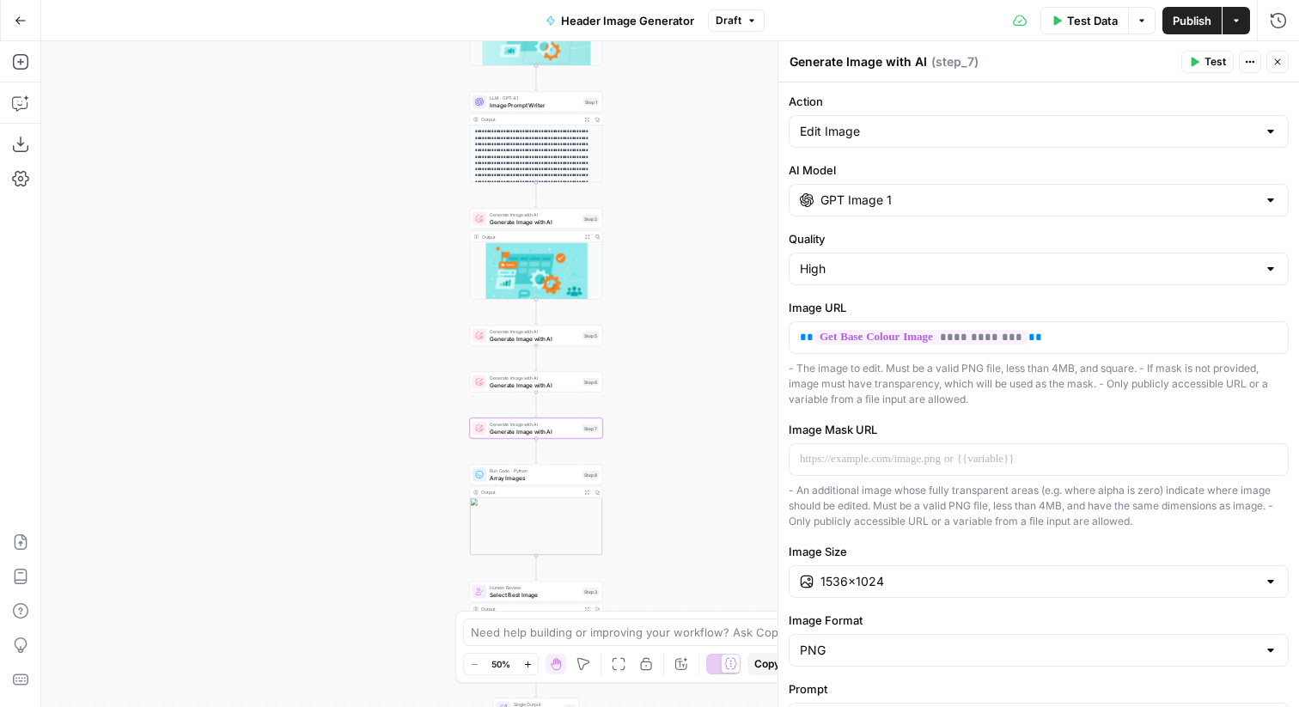
type input "1"
click at [1274, 59] on icon "button" at bounding box center [1277, 62] width 10 height 10
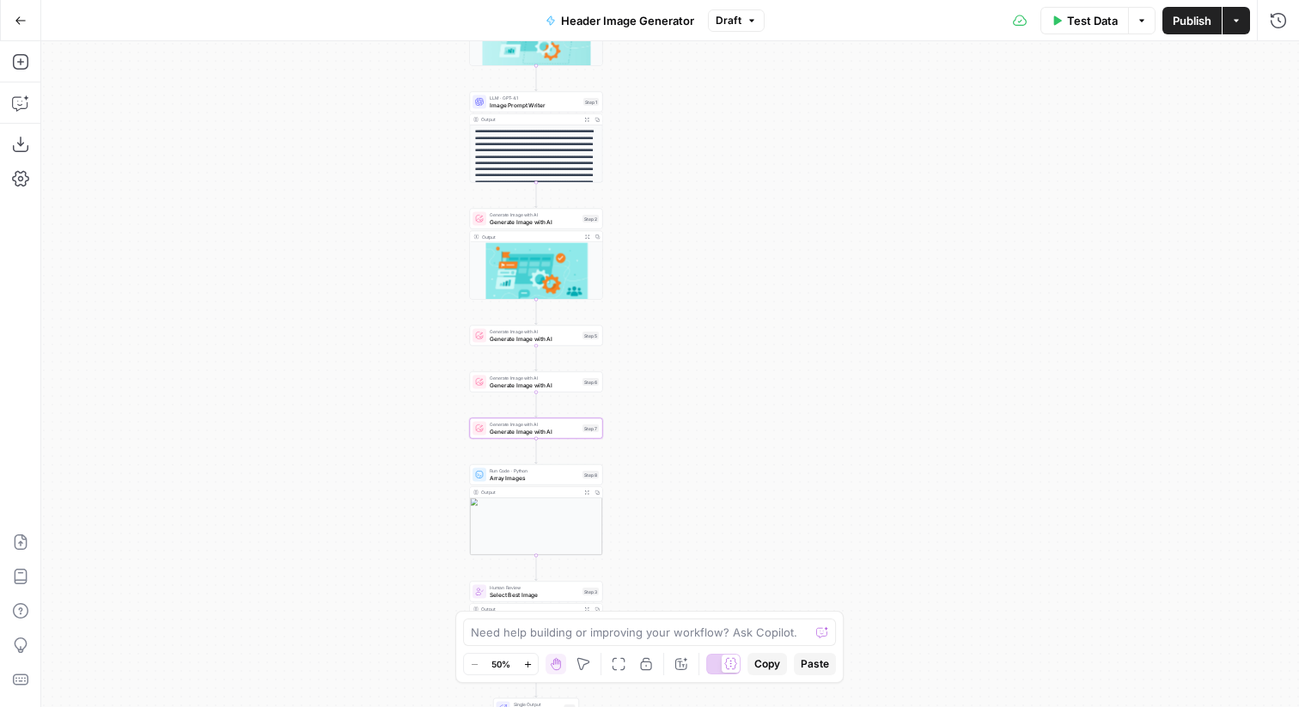
click at [1190, 27] on span "Publish" at bounding box center [1191, 20] width 39 height 17
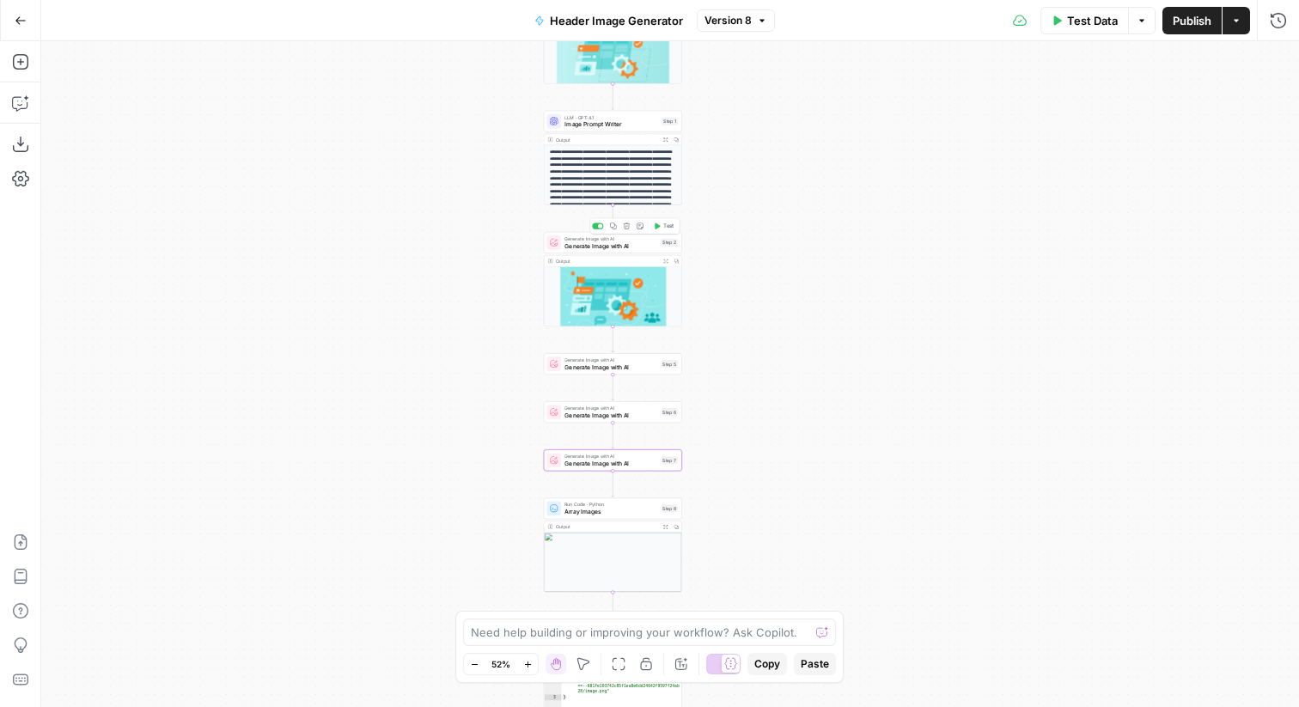
click at [639, 246] on span "Generate Image with AI" at bounding box center [610, 245] width 93 height 9
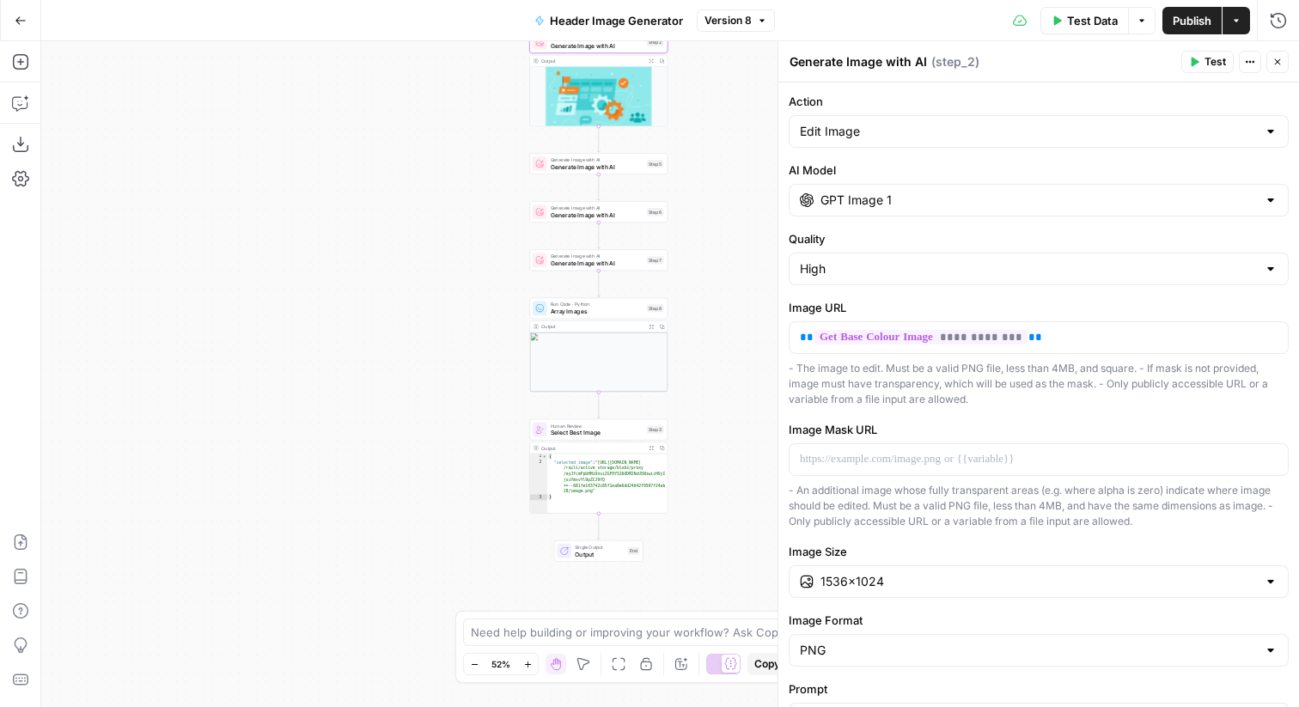
click at [1282, 55] on button "Close" at bounding box center [1277, 62] width 22 height 22
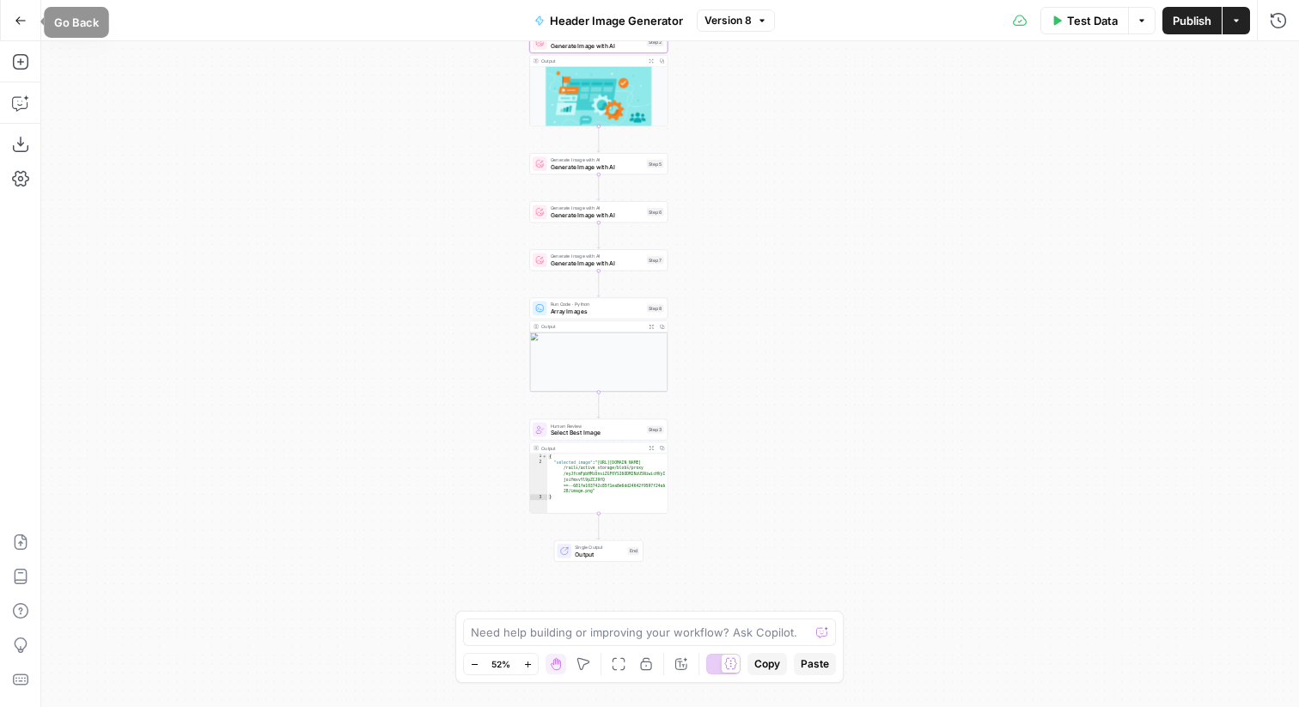
click at [23, 18] on icon "button" at bounding box center [21, 21] width 12 height 12
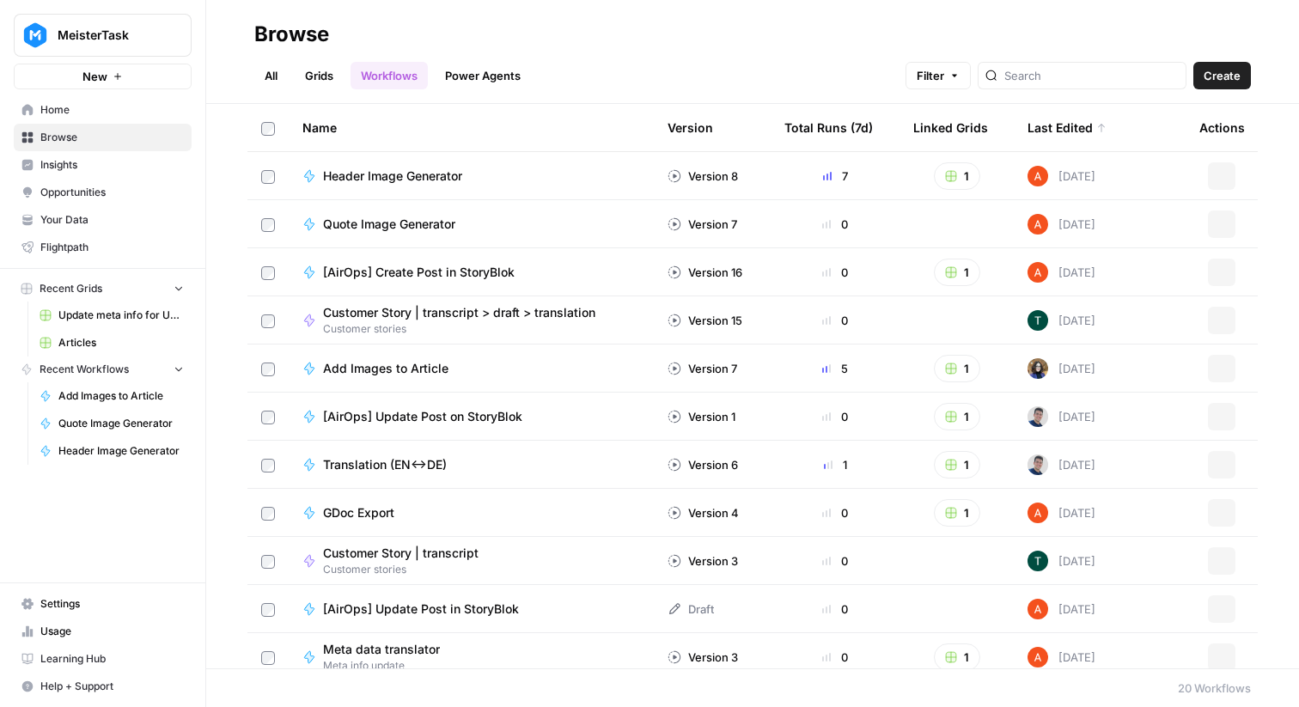
click at [344, 75] on link "Grids" at bounding box center [319, 75] width 49 height 27
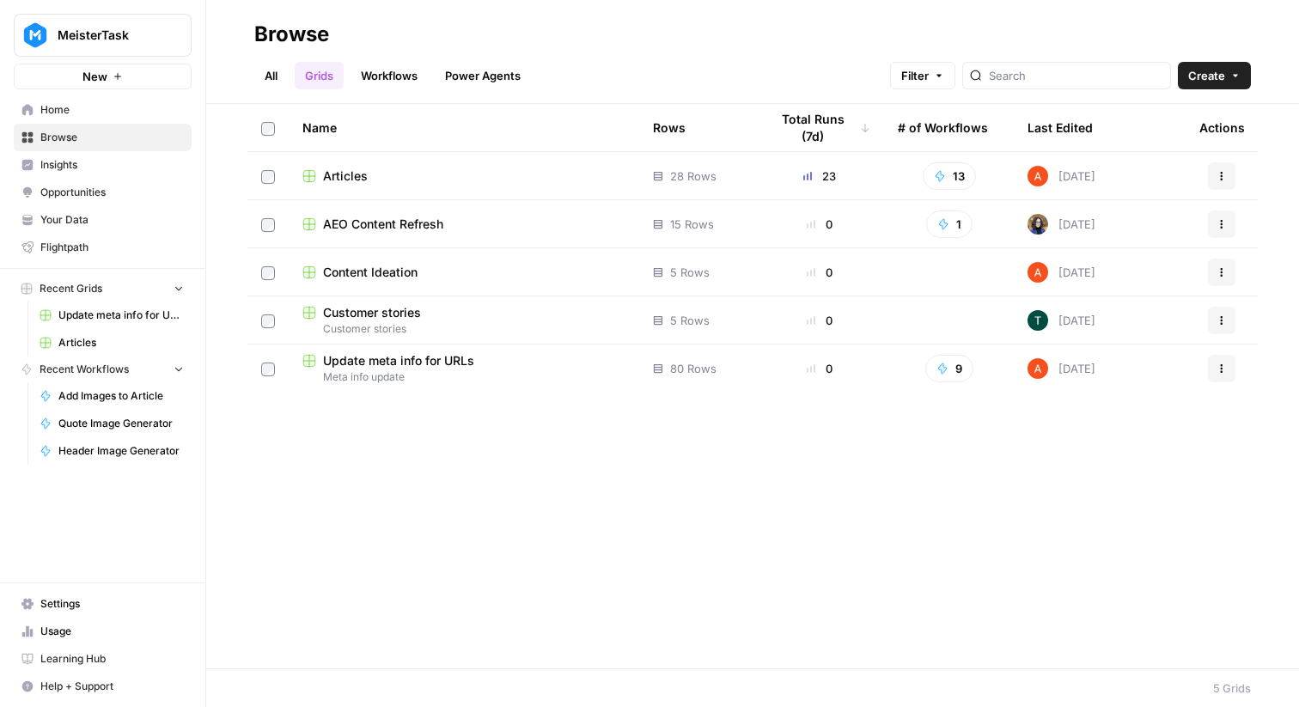
click at [339, 174] on span "Articles" at bounding box center [345, 175] width 45 height 17
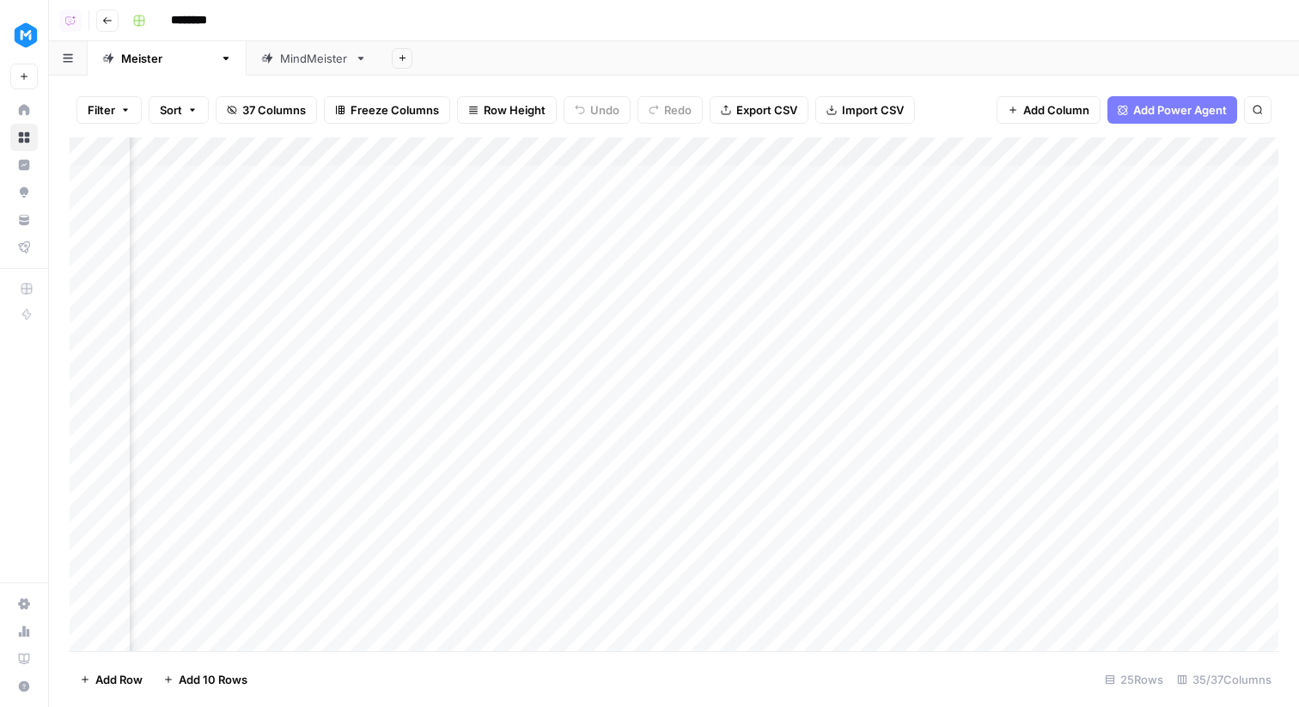
scroll to position [0, 4156]
click at [782, 240] on div "Add Column" at bounding box center [674, 394] width 1209 height 514
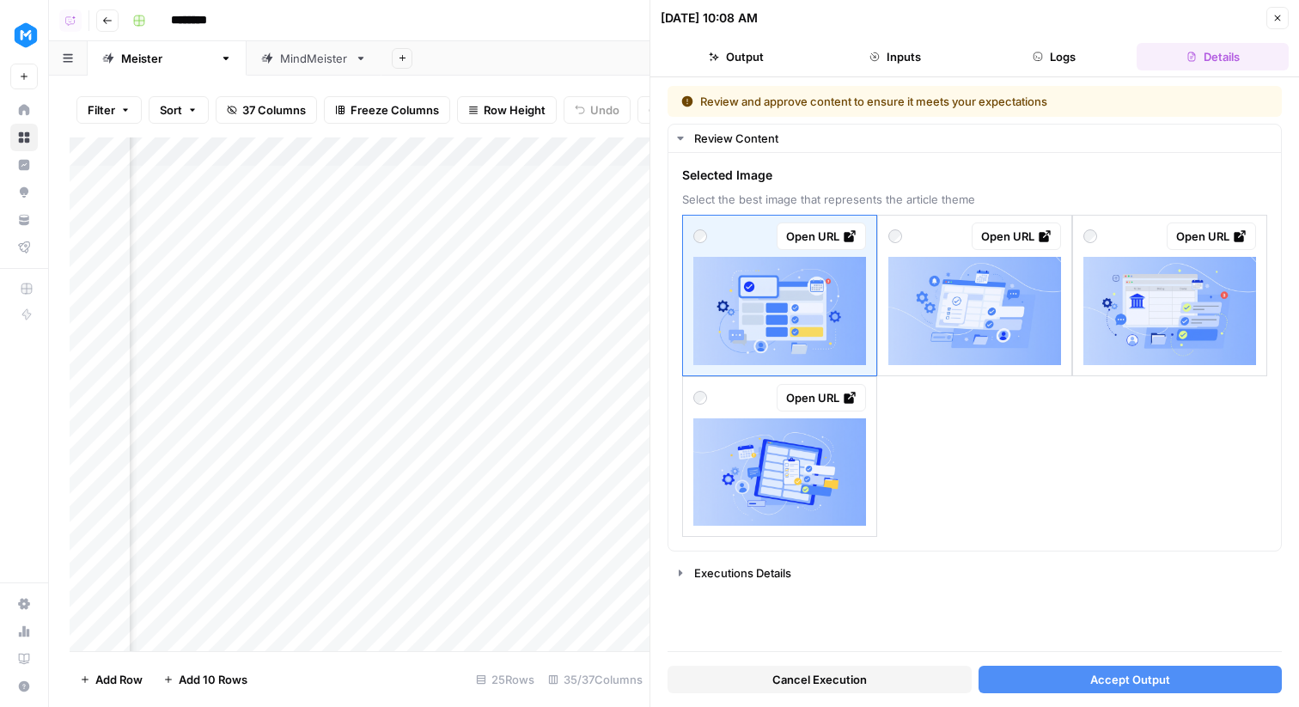
click at [895, 667] on button "Cancel Execution" at bounding box center [819, 679] width 304 height 27
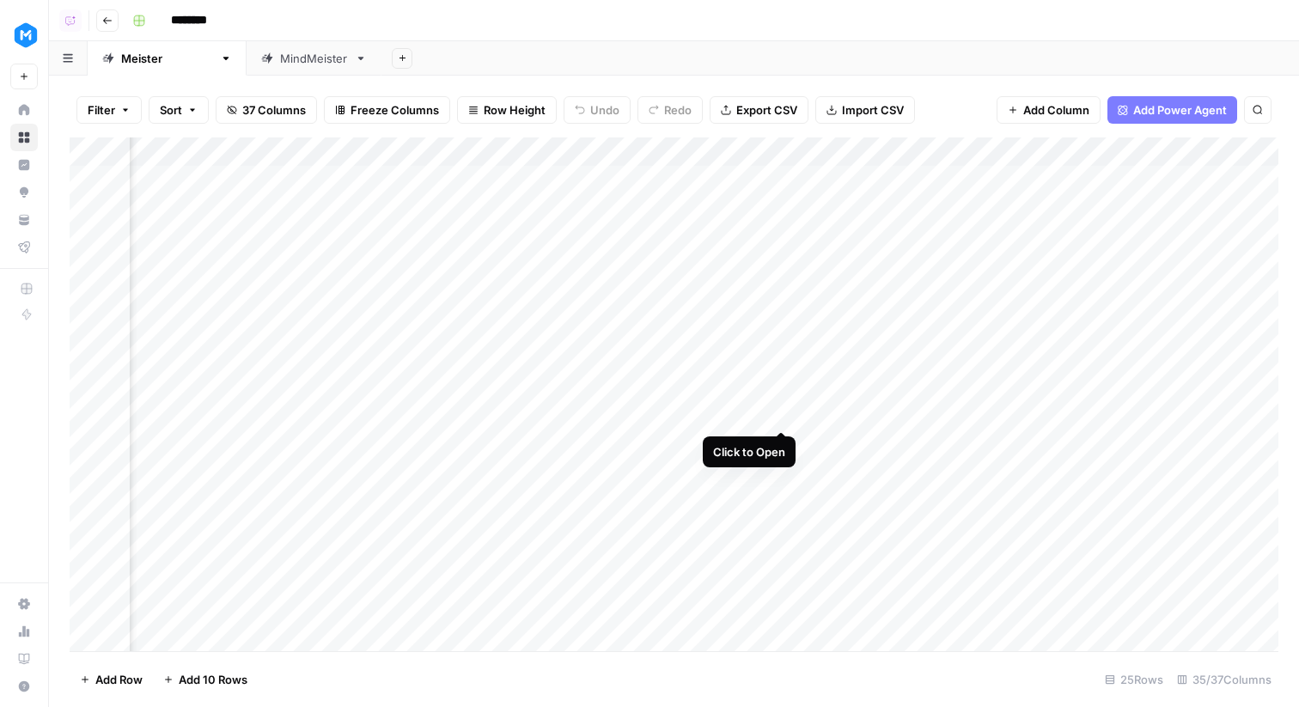
click at [779, 414] on div "Add Column" at bounding box center [674, 394] width 1209 height 514
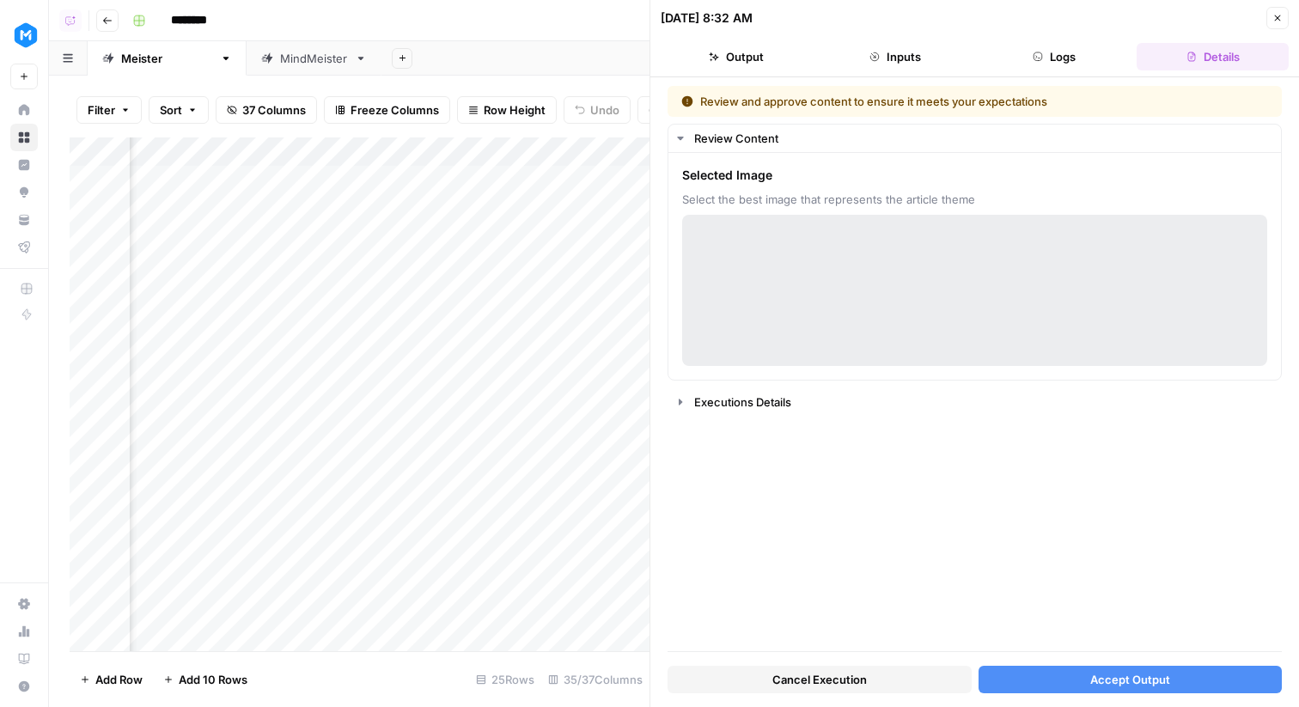
click at [847, 672] on span "Cancel Execution" at bounding box center [819, 679] width 94 height 17
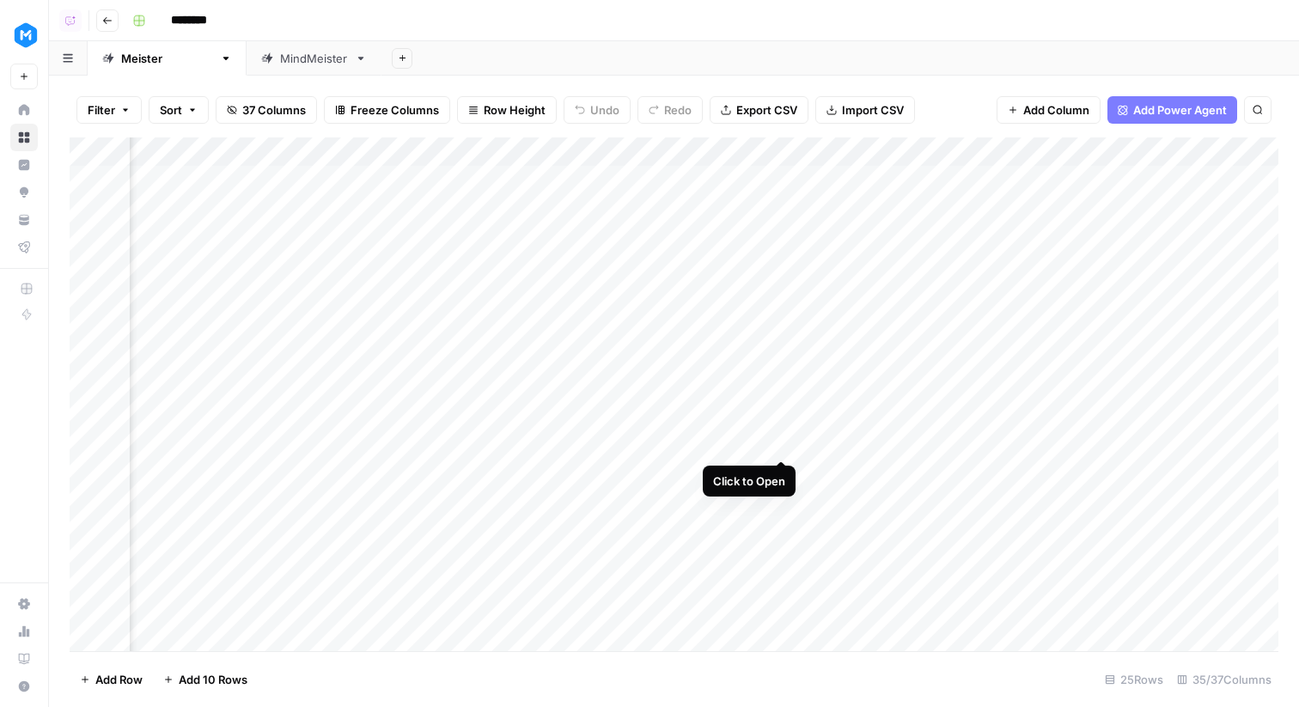
click at [779, 439] on div "Add Column" at bounding box center [674, 394] width 1209 height 514
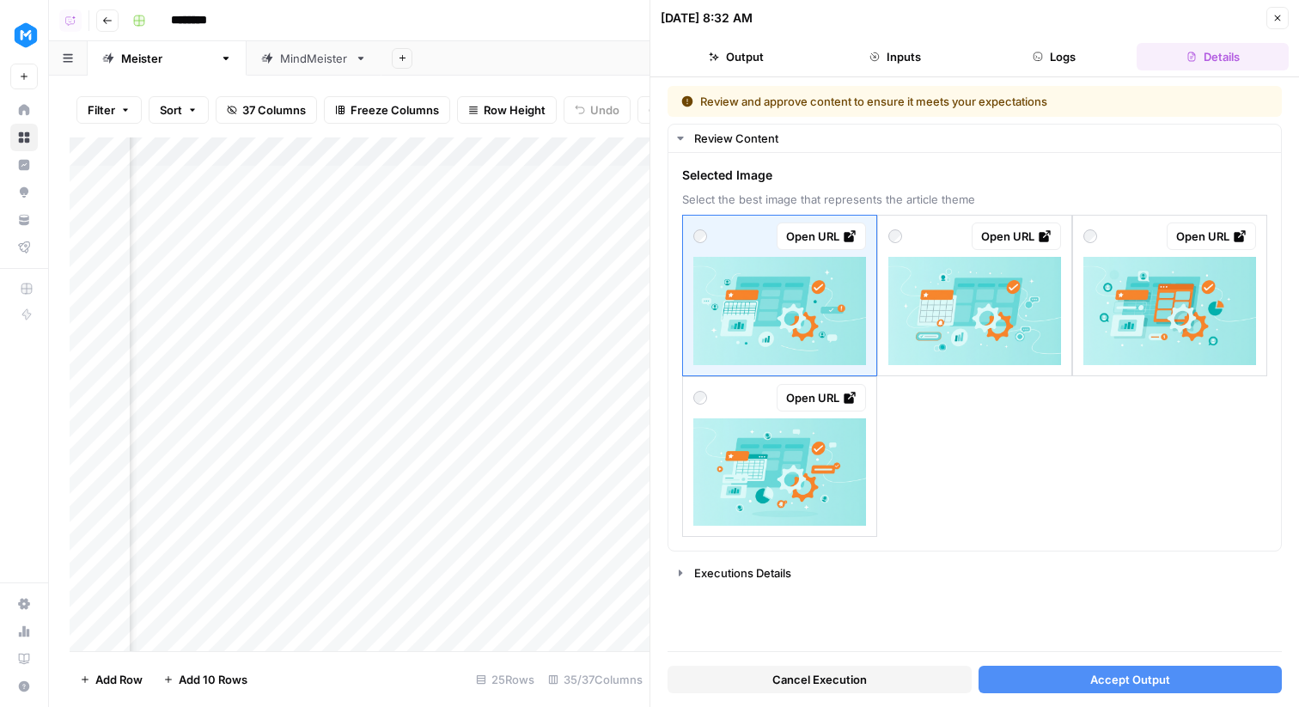
click at [856, 670] on button "Cancel Execution" at bounding box center [819, 679] width 304 height 27
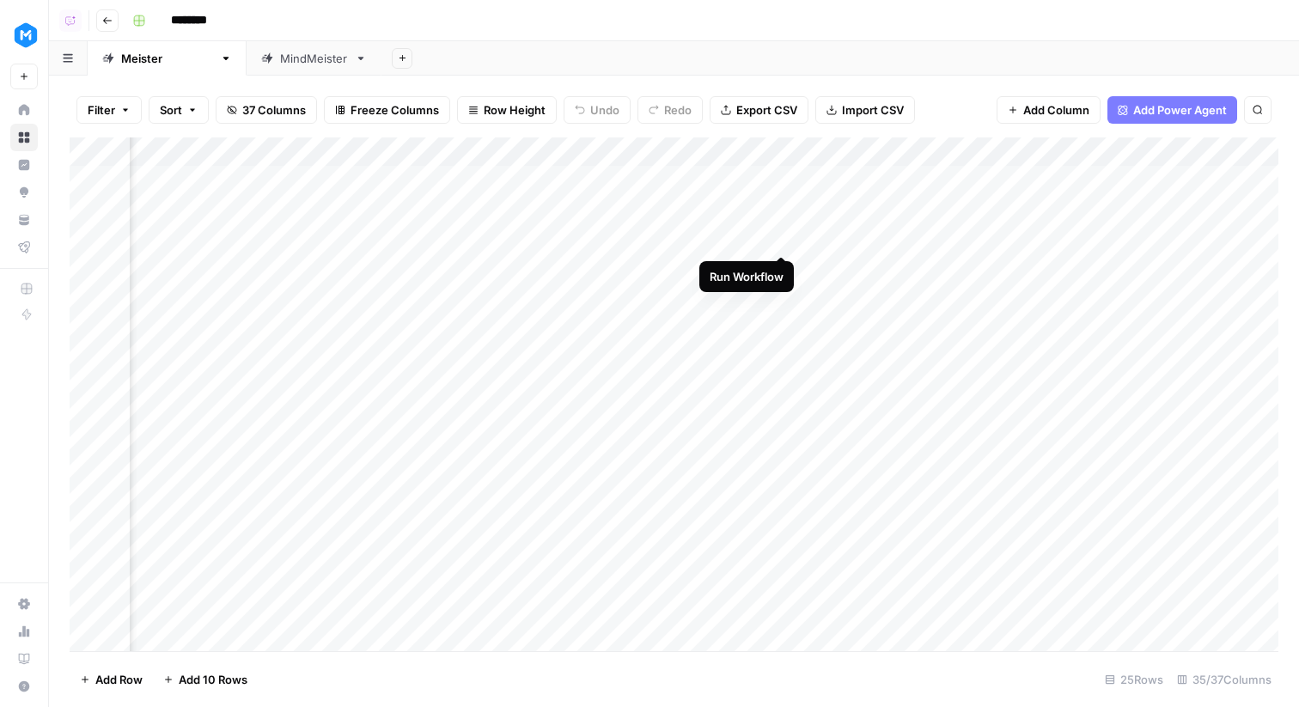
click at [781, 235] on div "Add Column" at bounding box center [674, 394] width 1209 height 514
click at [467, 152] on div "Add Column" at bounding box center [674, 394] width 1209 height 514
click at [303, 150] on div "Add Column" at bounding box center [674, 394] width 1209 height 514
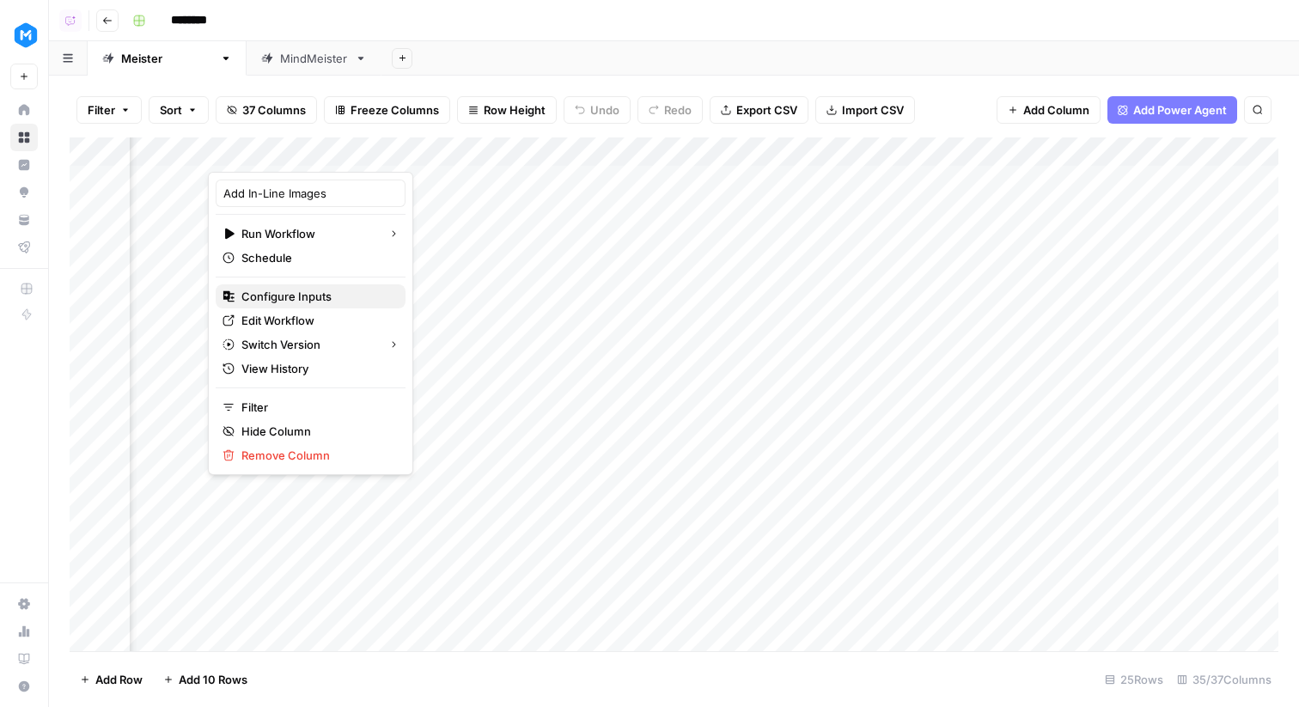
click at [308, 289] on span "Configure Inputs" at bounding box center [316, 296] width 150 height 17
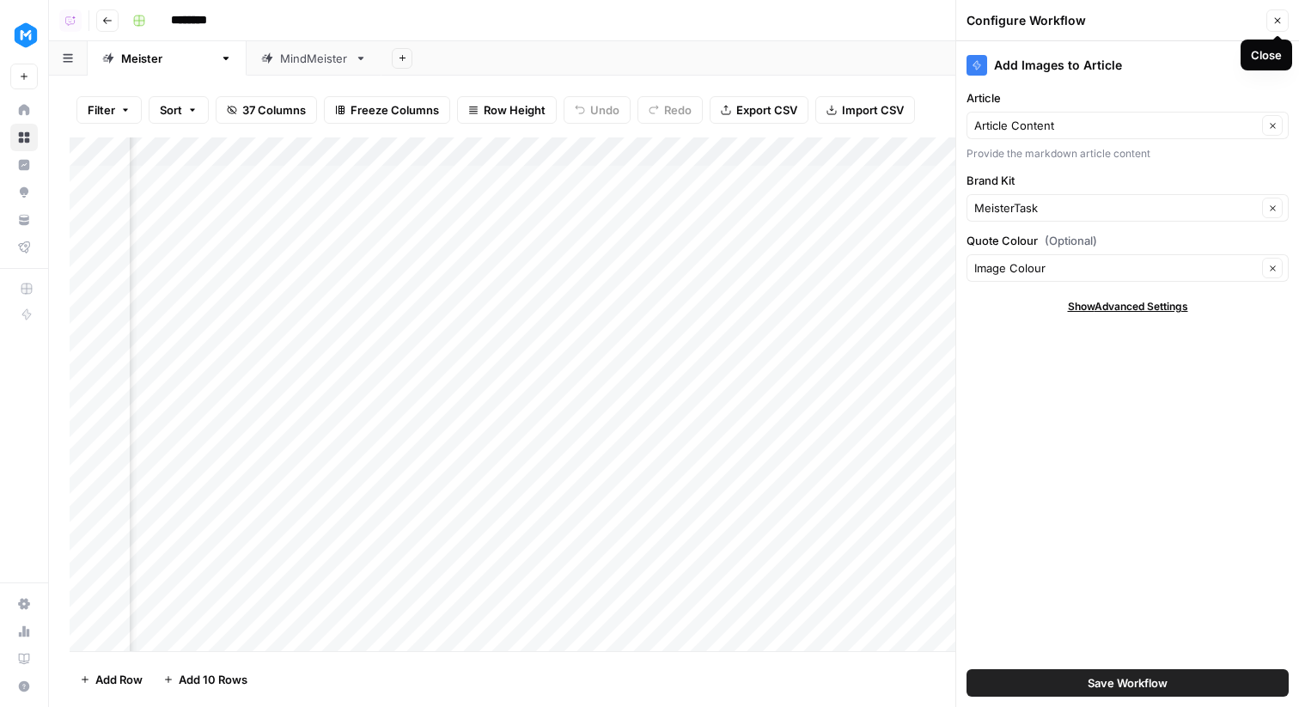
click at [1279, 15] on icon "button" at bounding box center [1277, 20] width 10 height 10
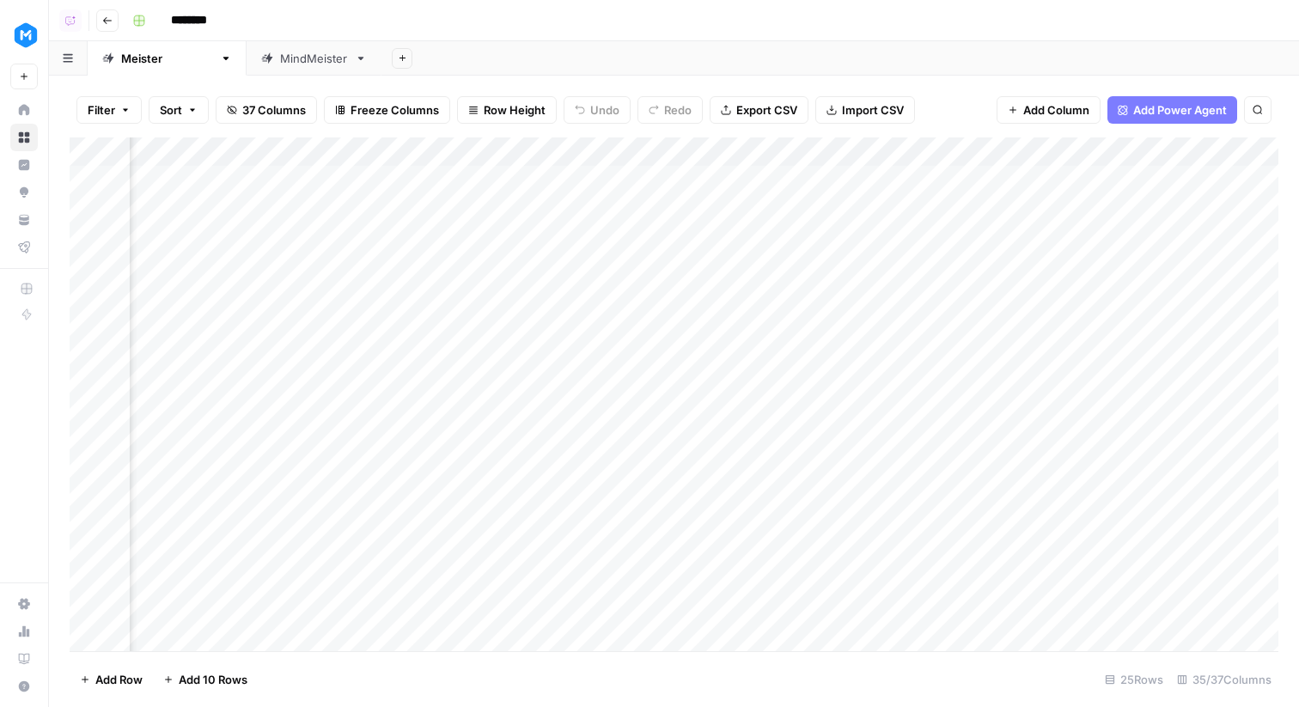
scroll to position [0, 1667]
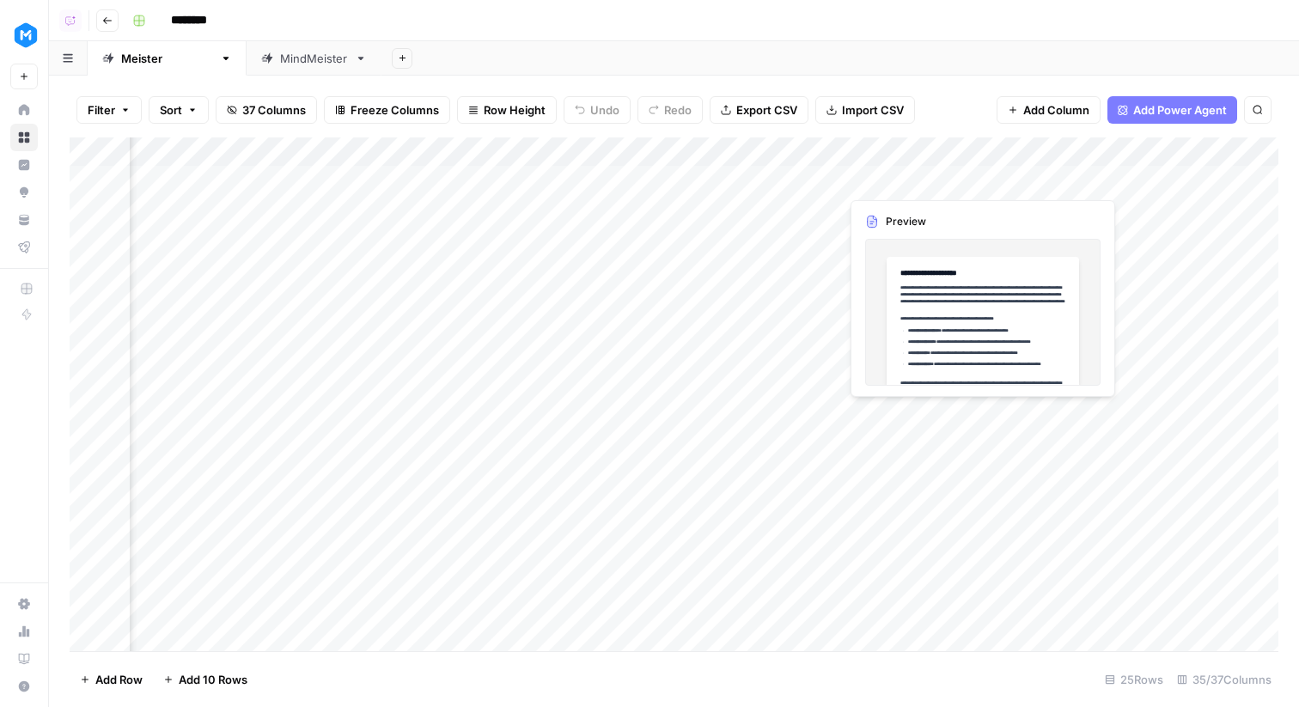
click at [932, 182] on div "Add Column" at bounding box center [674, 394] width 1209 height 514
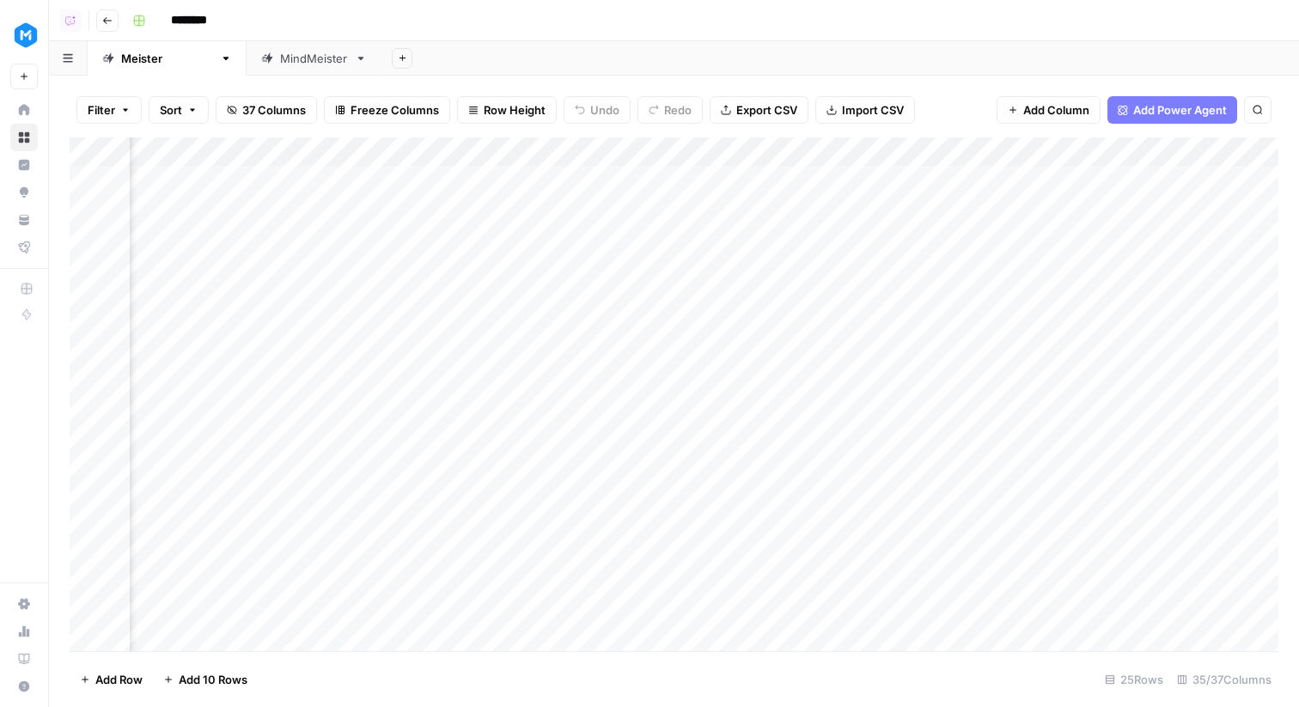
click at [910, 210] on div "Add Column" at bounding box center [674, 394] width 1209 height 514
click at [517, 180] on div "Add Column" at bounding box center [674, 394] width 1209 height 514
click at [522, 209] on div "Add Column" at bounding box center [674, 394] width 1209 height 514
click at [696, 212] on div "Add Column" at bounding box center [674, 394] width 1209 height 514
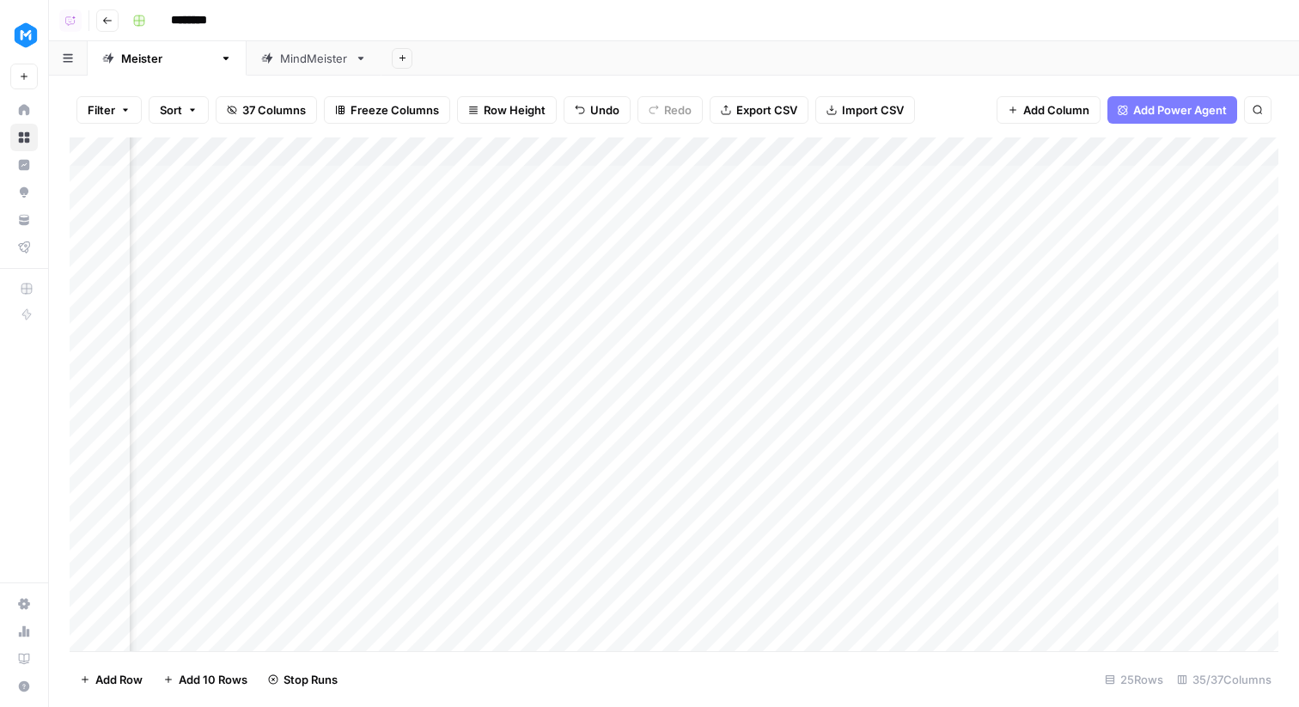
scroll to position [0, 4243]
click at [479, 212] on div "Add Column" at bounding box center [674, 394] width 1209 height 514
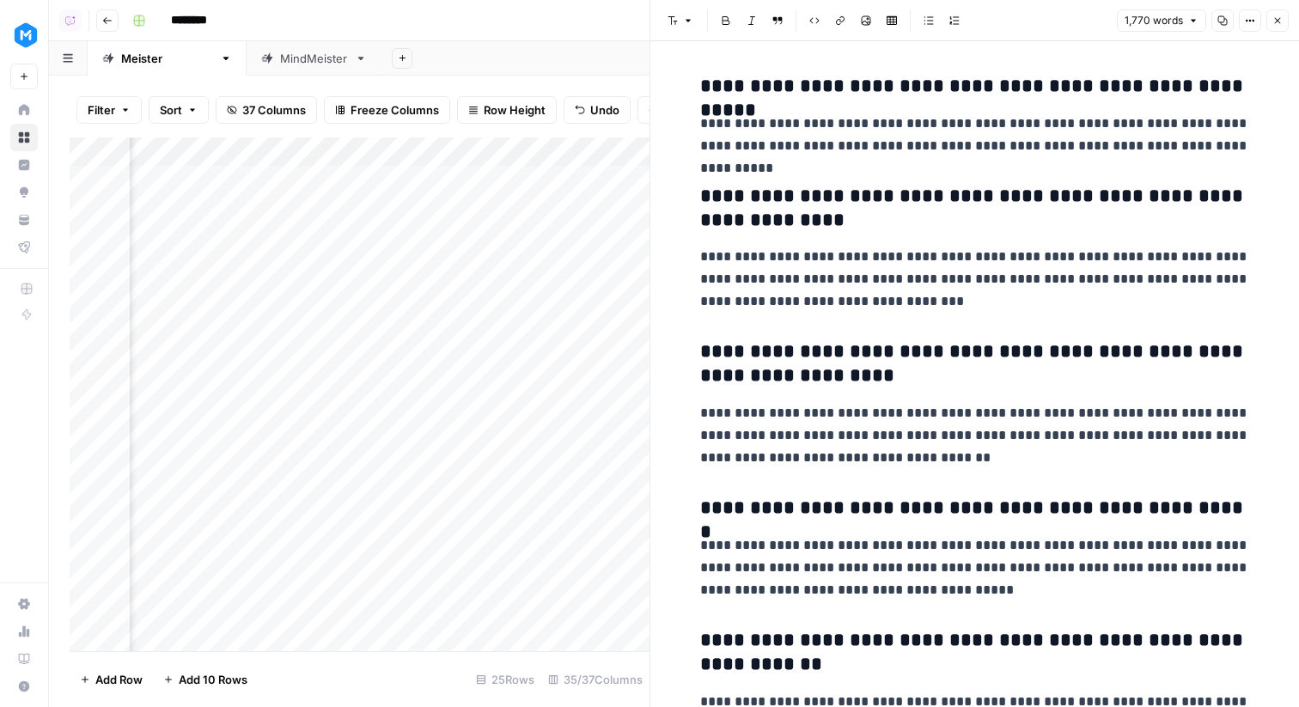
scroll to position [6532, 0]
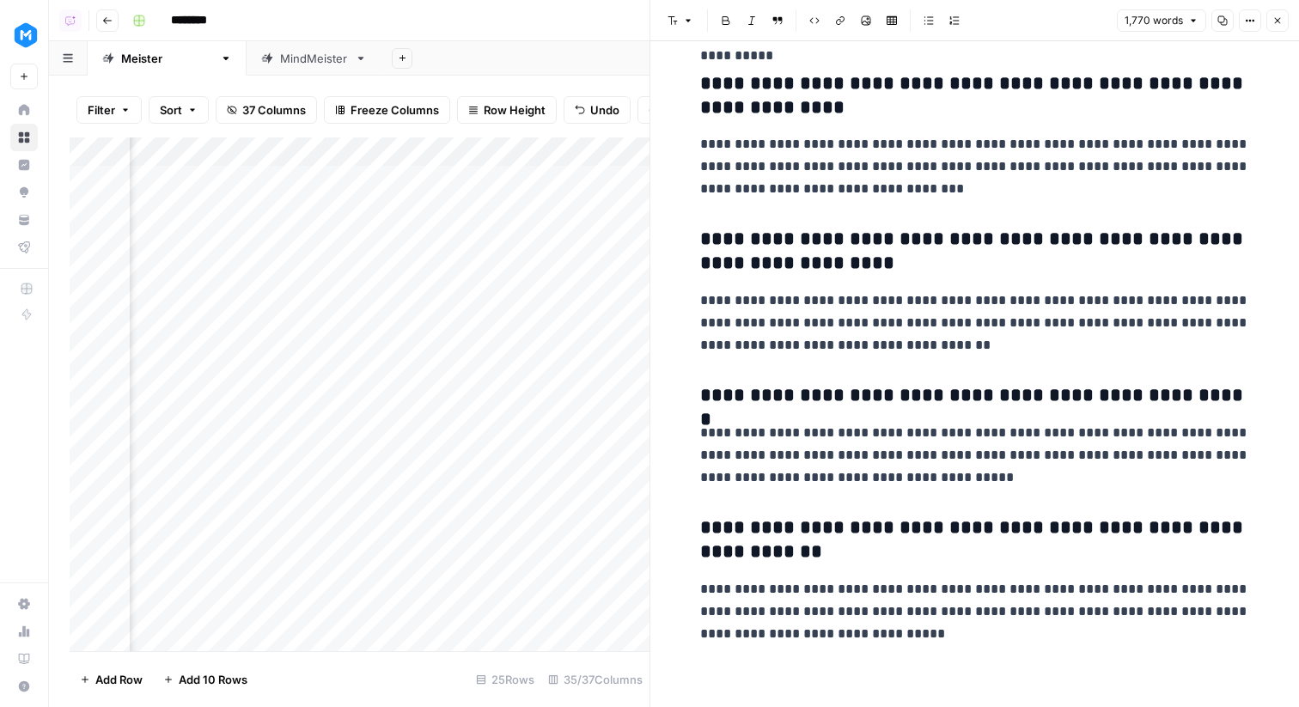
click at [1279, 19] on icon "button" at bounding box center [1277, 20] width 10 height 10
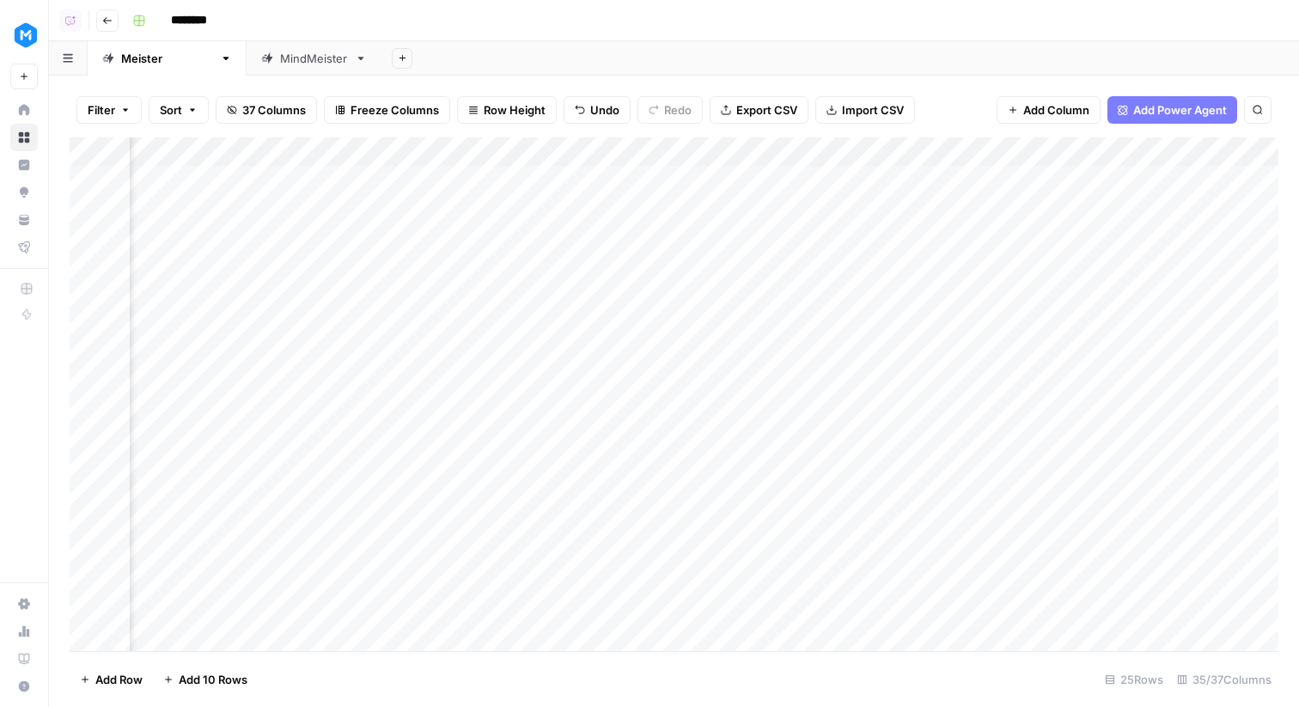
click at [691, 232] on div "Add Column" at bounding box center [674, 394] width 1209 height 514
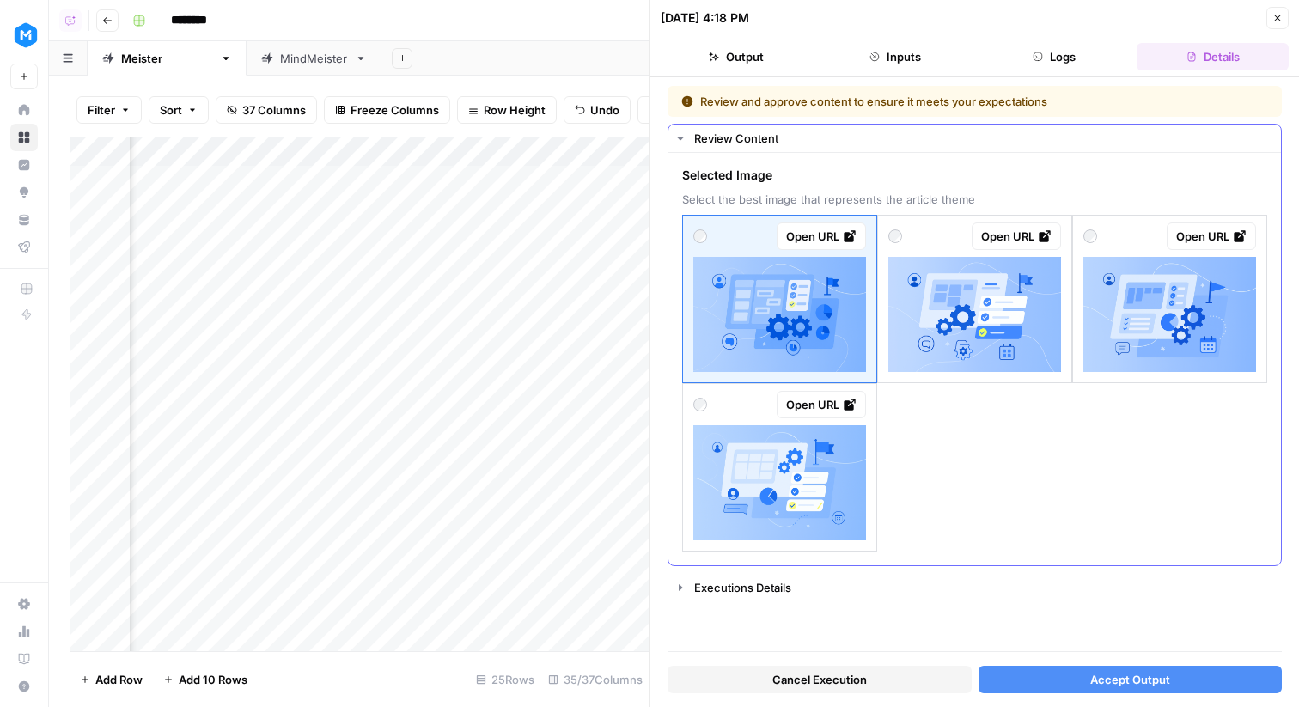
drag, startPoint x: 1027, startPoint y: 49, endPoint x: 931, endPoint y: 432, distance: 395.0
click at [931, 432] on div "10/10/25 at 4:18 PM Close Output Inputs Logs Details Review and approve content…" at bounding box center [973, 353] width 649 height 707
click at [740, 411] on div "Open URL" at bounding box center [779, 404] width 173 height 27
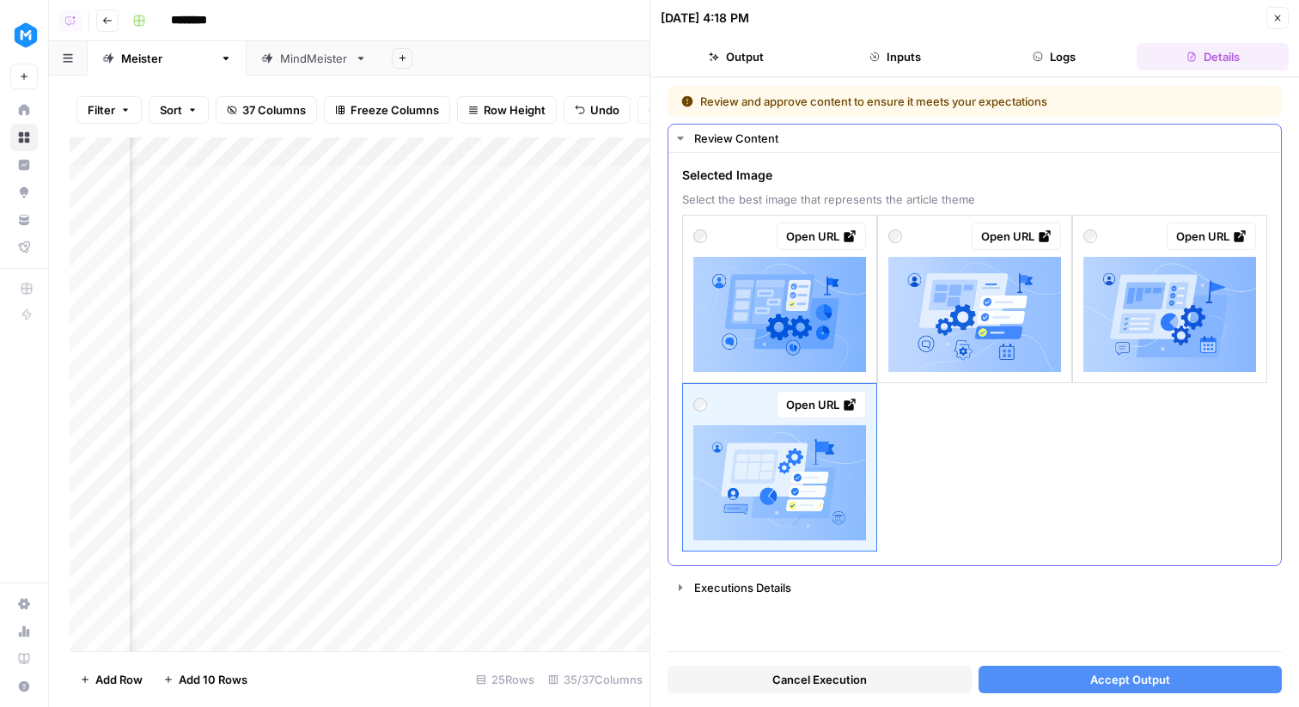
click at [810, 402] on div "Open URL" at bounding box center [821, 404] width 70 height 17
click at [727, 400] on div "Open URL" at bounding box center [779, 404] width 173 height 27
click at [1038, 55] on icon "button" at bounding box center [1037, 57] width 10 height 10
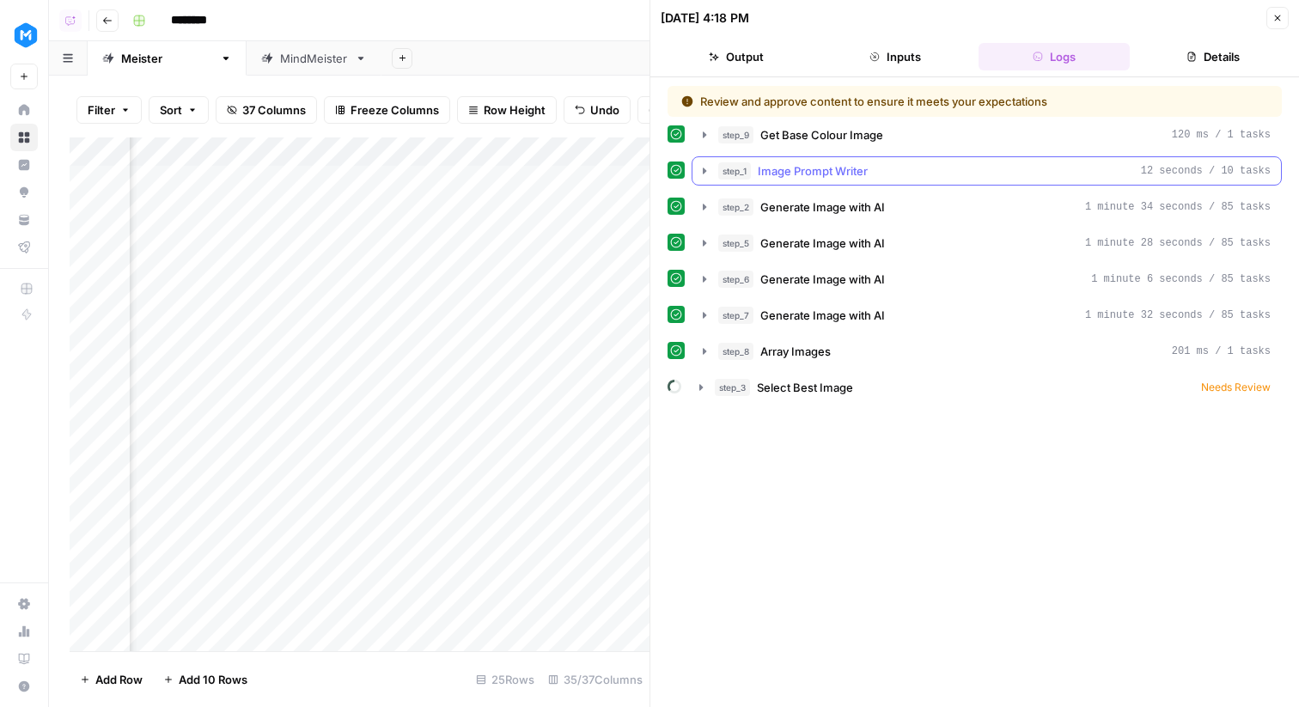
click at [865, 169] on span "Image Prompt Writer" at bounding box center [813, 170] width 110 height 17
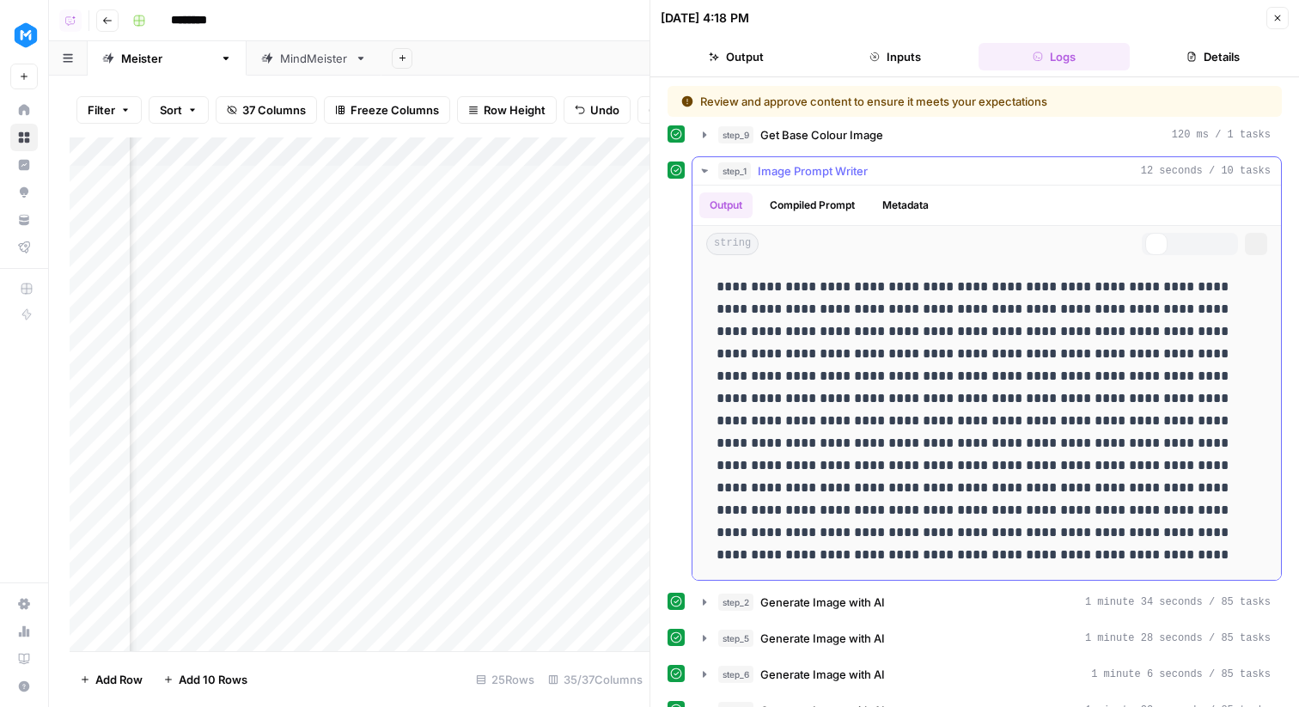
click at [843, 135] on span "Get Base Colour Image" at bounding box center [821, 134] width 123 height 17
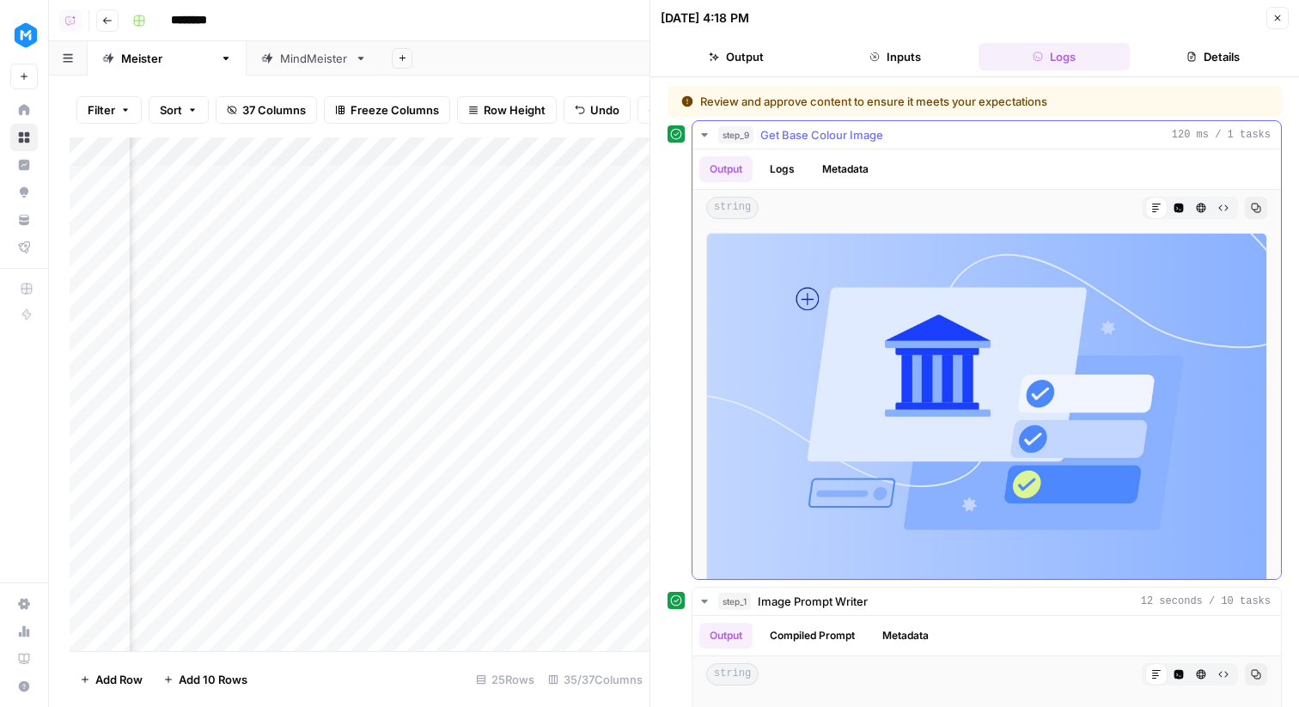
click at [843, 135] on span "Get Base Colour Image" at bounding box center [821, 134] width 123 height 17
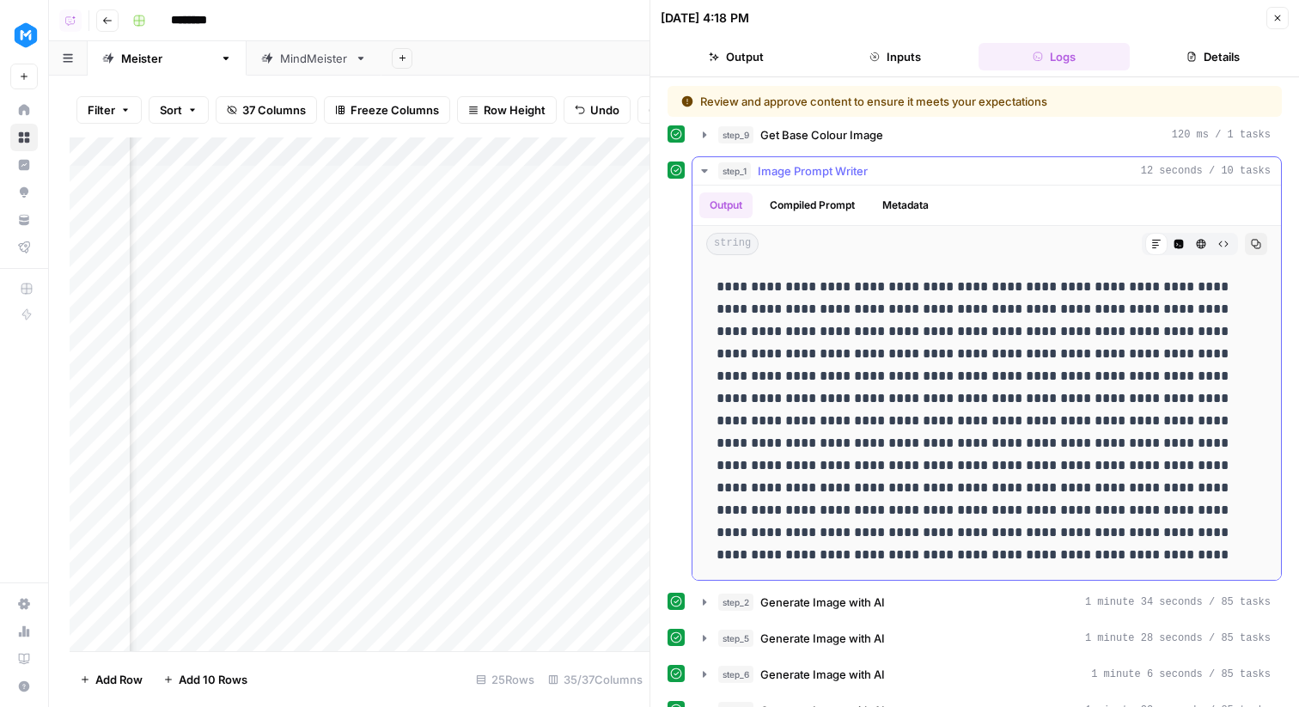
click at [862, 175] on span "Image Prompt Writer" at bounding box center [813, 170] width 110 height 17
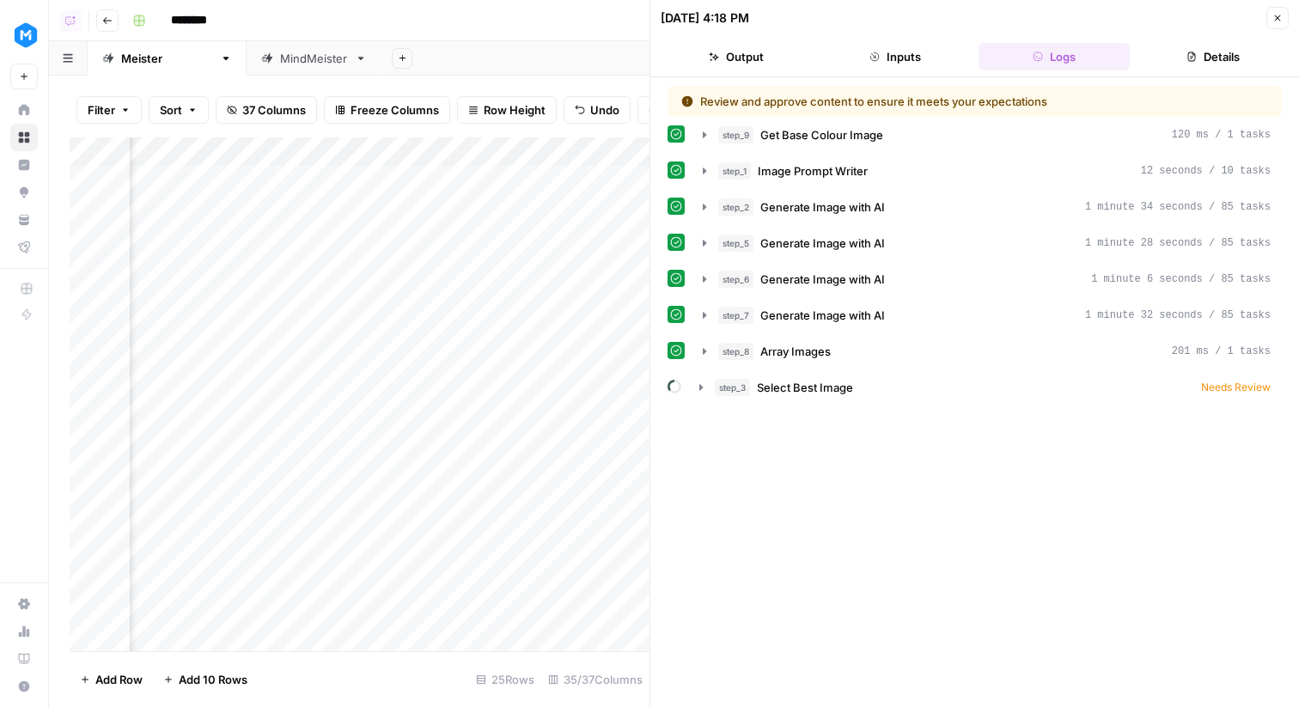
click at [1276, 20] on icon "button" at bounding box center [1277, 18] width 10 height 10
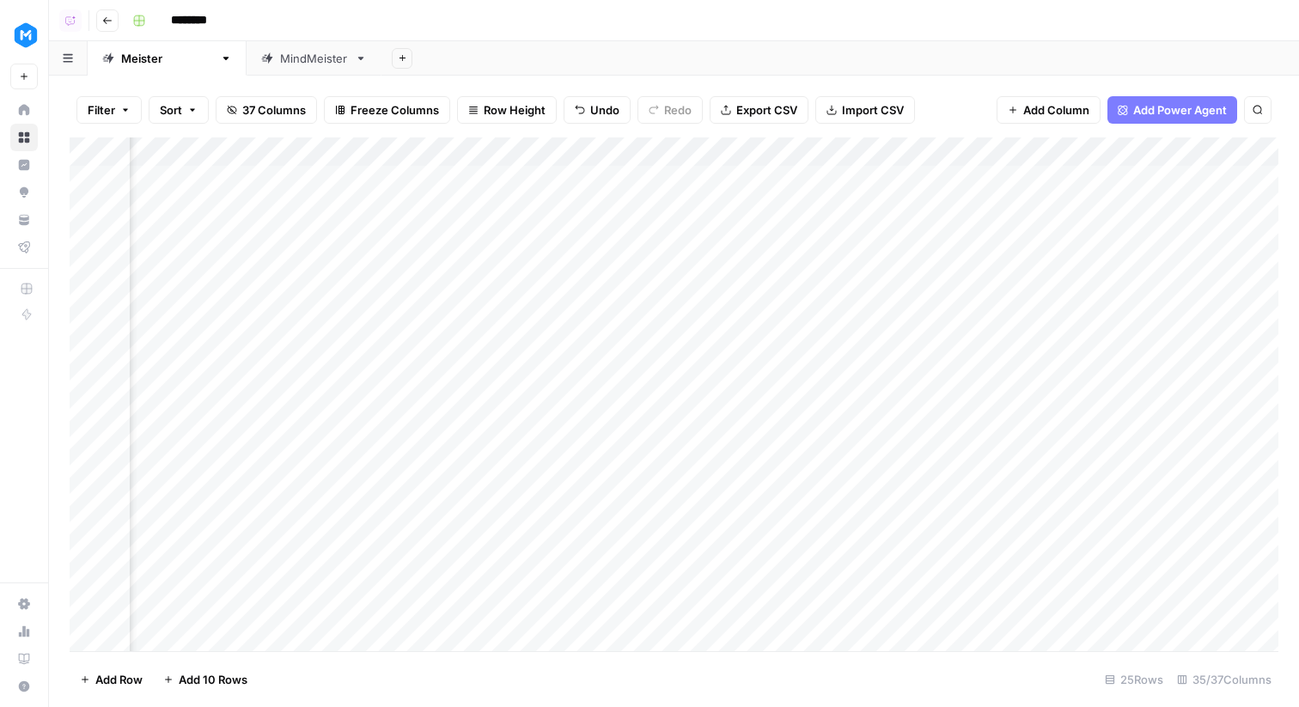
click at [501, 239] on div "Add Column" at bounding box center [674, 394] width 1209 height 514
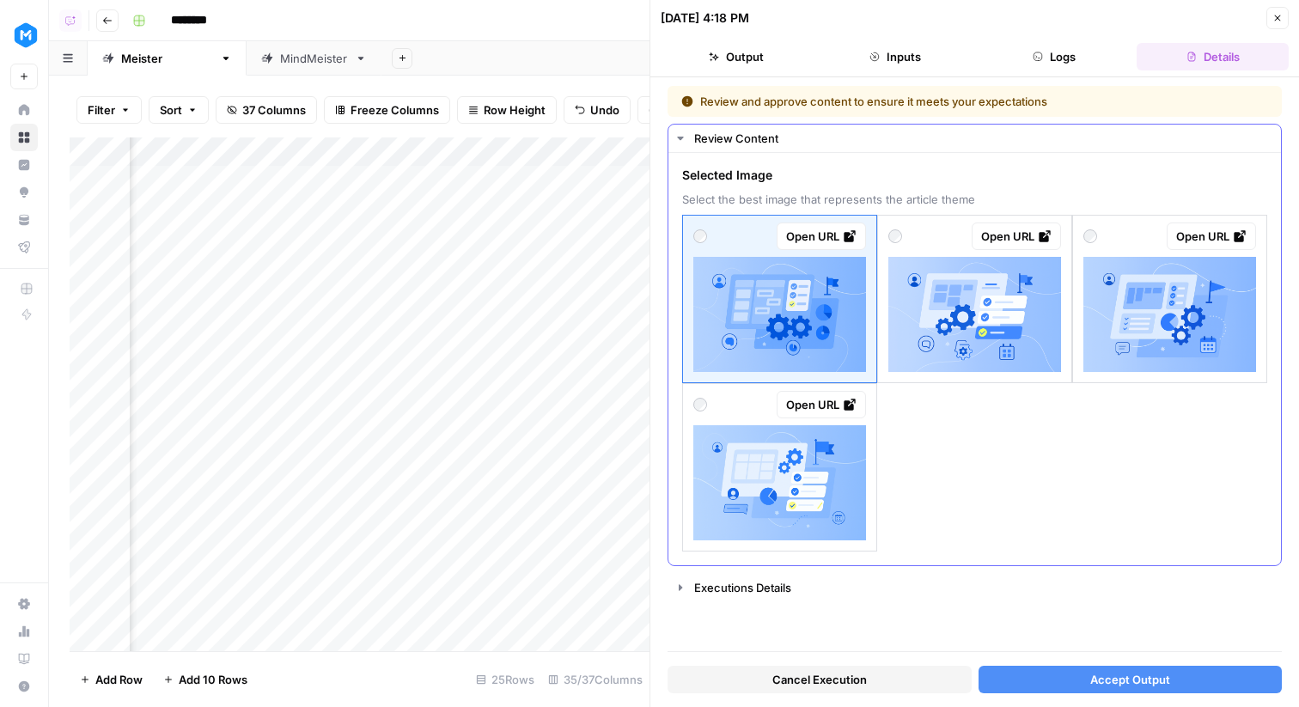
click at [742, 417] on div "Open URL" at bounding box center [779, 404] width 173 height 27
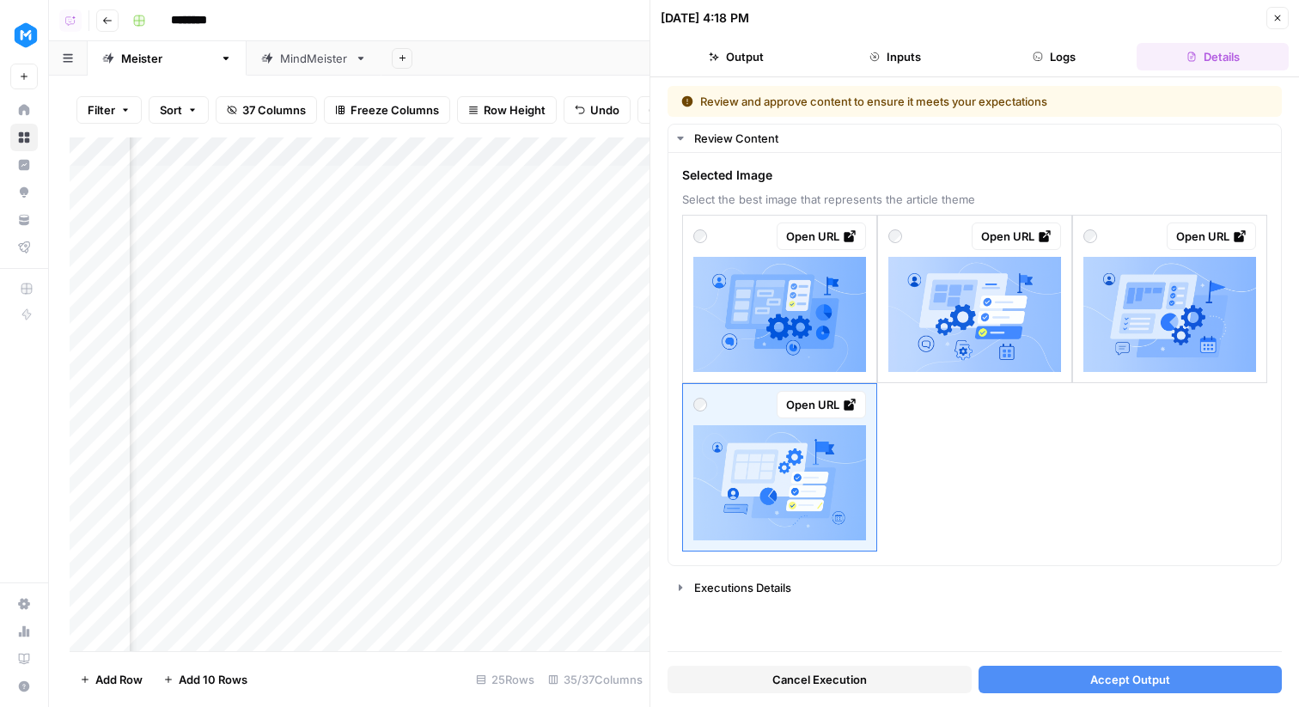
click at [1075, 683] on button "Accept Output" at bounding box center [1130, 679] width 304 height 27
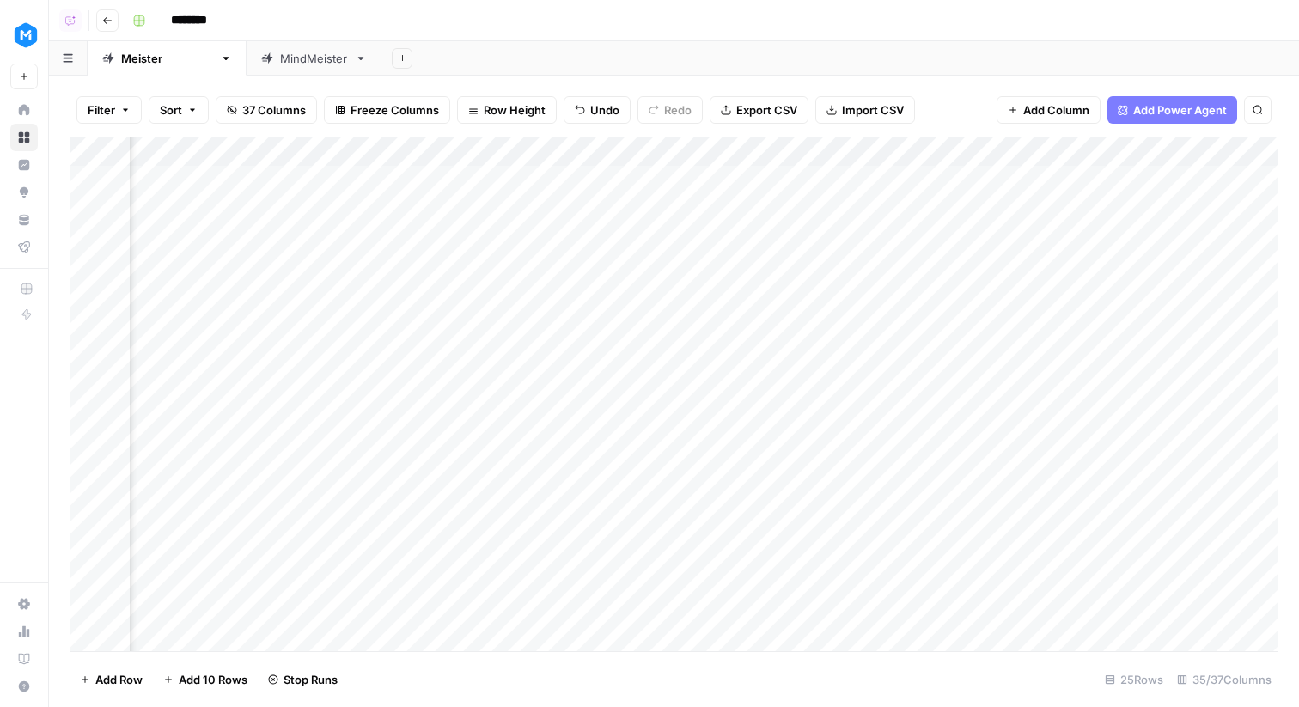
scroll to position [0, 4436]
click at [661, 236] on div "Add Column" at bounding box center [674, 394] width 1209 height 514
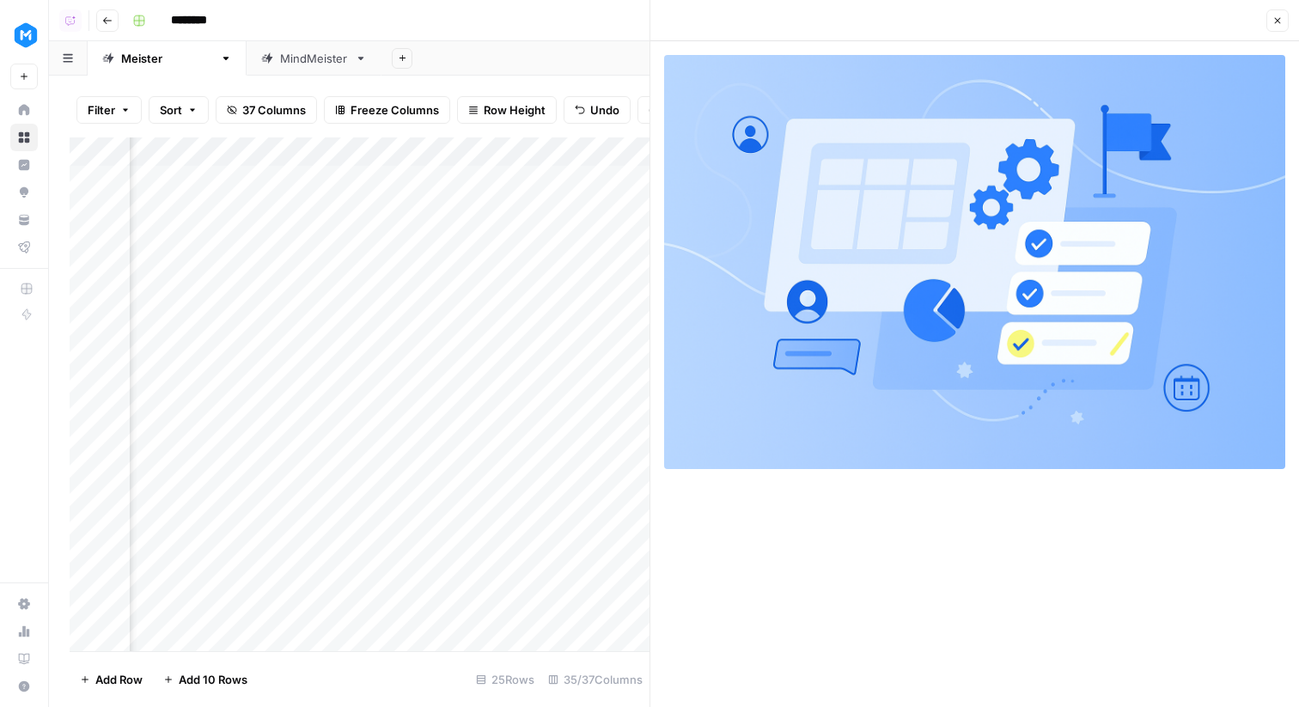
click at [1282, 19] on icon "button" at bounding box center [1277, 20] width 10 height 10
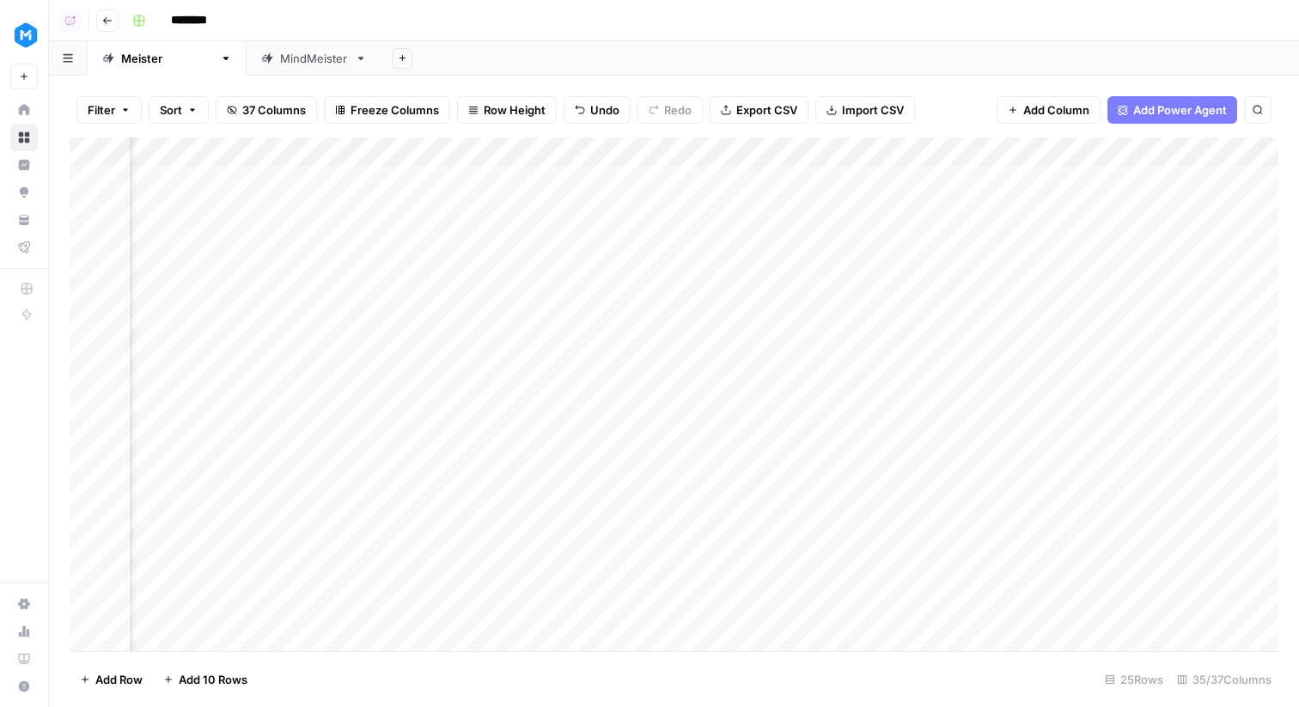
click at [623, 235] on div "Add Column" at bounding box center [674, 394] width 1209 height 514
